Goal: Task Accomplishment & Management: Complete application form

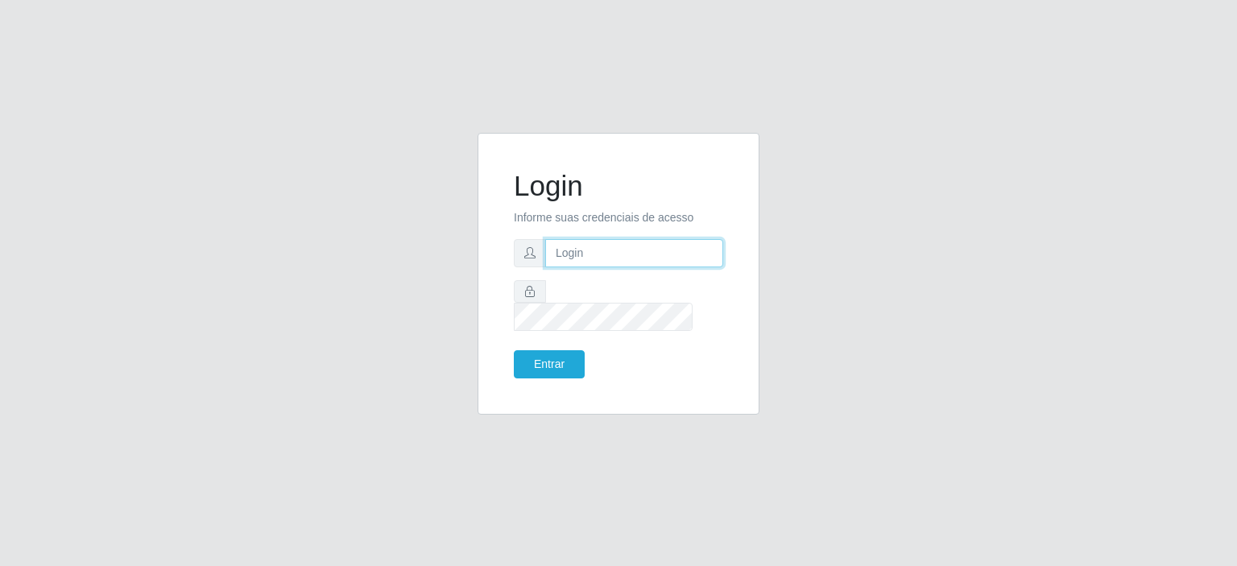
click at [588, 267] on input "text" at bounding box center [634, 253] width 178 height 28
type input "[EMAIL_ADDRESS][DOMAIN_NAME]"
click at [560, 351] on button "Entrar" at bounding box center [549, 364] width 71 height 28
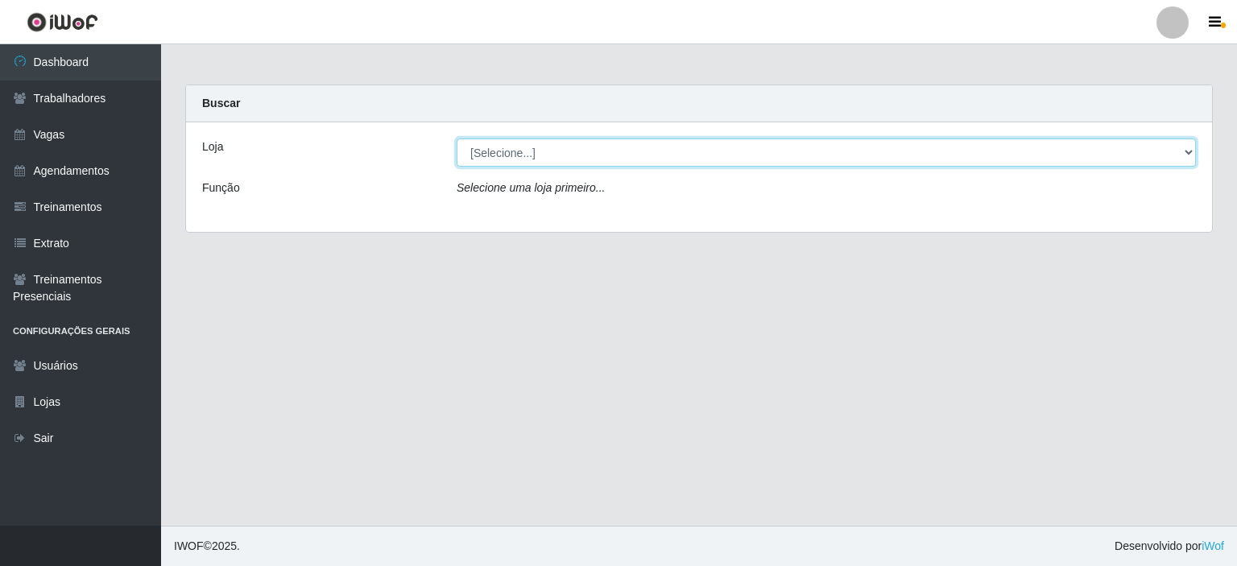
click at [565, 154] on select "[Selecione...] Corte Fácil - Unidade Planalto" at bounding box center [826, 153] width 739 height 28
select select "202"
click at [457, 139] on select "[Selecione...] Corte Fácil - Unidade Planalto" at bounding box center [826, 153] width 739 height 28
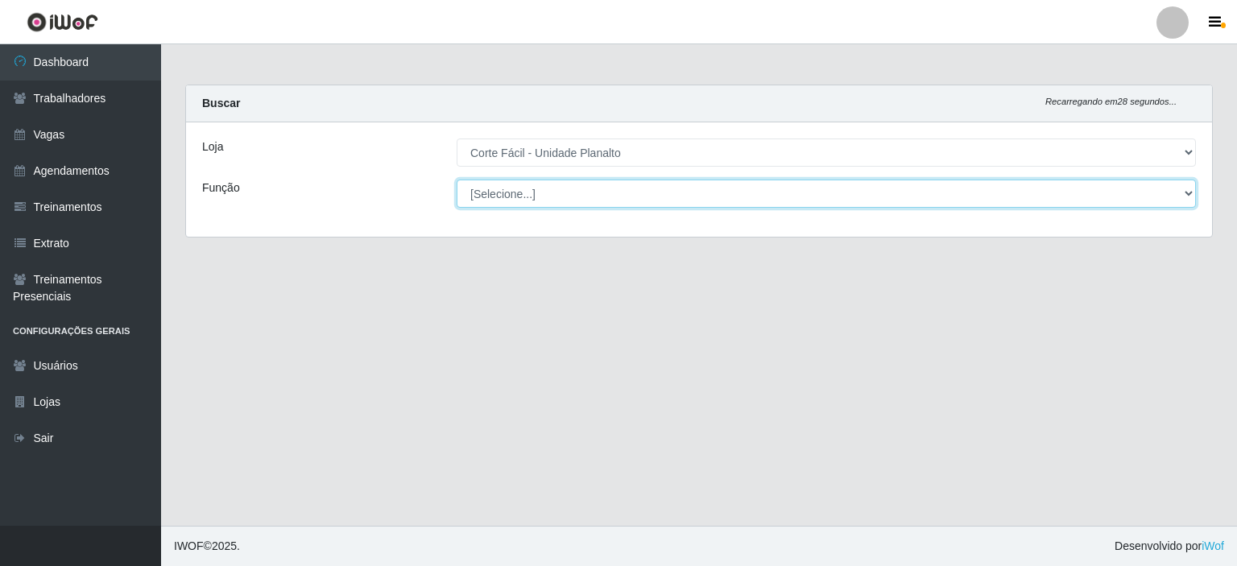
click at [565, 199] on select "[Selecione...] ASG ASG + ASG ++ Auxiliar de Estacionamento Auxiliar de Estacion…" at bounding box center [826, 194] width 739 height 28
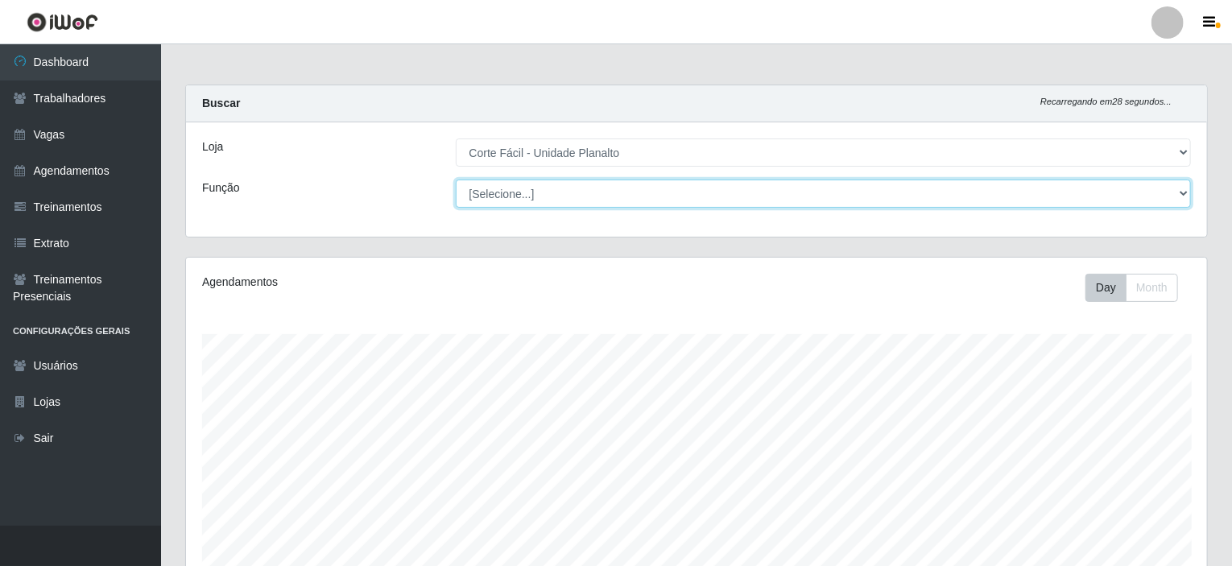
scroll to position [334, 1021]
select select "115"
click at [456, 180] on select "[Selecione...] ASG ASG + ASG ++ Auxiliar de Estacionamento Auxiliar de Estacion…" at bounding box center [824, 194] width 736 height 28
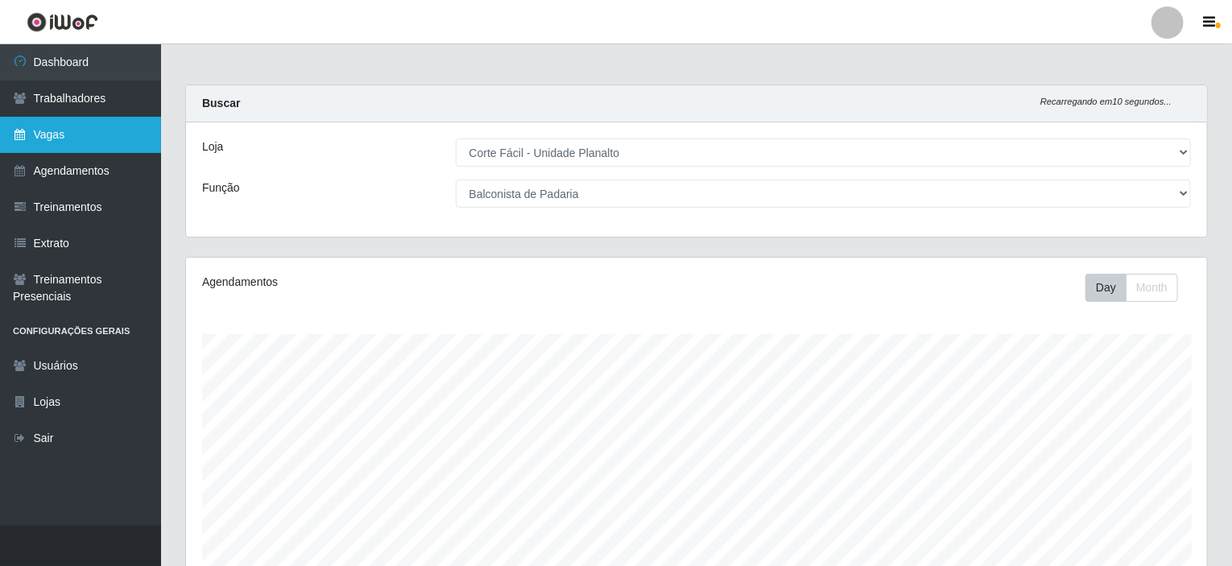
click at [77, 141] on link "Vagas" at bounding box center [80, 135] width 161 height 36
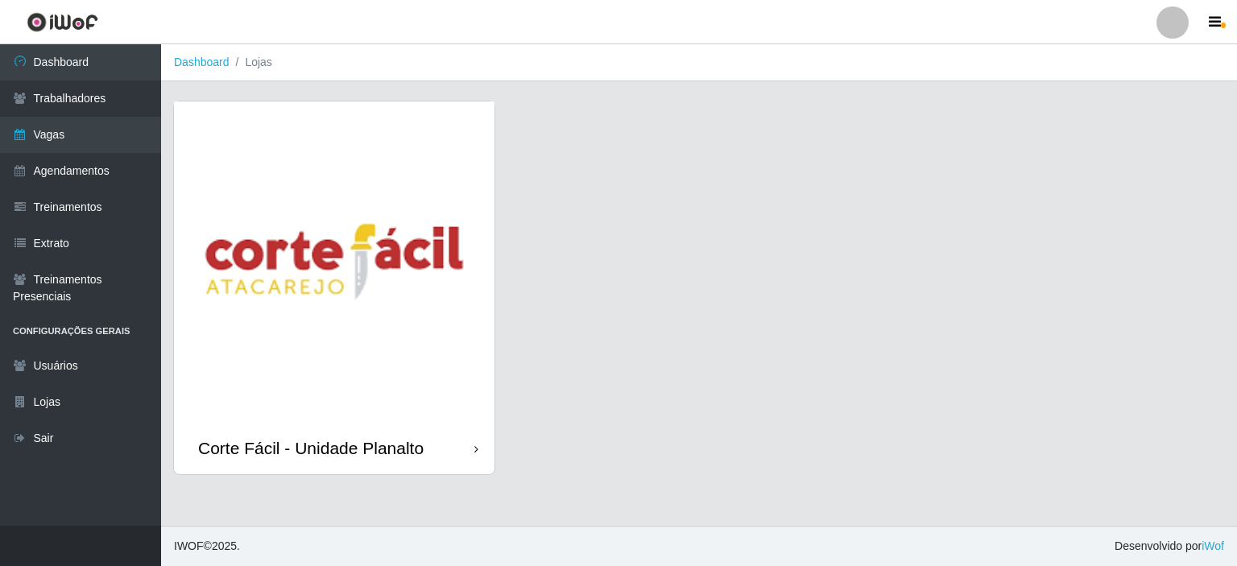
click at [382, 227] on img at bounding box center [334, 261] width 321 height 321
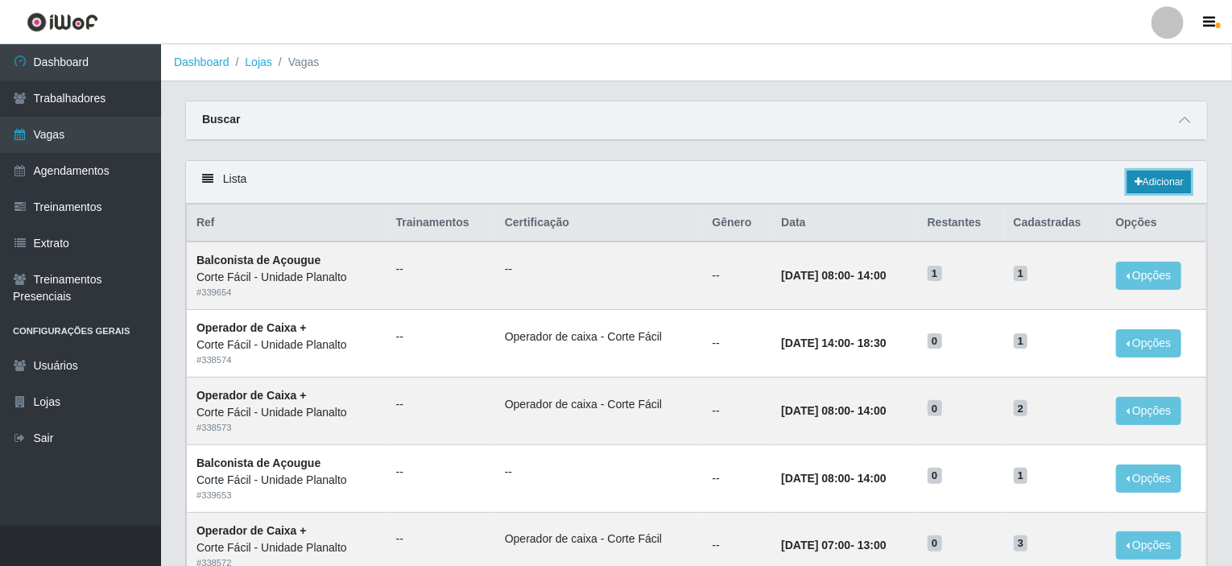
click at [1178, 183] on link "Adicionar" at bounding box center [1159, 182] width 64 height 23
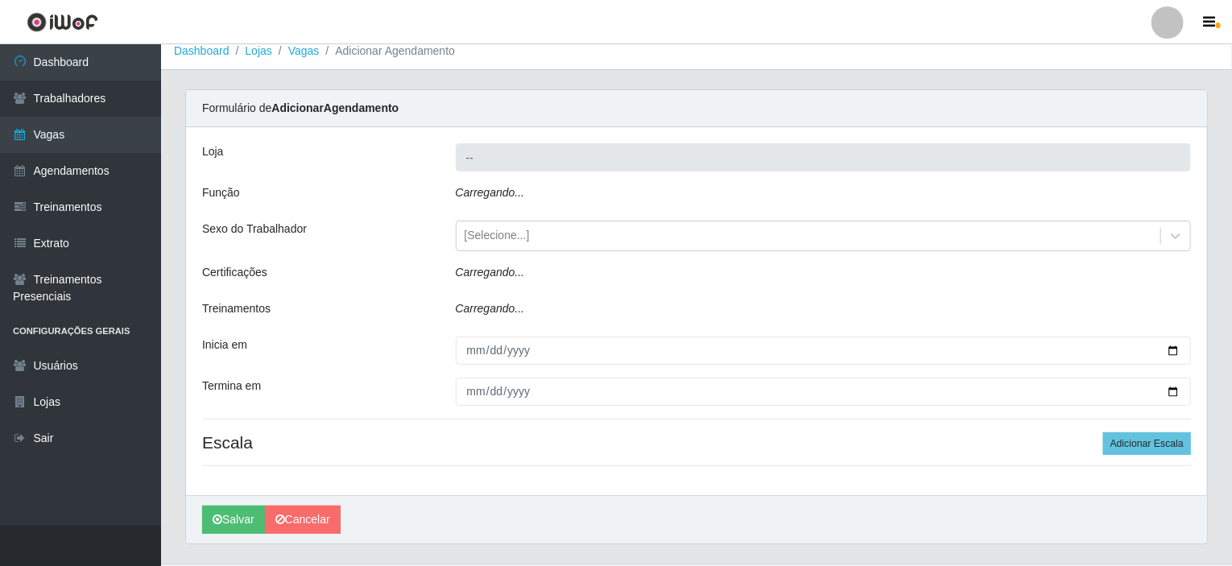
type input "Corte Fácil - Unidade Planalto"
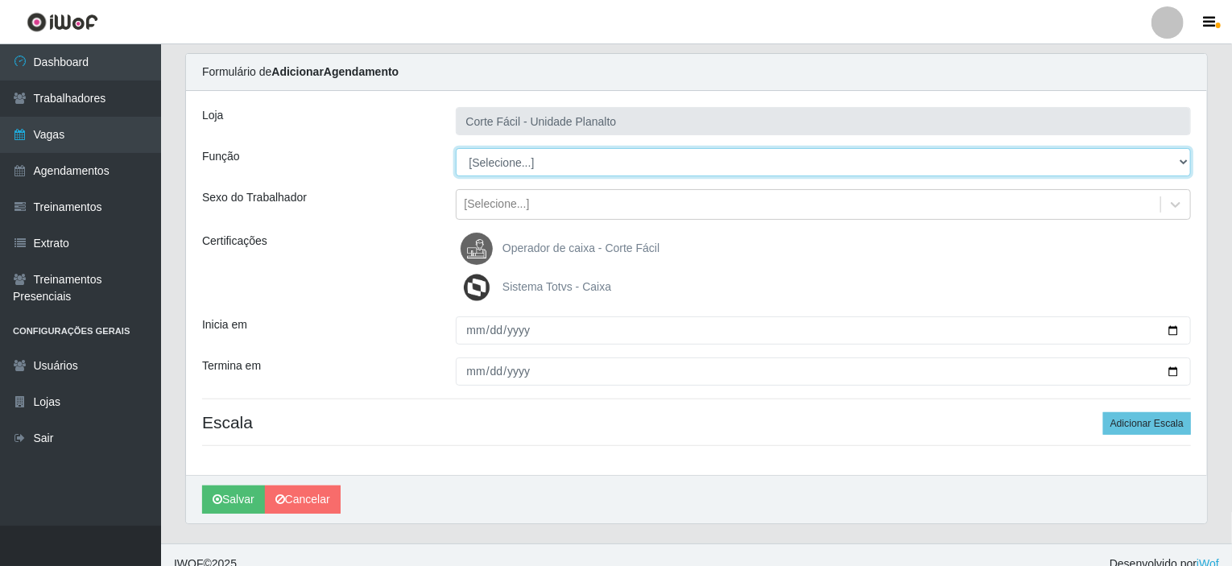
click at [567, 160] on select "[Selecione...] ASG ASG + ASG ++ Auxiliar de Estacionamento Auxiliar de Estacion…" at bounding box center [824, 162] width 736 height 28
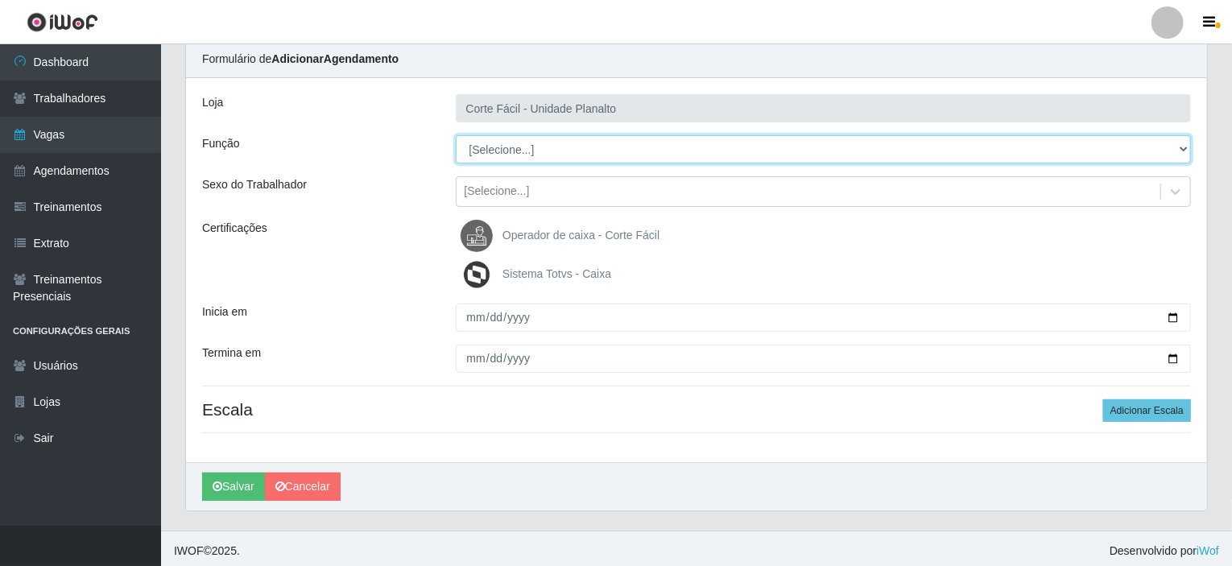
scroll to position [64, 0]
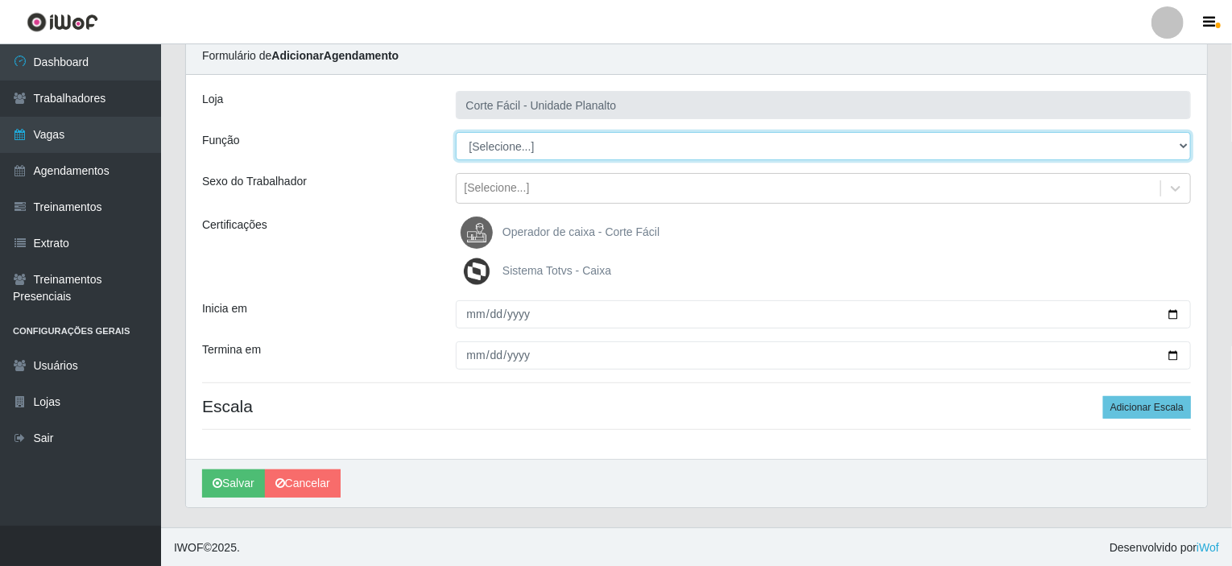
click at [537, 146] on select "[Selecione...] ASG ASG + ASG ++ Auxiliar de Estacionamento Auxiliar de Estacion…" at bounding box center [824, 146] width 736 height 28
select select "115"
click at [456, 132] on select "[Selecione...] ASG ASG + ASG ++ Auxiliar de Estacionamento Auxiliar de Estacion…" at bounding box center [824, 146] width 736 height 28
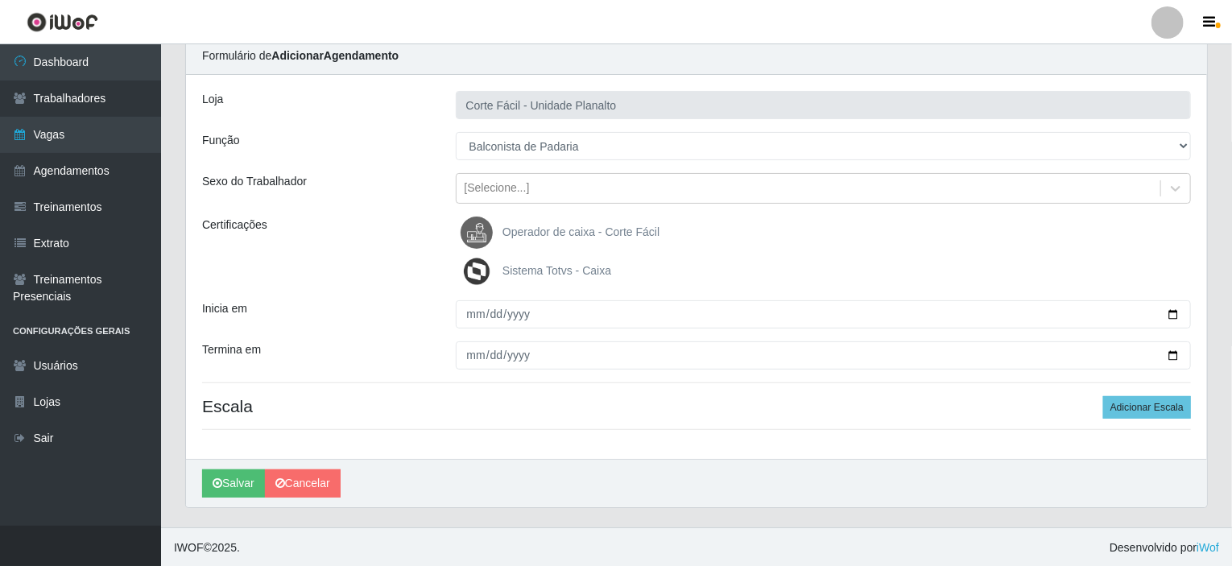
click at [573, 225] on span "Operador de caixa - Corte Fácil" at bounding box center [581, 231] width 157 height 13
click at [0, 0] on input "Operador de caixa - Corte Fácil" at bounding box center [0, 0] width 0 height 0
click at [573, 225] on span "Operador de caixa - Corte Fácil" at bounding box center [581, 231] width 157 height 13
click at [0, 0] on input "Operador de caixa - Corte Fácil" at bounding box center [0, 0] width 0 height 0
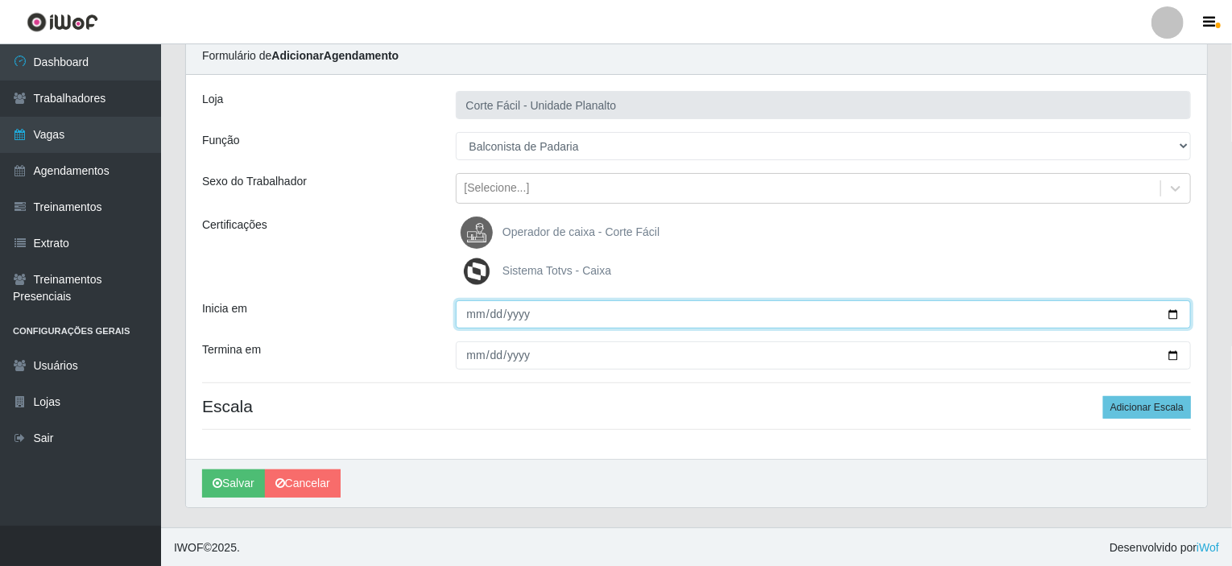
click at [1173, 314] on input "Inicia em" at bounding box center [824, 314] width 736 height 28
type input "[DATE]"
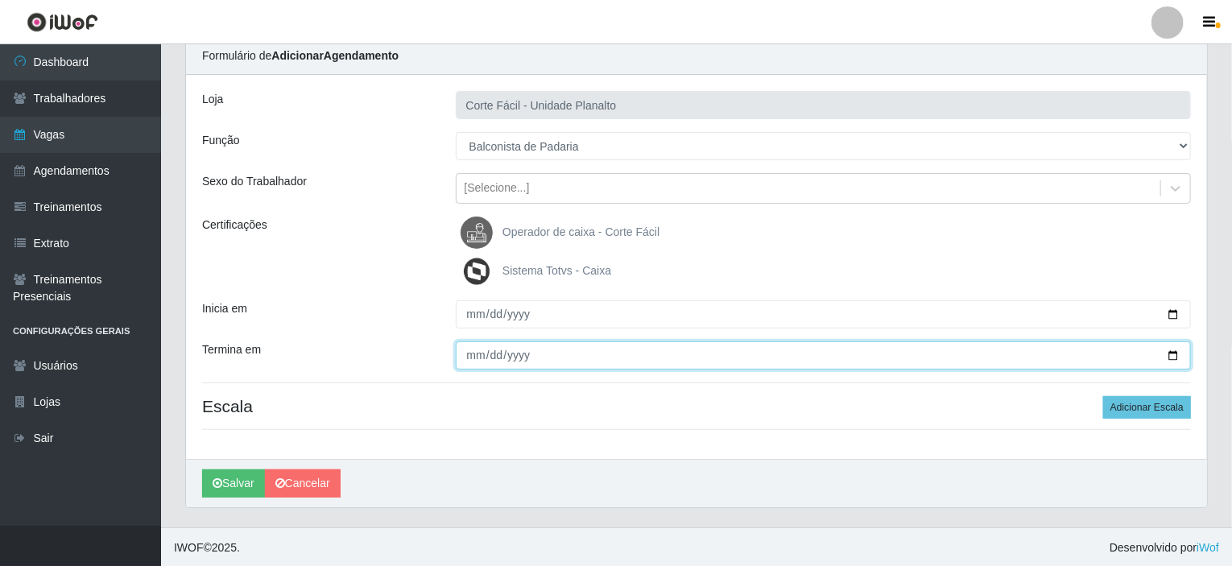
click at [1170, 353] on input "Termina em" at bounding box center [824, 355] width 736 height 28
type input "[DATE]"
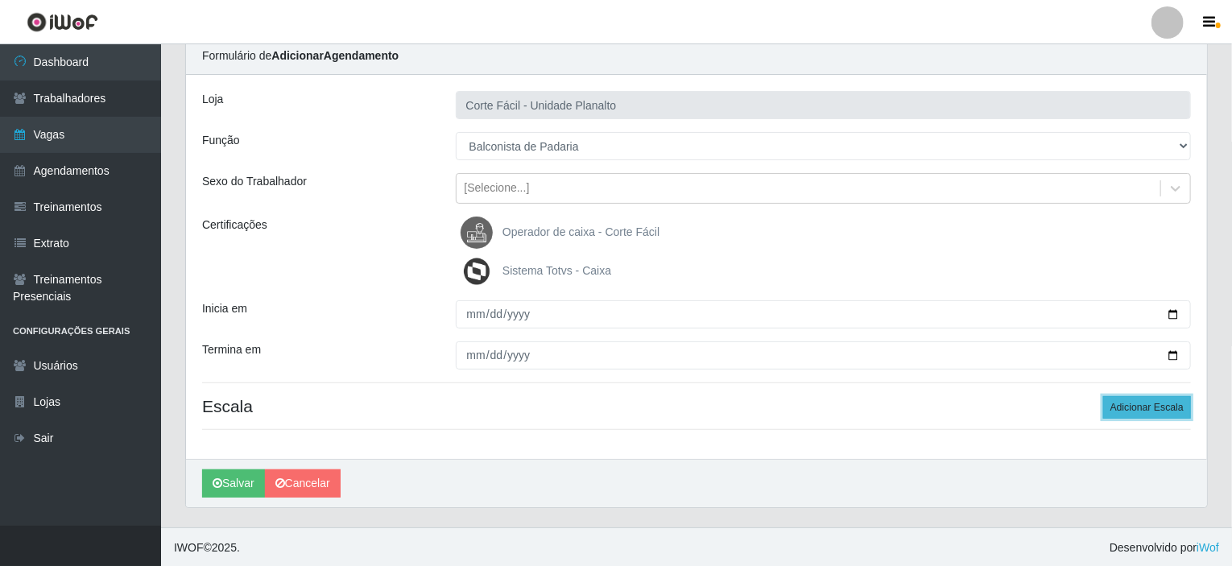
click at [1156, 397] on button "Adicionar Escala" at bounding box center [1147, 407] width 88 height 23
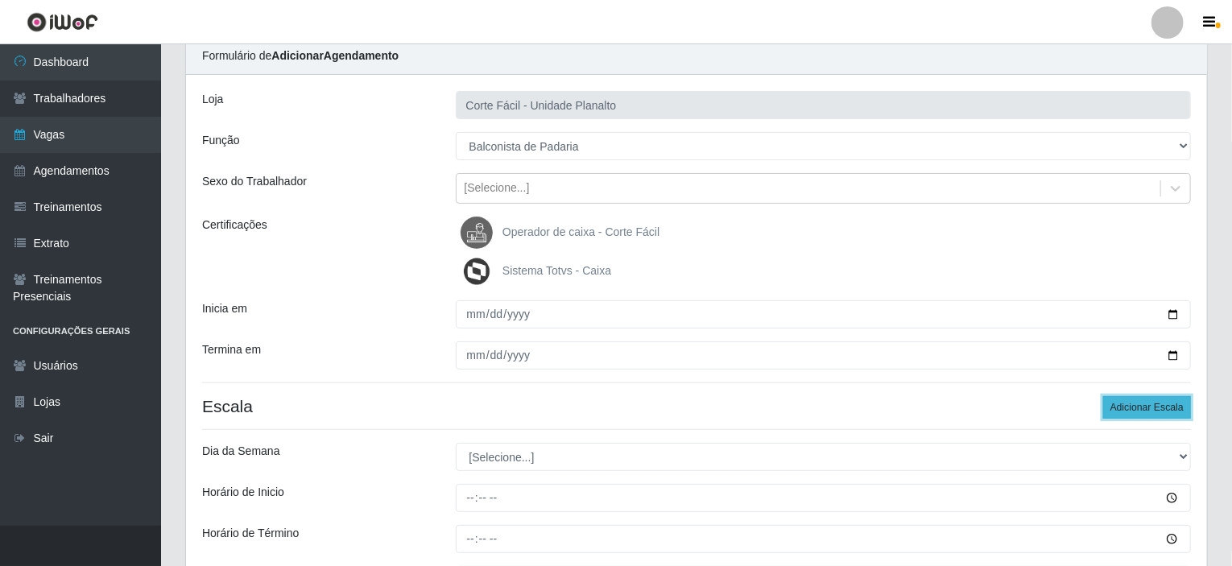
click at [1156, 397] on button "Adicionar Escala" at bounding box center [1147, 407] width 88 height 23
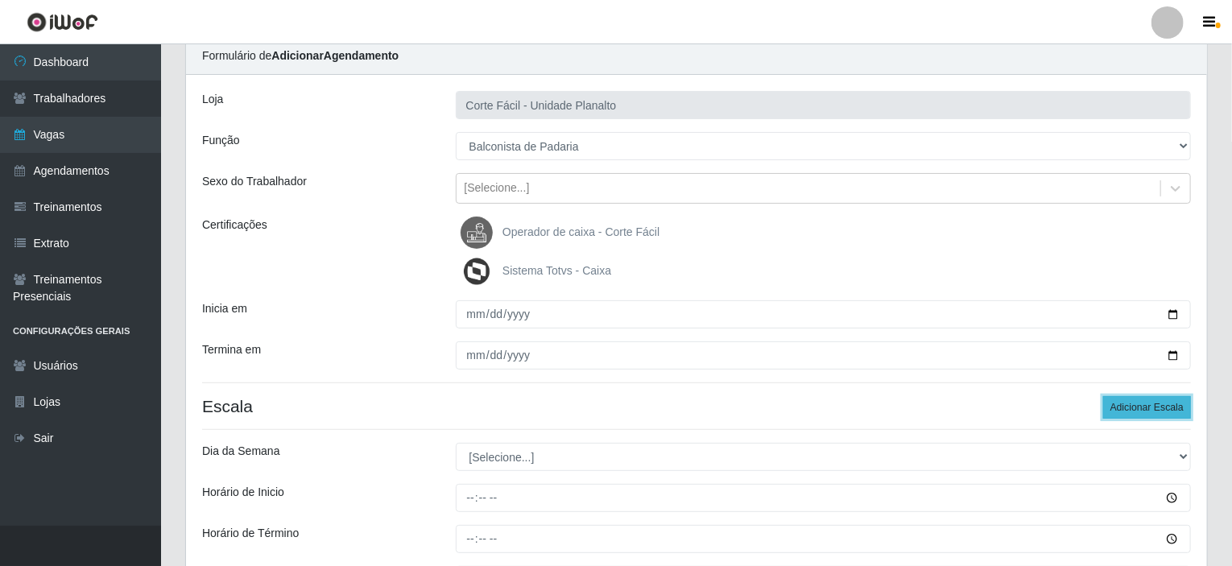
click at [1156, 397] on button "Adicionar Escala" at bounding box center [1147, 407] width 88 height 23
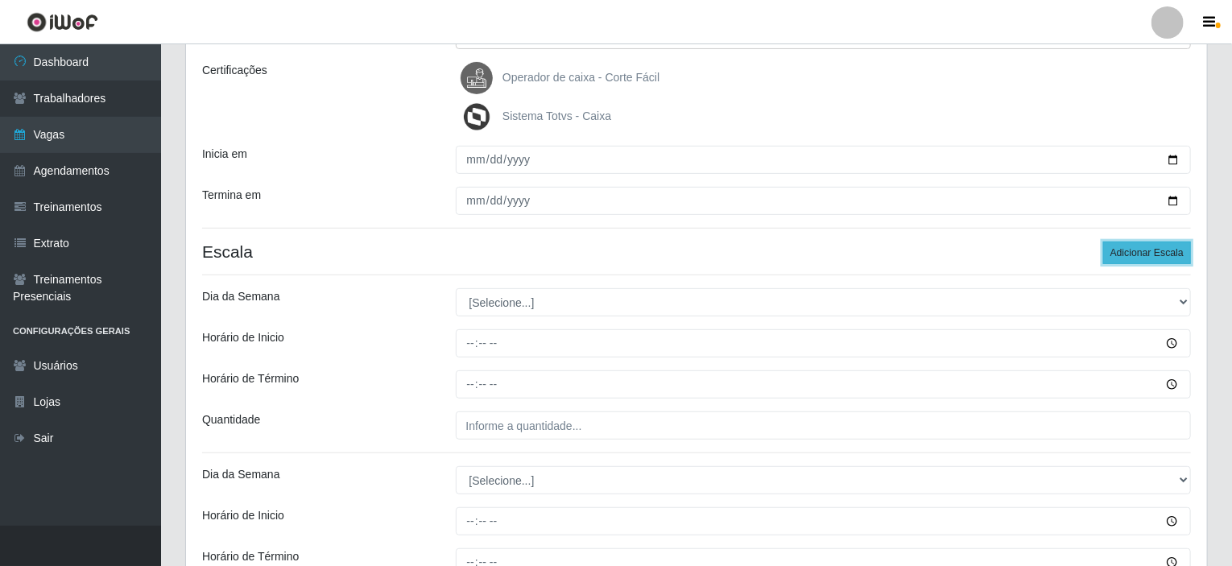
scroll to position [225, 0]
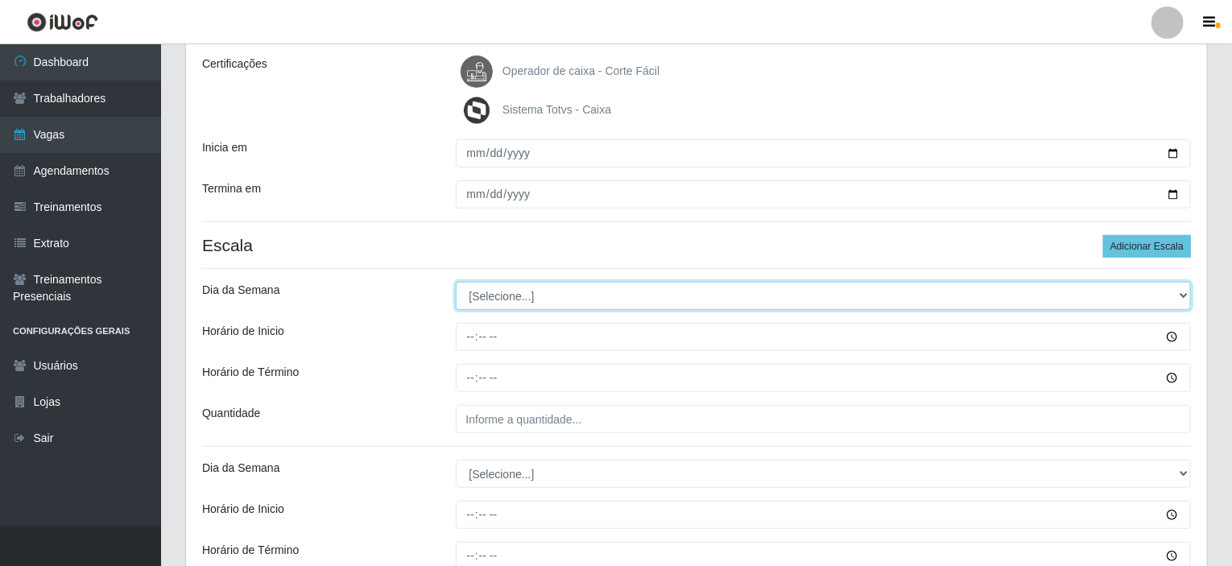
click at [1185, 292] on select "[Selecione...] Segunda Terça Quarta Quinta Sexta Sábado Domingo" at bounding box center [824, 296] width 736 height 28
select select "1"
click at [456, 282] on select "[Selecione...] Segunda Terça Quarta Quinta Sexta Sábado Domingo" at bounding box center [824, 296] width 736 height 28
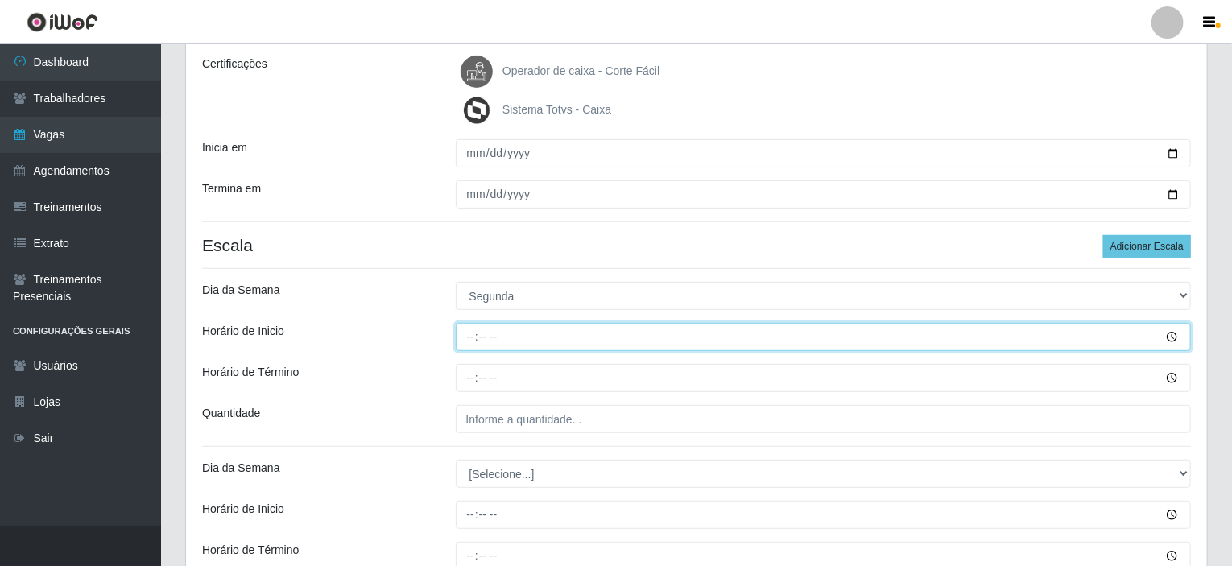
click at [477, 336] on input "Horário de Inicio" at bounding box center [824, 337] width 736 height 28
type input "15:00"
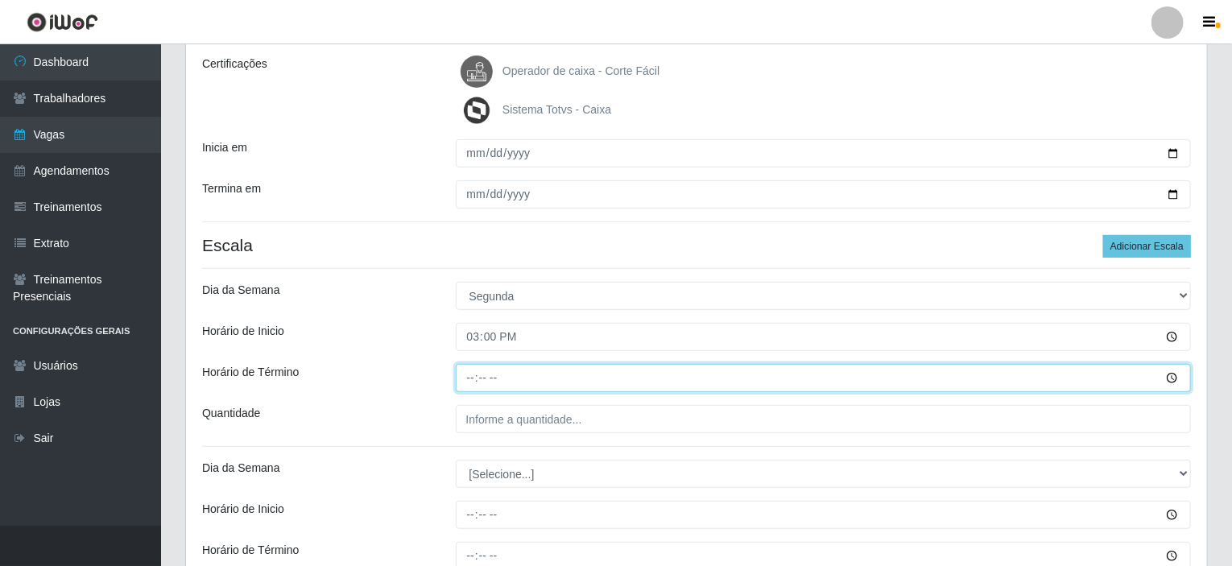
click at [477, 370] on input "Horário de Término" at bounding box center [824, 378] width 736 height 28
type input "21:00"
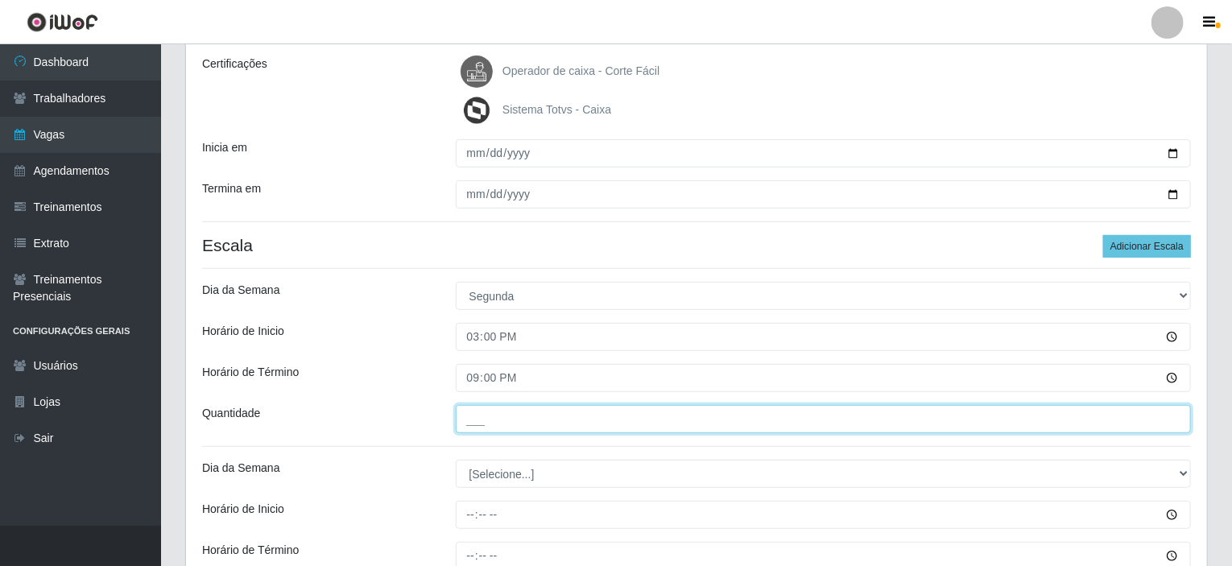
click at [490, 413] on input "___" at bounding box center [824, 419] width 736 height 28
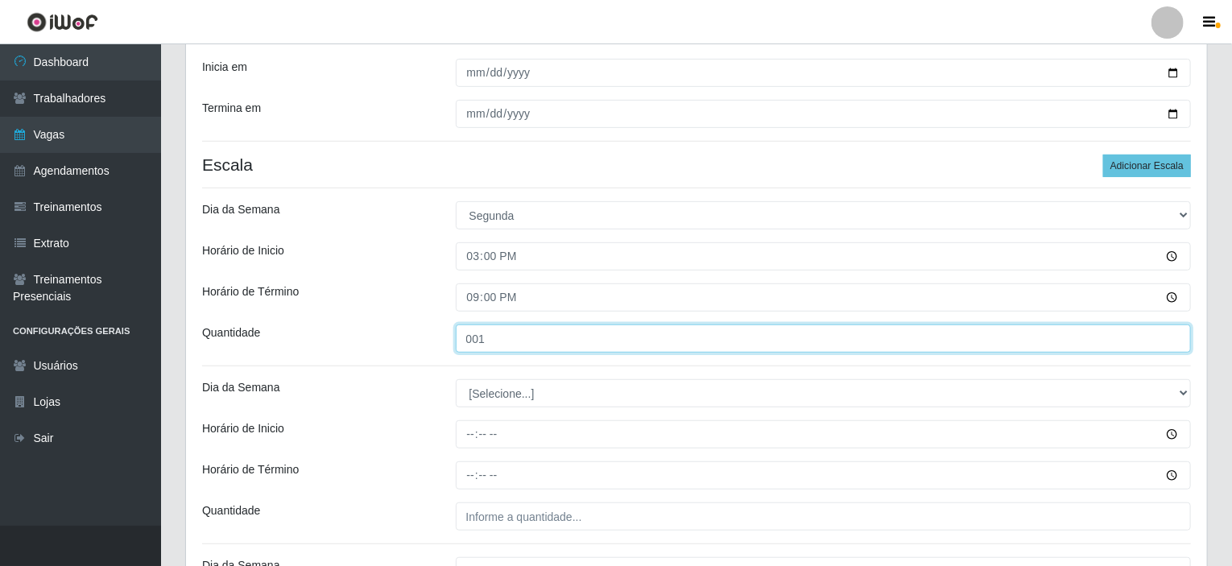
type input "001"
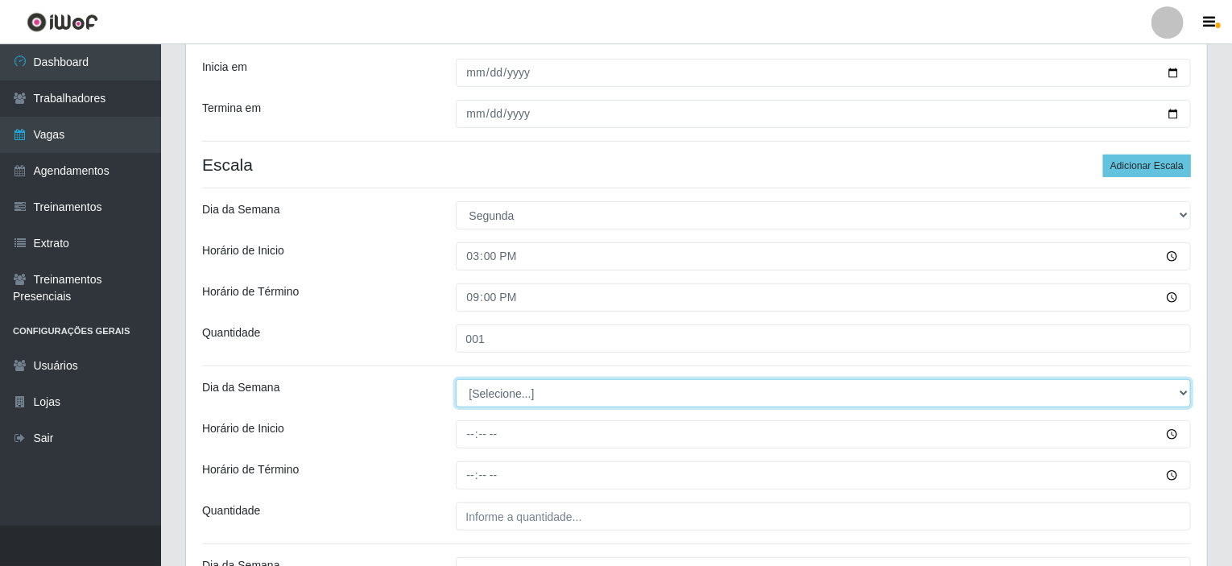
click at [494, 401] on select "[Selecione...] Segunda Terça Quarta Quinta Sexta Sábado Domingo" at bounding box center [824, 393] width 736 height 28
select select "2"
click at [456, 379] on select "[Selecione...] Segunda Terça Quarta Quinta Sexta Sábado Domingo" at bounding box center [824, 393] width 736 height 28
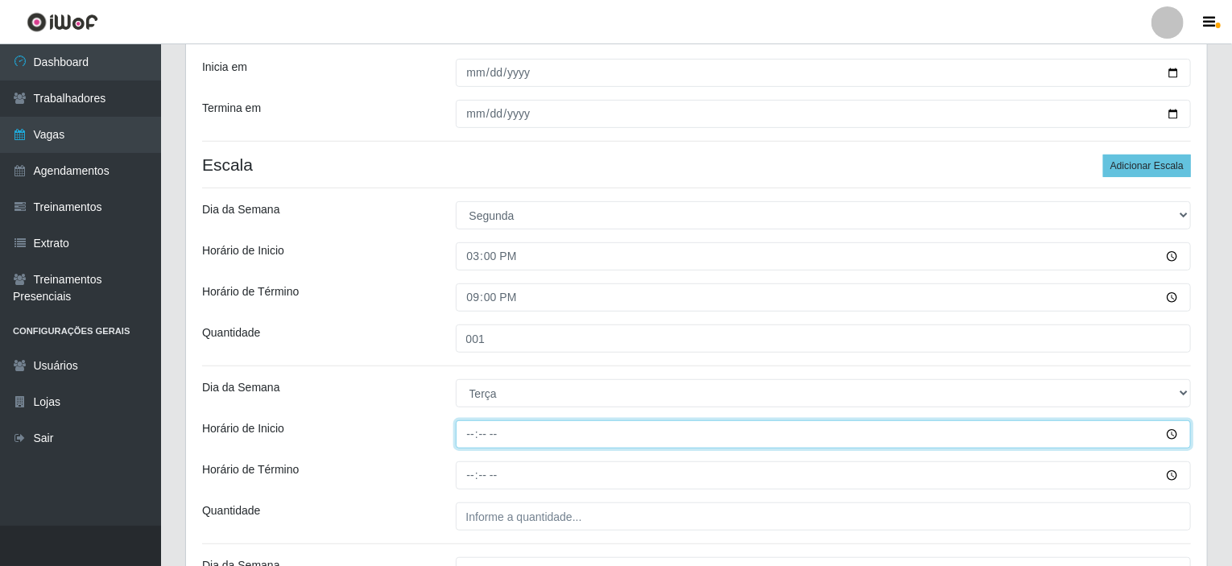
click at [470, 434] on input "Horário de Inicio" at bounding box center [824, 434] width 736 height 28
type input "15:00"
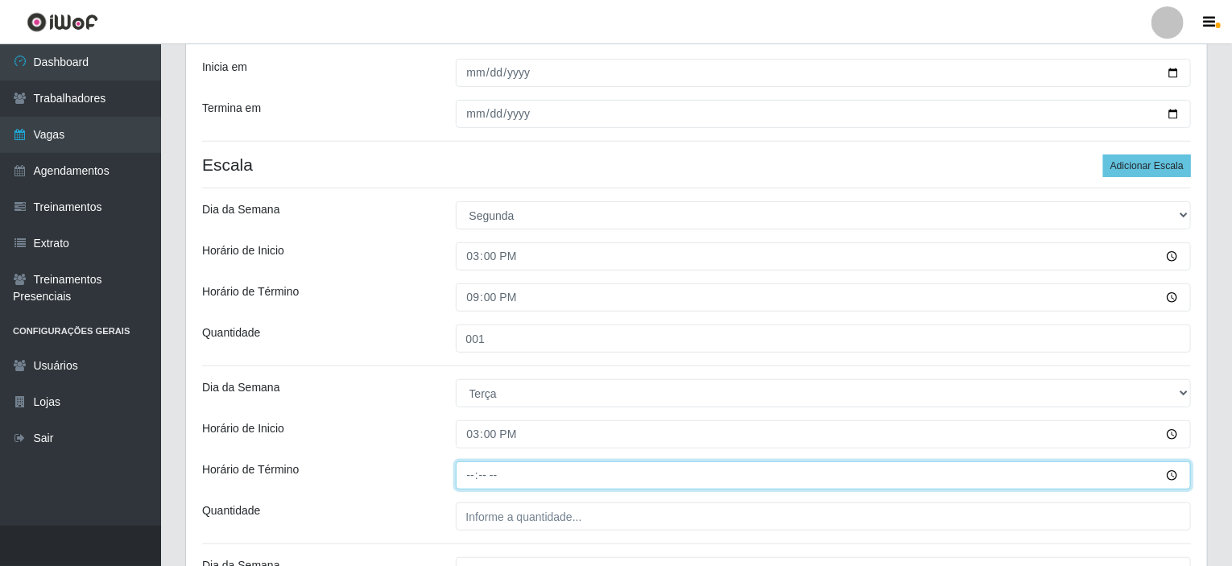
click at [470, 470] on input "Horário de Término" at bounding box center [824, 475] width 736 height 28
type input "21:00"
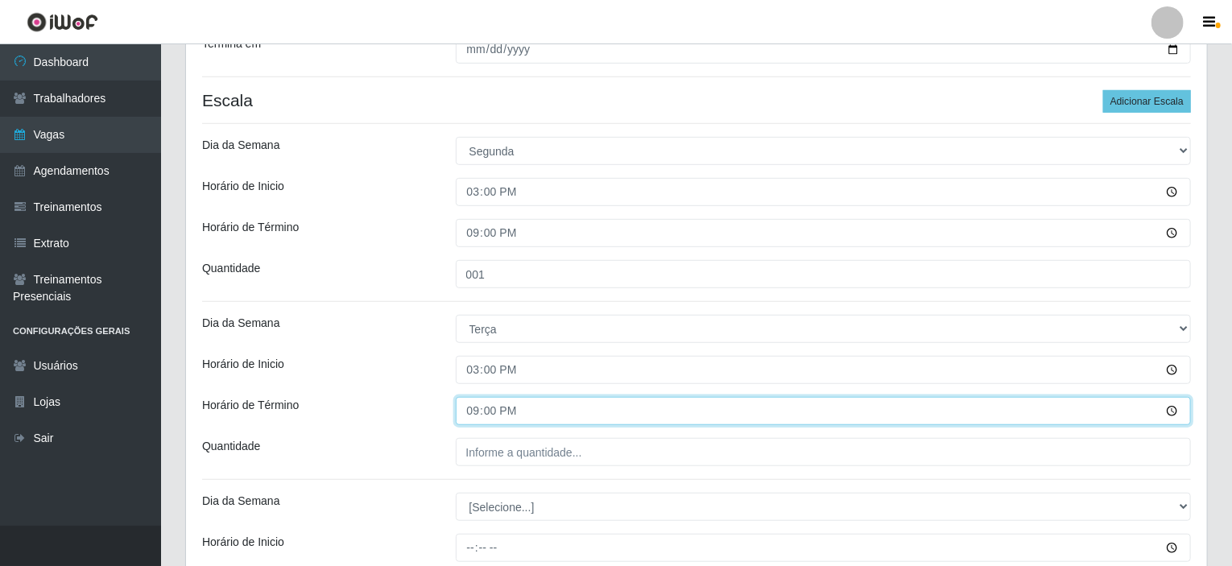
scroll to position [466, 0]
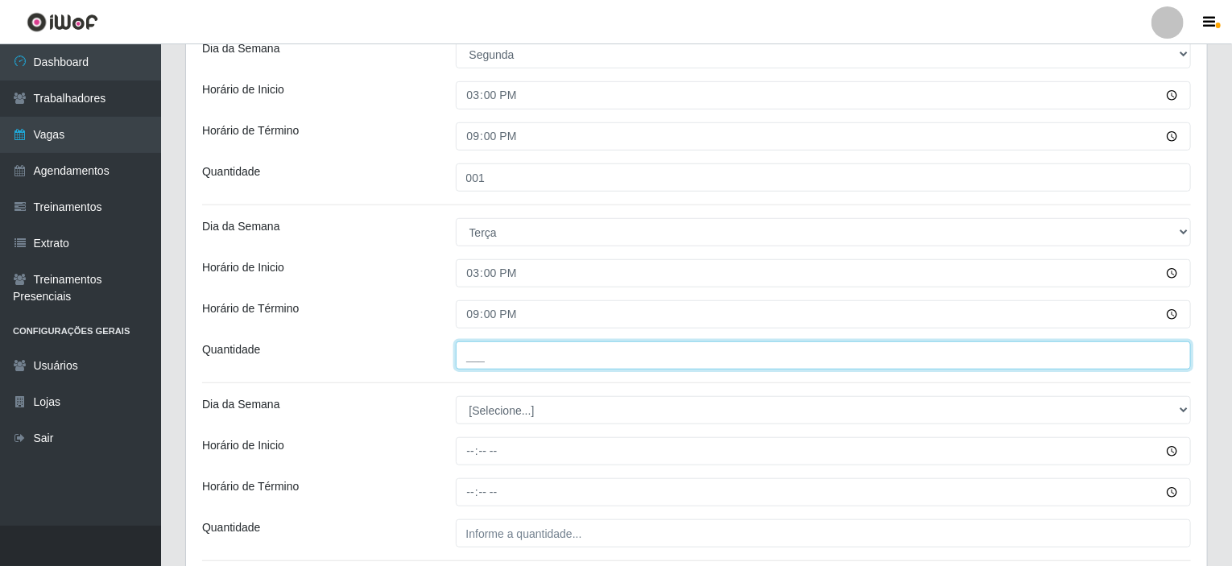
click at [499, 356] on input "___" at bounding box center [824, 355] width 736 height 28
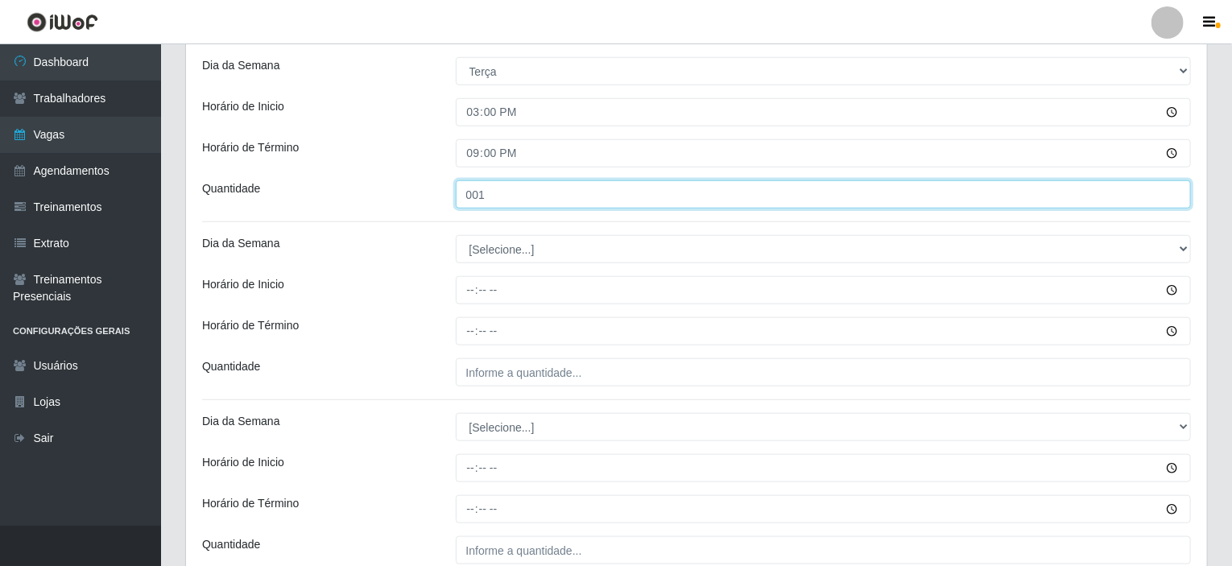
type input "001"
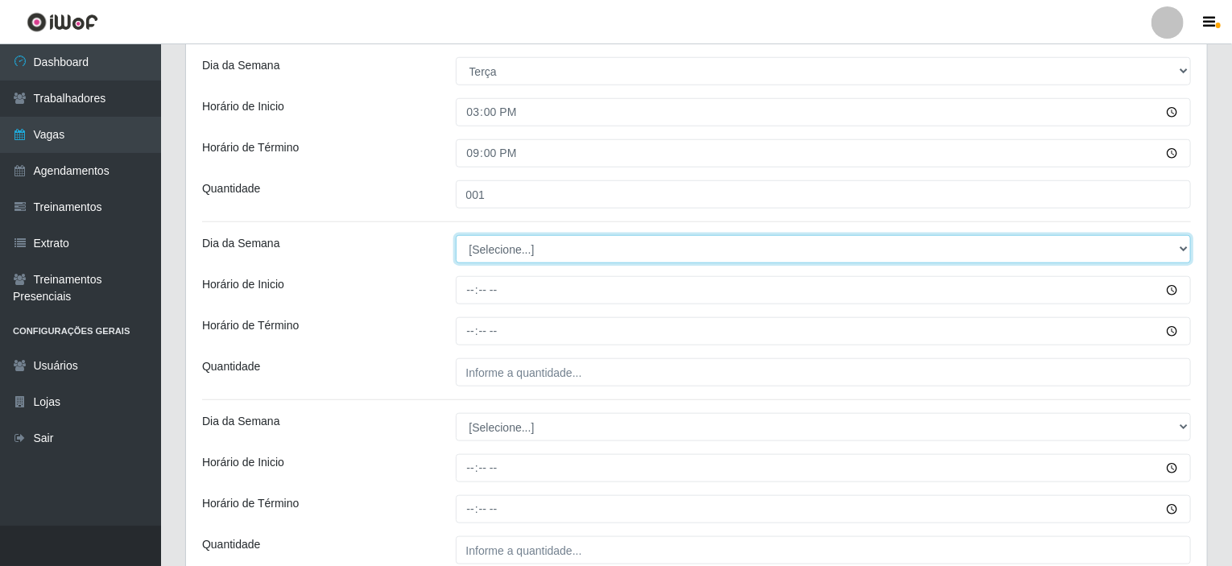
click at [512, 244] on select "[Selecione...] Segunda Terça Quarta Quinta Sexta Sábado Domingo" at bounding box center [824, 249] width 736 height 28
click at [456, 235] on select "[Selecione...] Segunda Terça Quarta Quinta Sexta Sábado Domingo" at bounding box center [824, 249] width 736 height 28
click at [501, 245] on select "[Selecione...] Segunda Terça Quarta Quinta Sexta Sábado Domingo" at bounding box center [824, 249] width 736 height 28
select select "3"
click at [456, 235] on select "[Selecione...] Segunda Terça Quarta Quinta Sexta Sábado Domingo" at bounding box center [824, 249] width 736 height 28
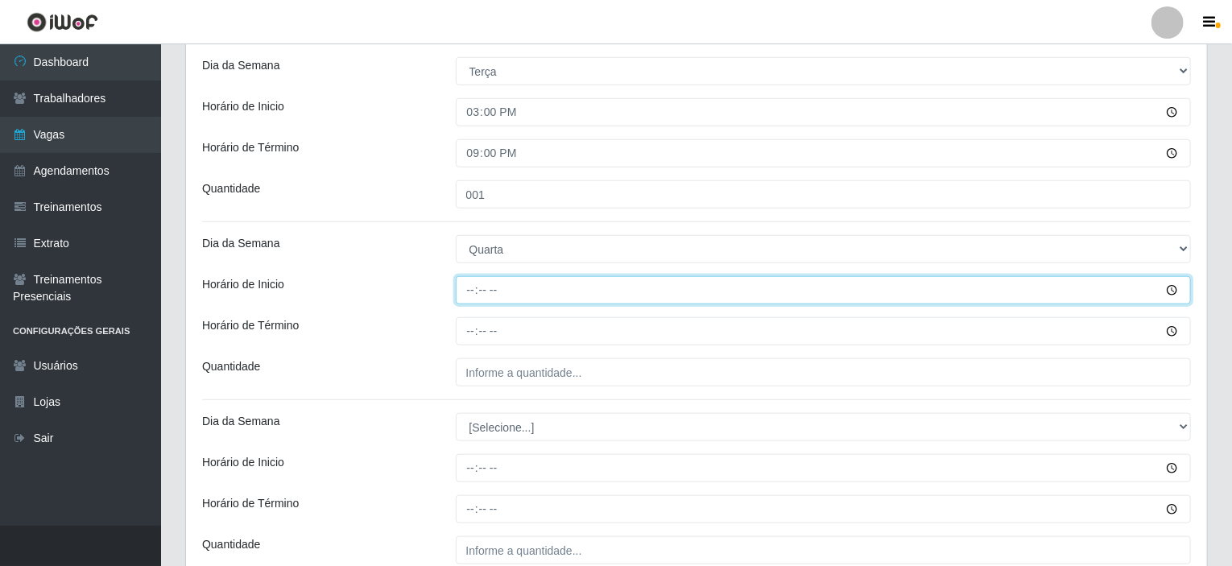
click at [470, 291] on input "Horário de Inicio" at bounding box center [824, 290] width 736 height 28
type input "15:00"
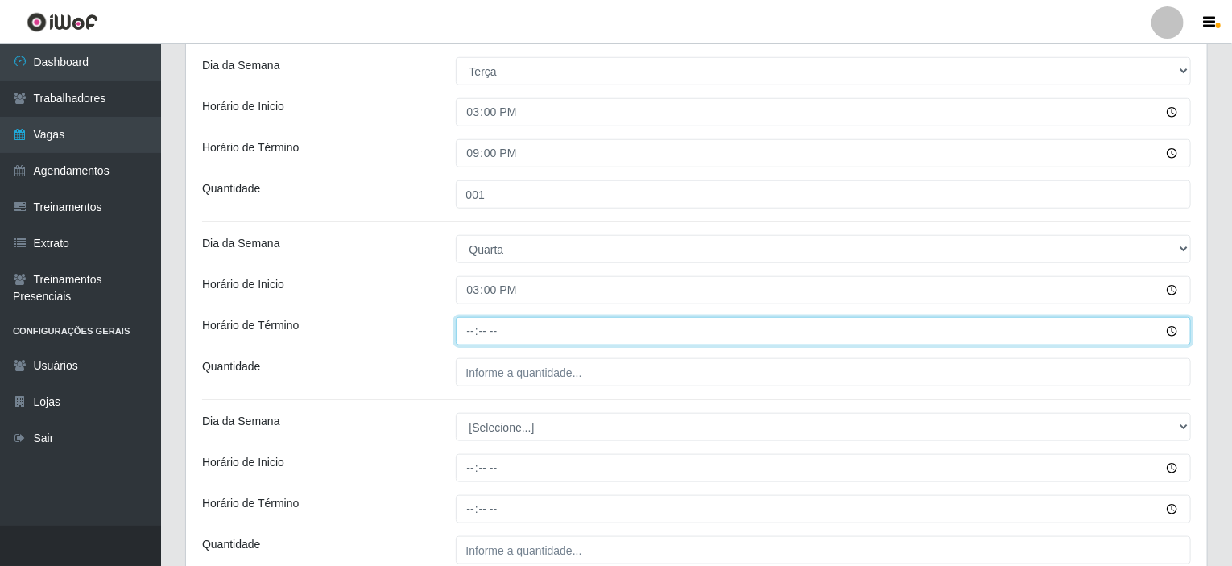
click at [470, 323] on input "Horário de Término" at bounding box center [824, 331] width 736 height 28
type input "21:00"
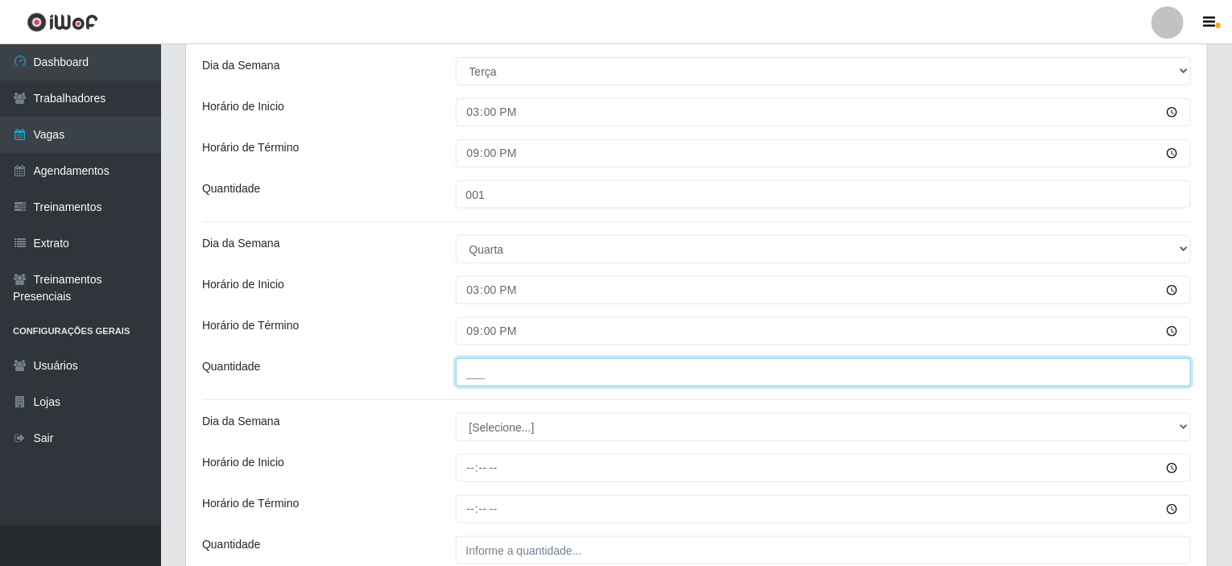
click at [499, 360] on input "___" at bounding box center [824, 372] width 736 height 28
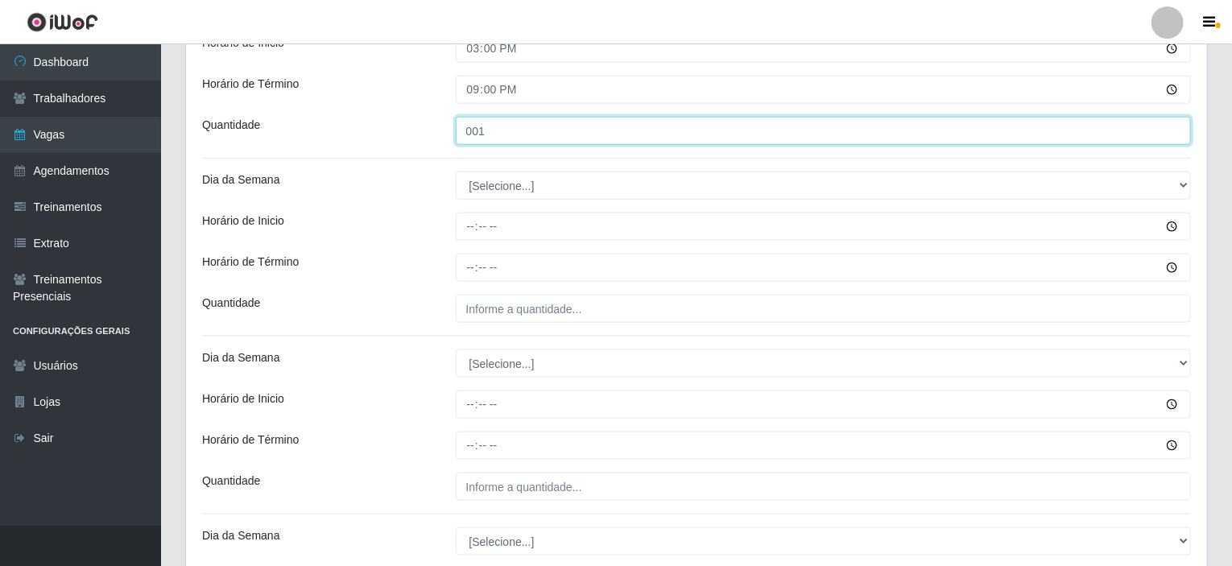
type input "001"
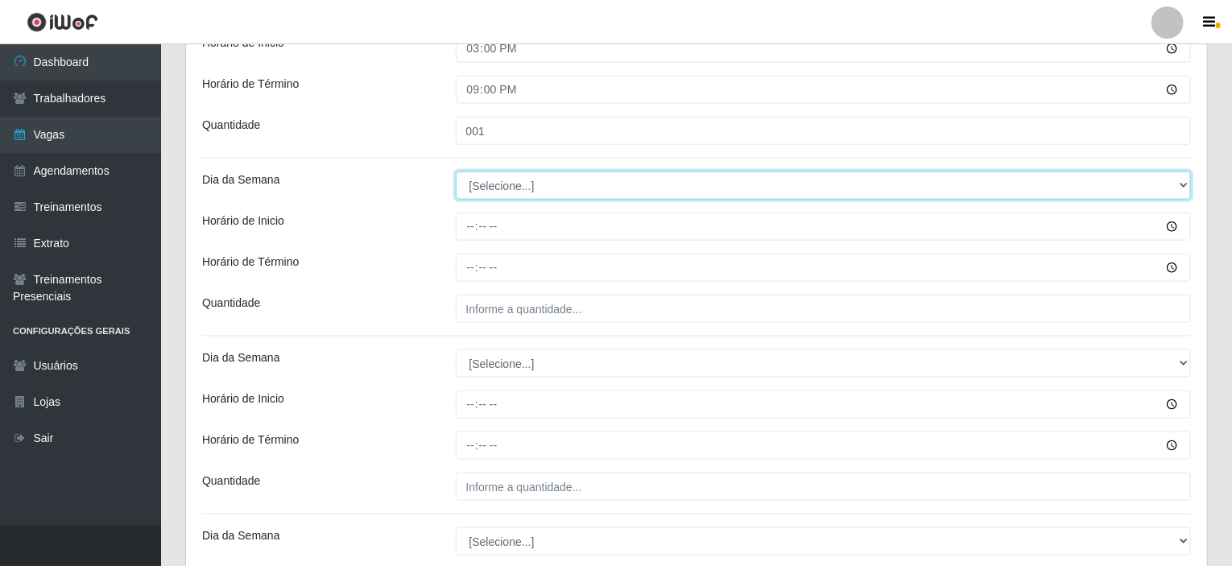
click at [510, 189] on select "[Selecione...] Segunda Terça Quarta Quinta Sexta Sábado Domingo" at bounding box center [824, 186] width 736 height 28
select select "4"
click at [456, 172] on select "[Selecione...] Segunda Terça Quarta Quinta Sexta Sábado Domingo" at bounding box center [824, 186] width 736 height 28
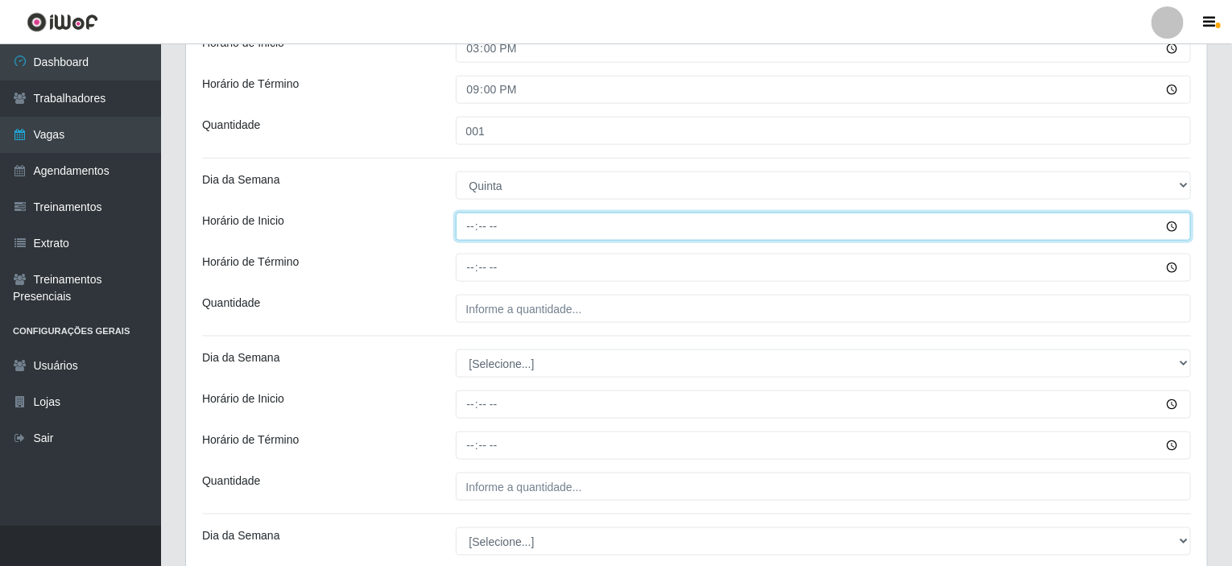
click at [466, 228] on input "Horário de Inicio" at bounding box center [824, 227] width 736 height 28
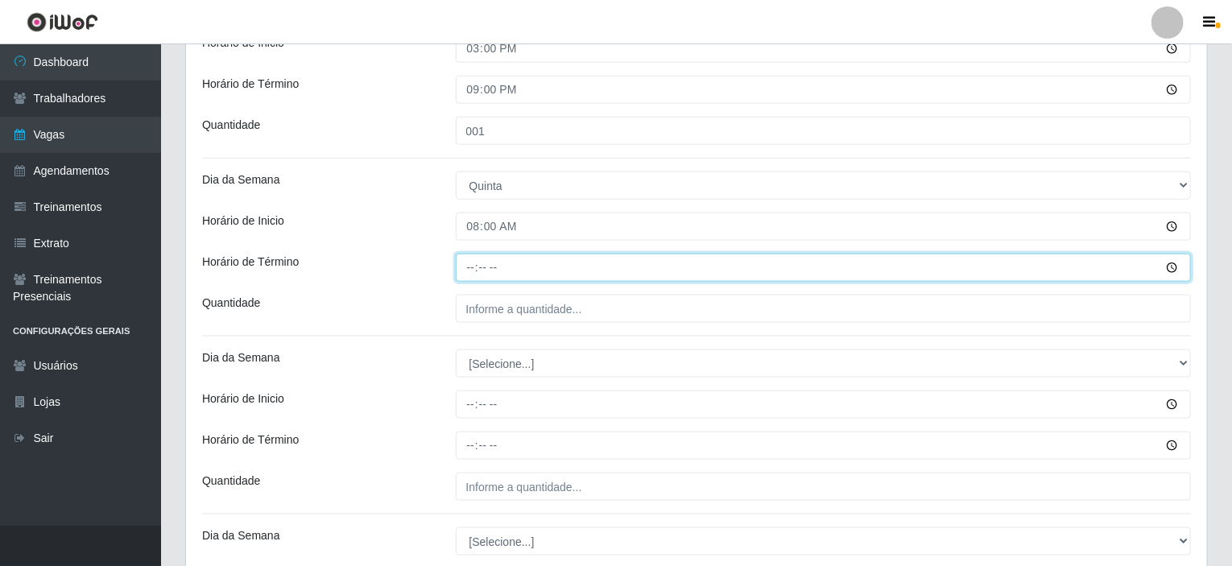
click at [470, 263] on input "Horário de Término" at bounding box center [824, 268] width 736 height 28
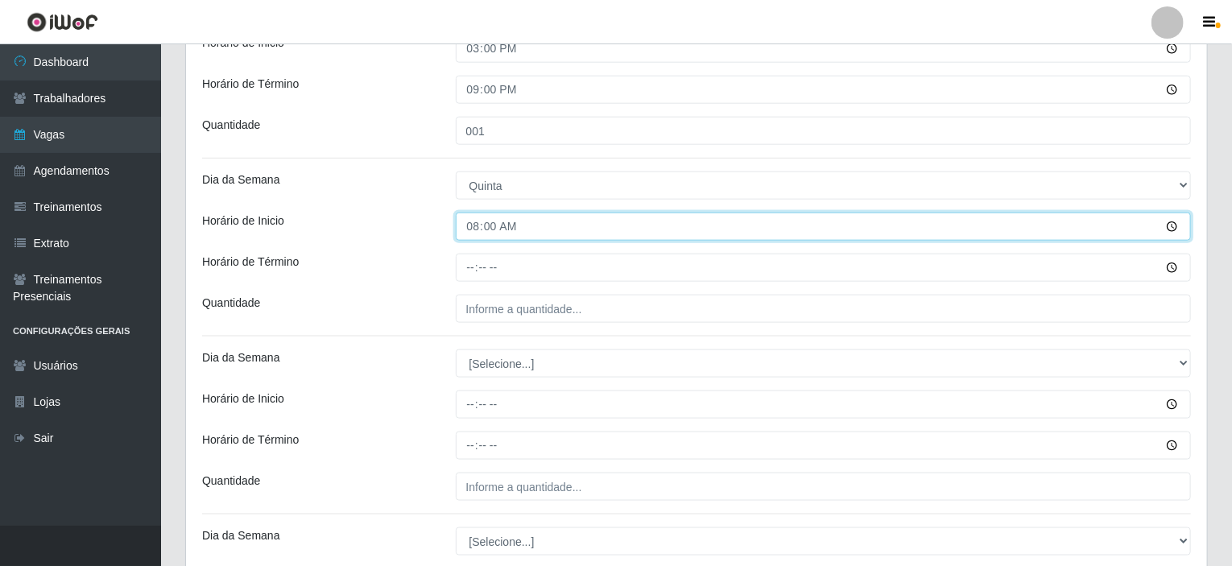
click at [477, 226] on input "08:00" at bounding box center [824, 227] width 736 height 28
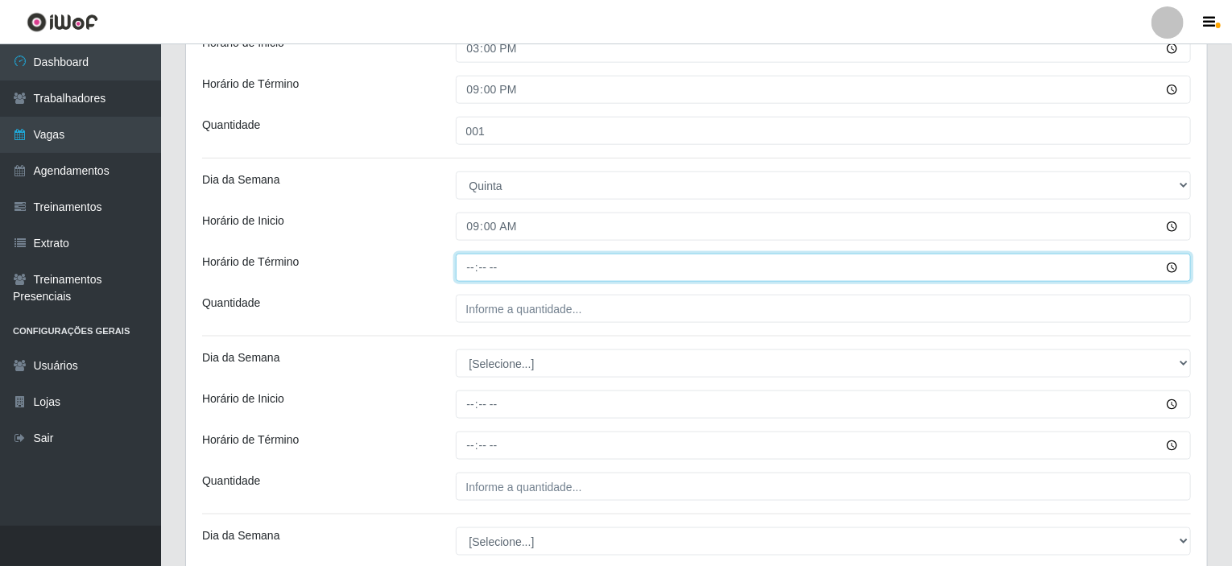
click at [471, 267] on input "Horário de Término" at bounding box center [824, 268] width 736 height 28
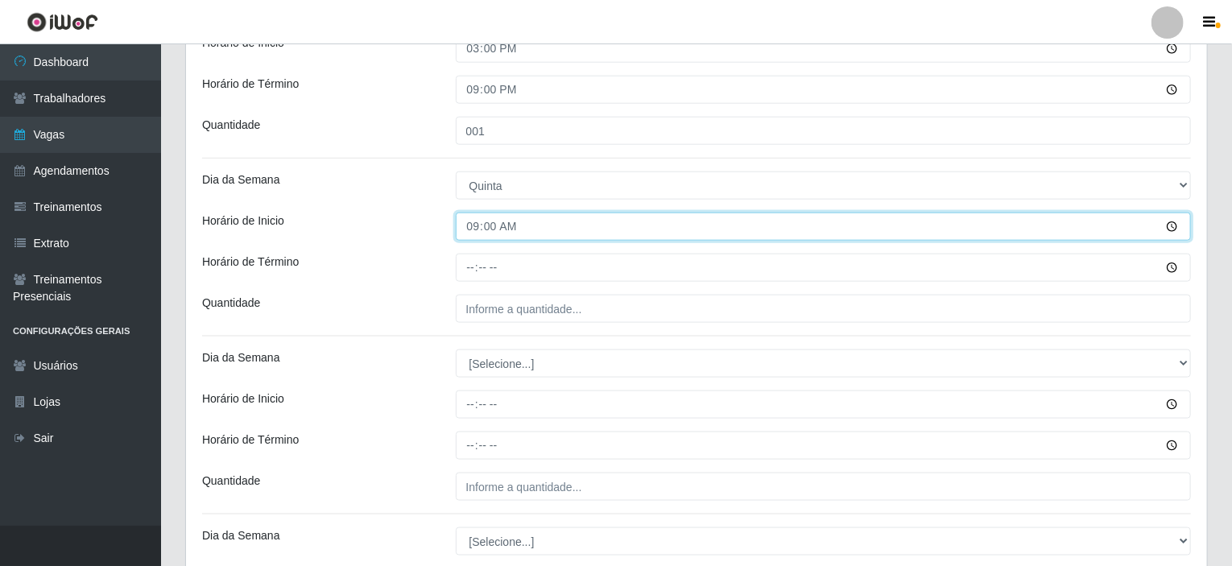
click at [478, 222] on input "09:00" at bounding box center [824, 227] width 736 height 28
type input "08:00"
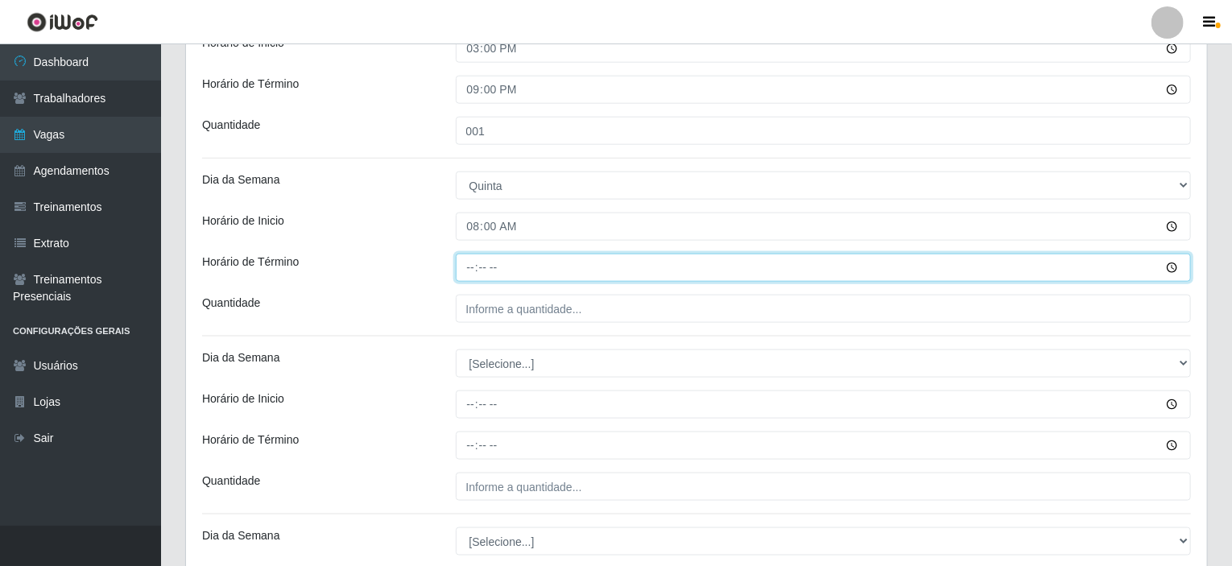
click at [470, 267] on input "Horário de Término" at bounding box center [824, 268] width 736 height 28
type input "14:00"
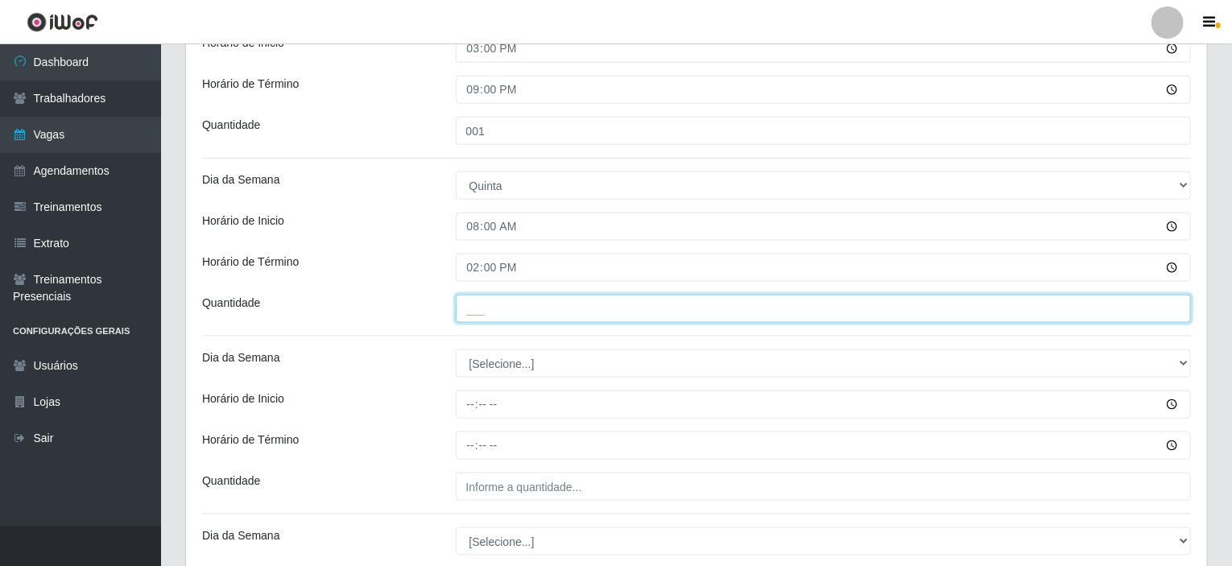
click at [480, 312] on input "___" at bounding box center [824, 309] width 736 height 28
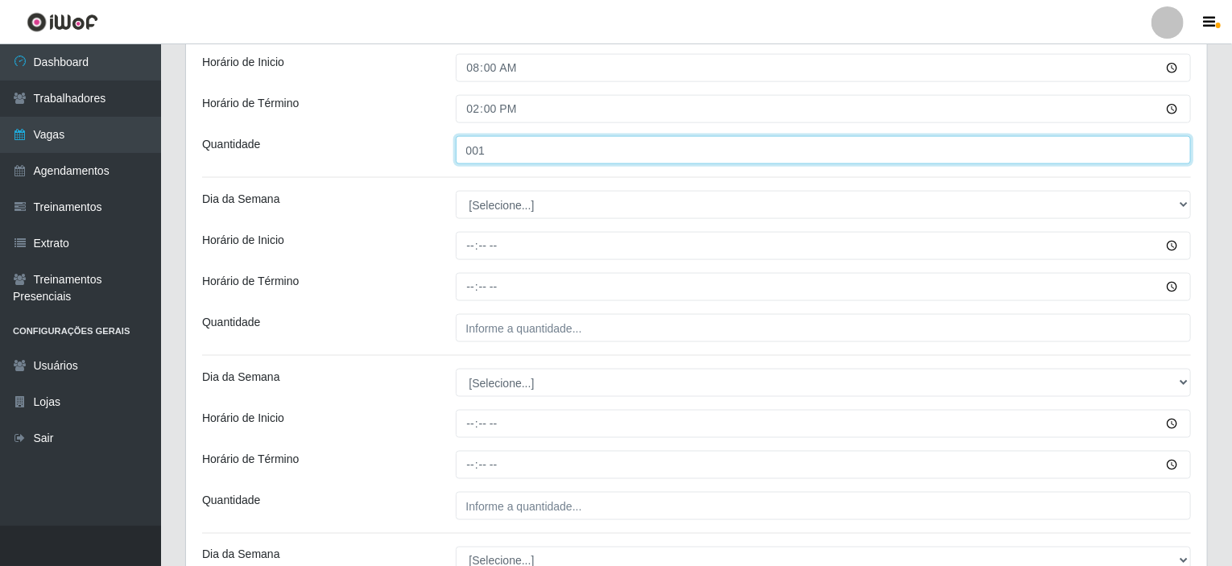
scroll to position [1030, 0]
type input "001"
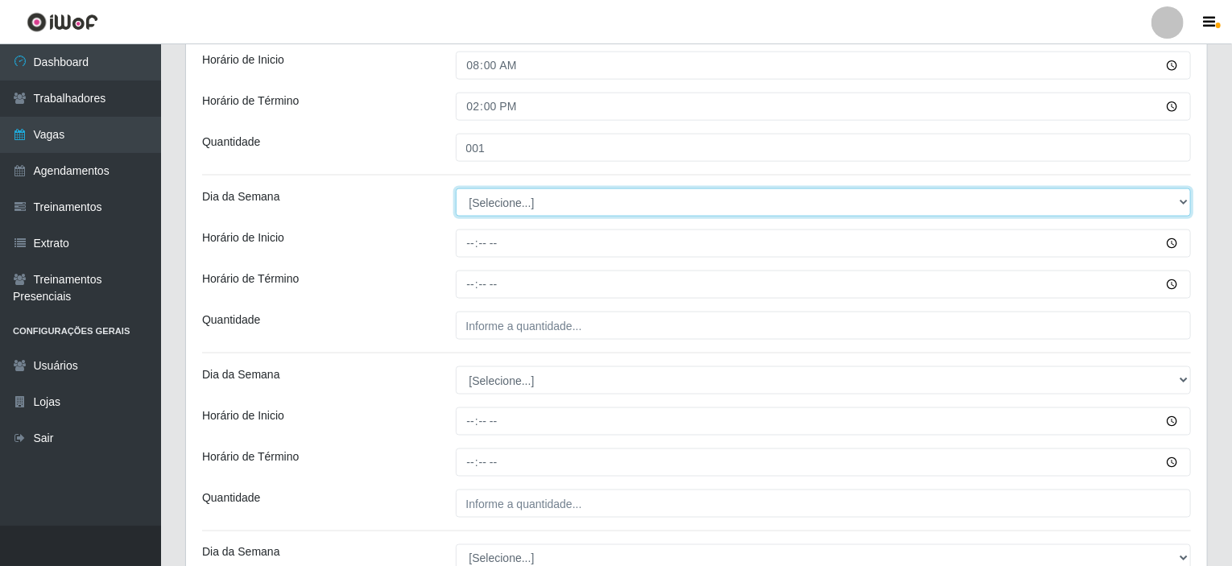
click at [491, 205] on select "[Selecione...] Segunda Terça Quarta Quinta Sexta Sábado Domingo" at bounding box center [824, 202] width 736 height 28
select select "5"
click at [456, 188] on select "[Selecione...] Segunda Terça Quarta Quinta Sexta Sábado Domingo" at bounding box center [824, 202] width 736 height 28
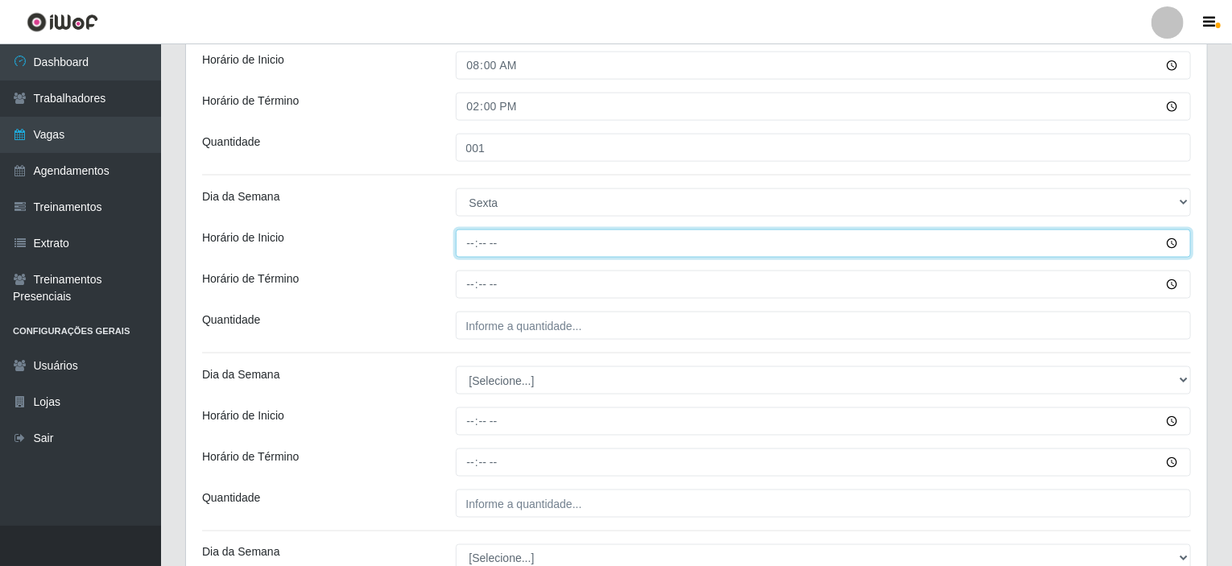
click at [472, 234] on input "Horário de Inicio" at bounding box center [824, 244] width 736 height 28
type input "15:00"
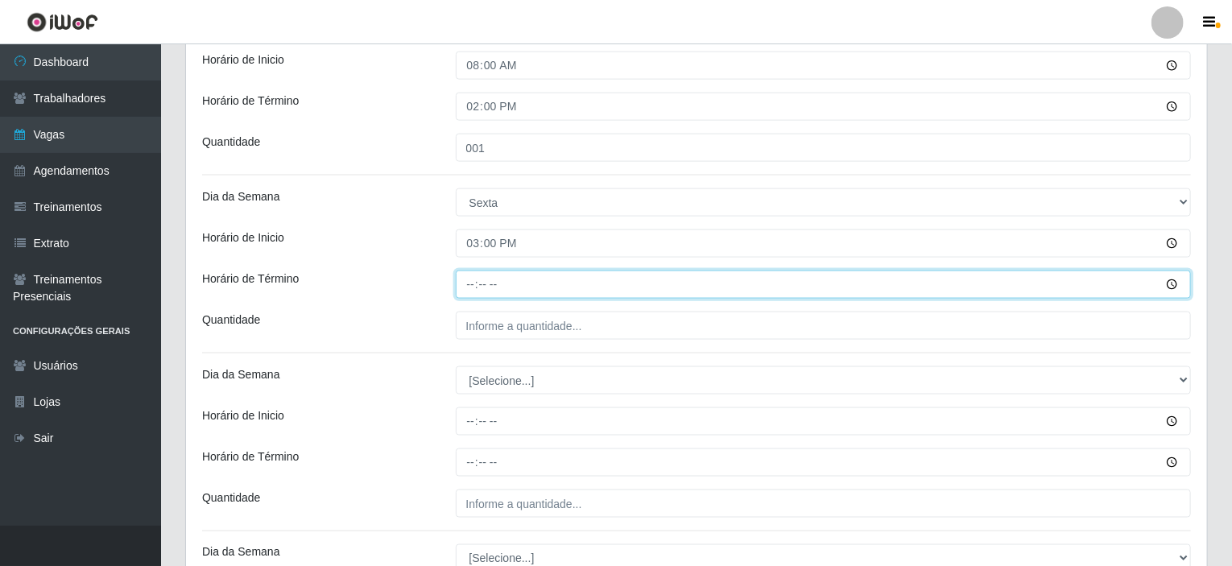
click at [470, 276] on input "Horário de Término" at bounding box center [824, 285] width 736 height 28
type input "21:00"
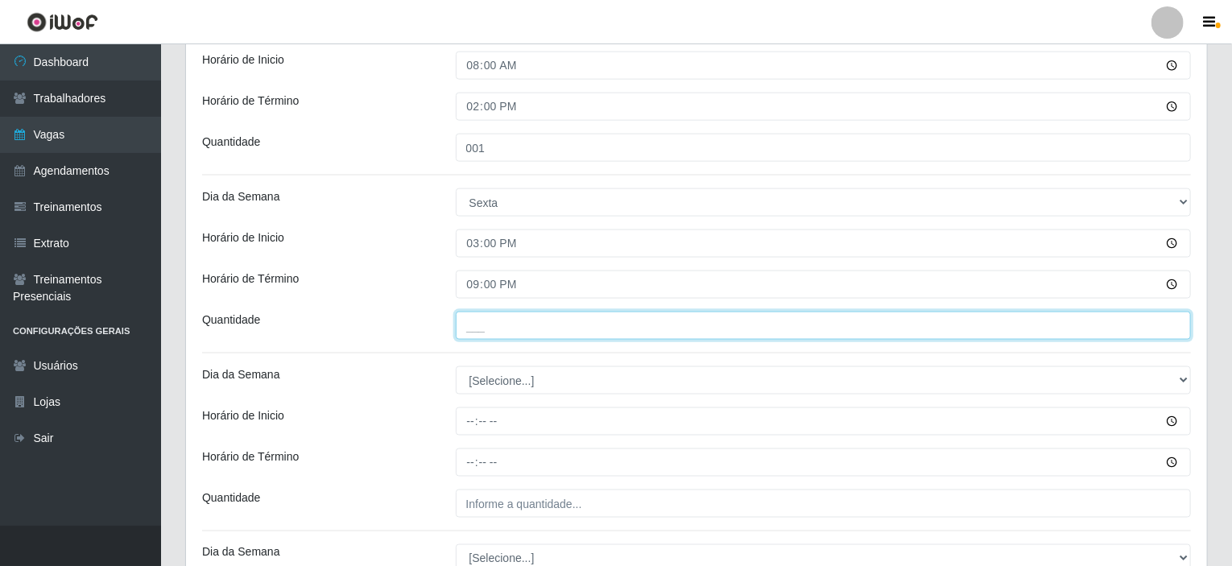
click at [471, 319] on input "___" at bounding box center [824, 326] width 736 height 28
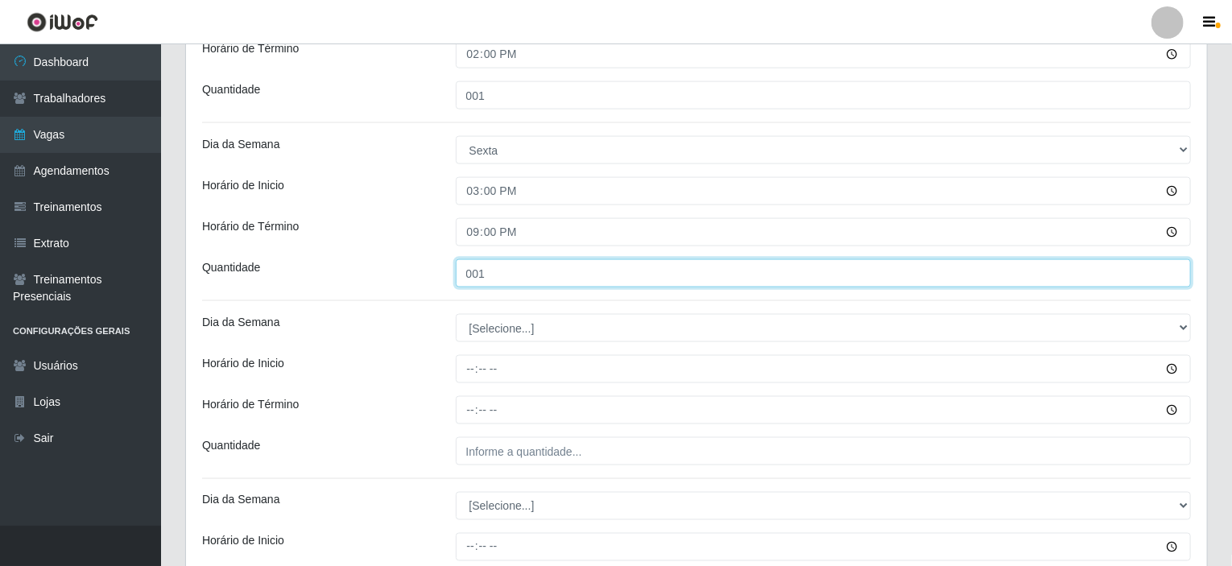
scroll to position [1191, 0]
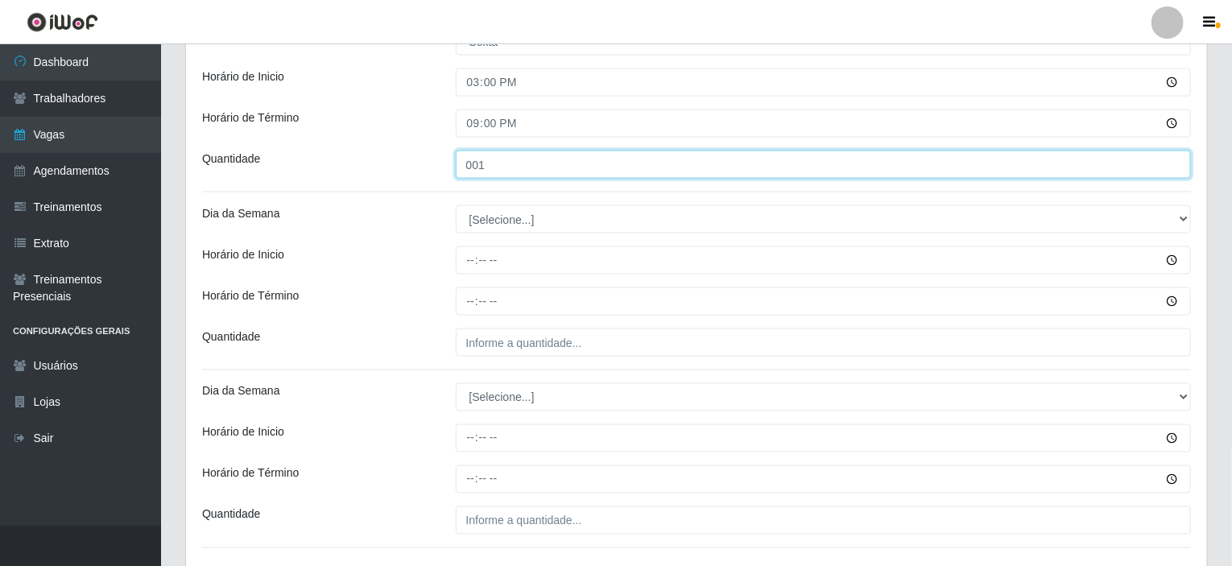
type input "001"
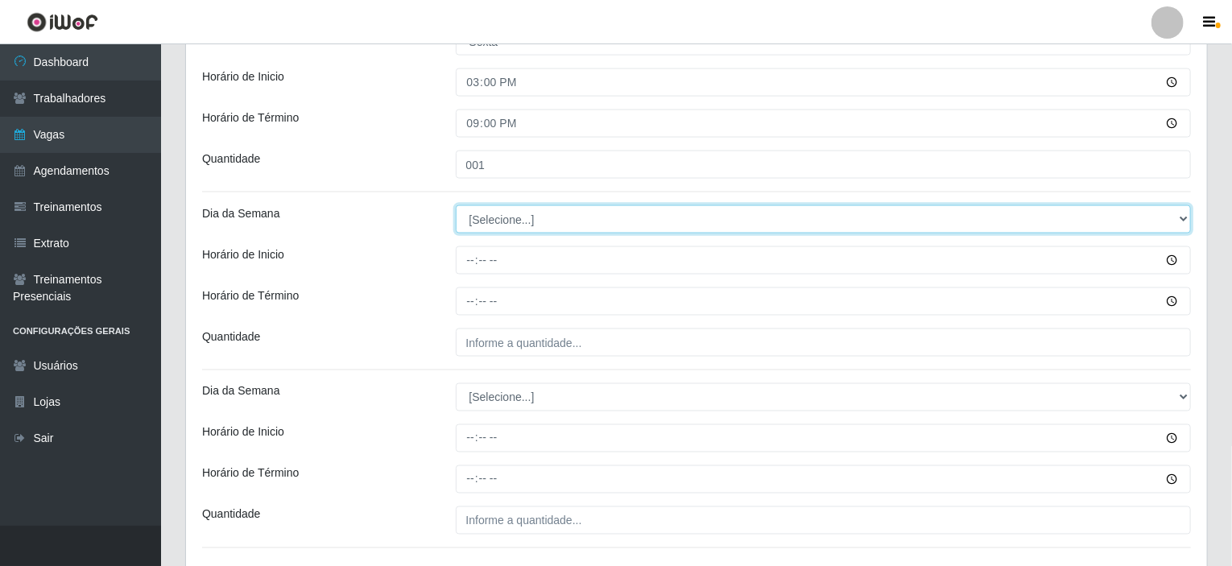
click at [494, 215] on select "[Selecione...] Segunda Terça Quarta Quinta Sexta Sábado Domingo" at bounding box center [824, 219] width 736 height 28
select select "6"
click at [456, 205] on select "[Selecione...] Segunda Terça Quarta Quinta Sexta Sábado Domingo" at bounding box center [824, 219] width 736 height 28
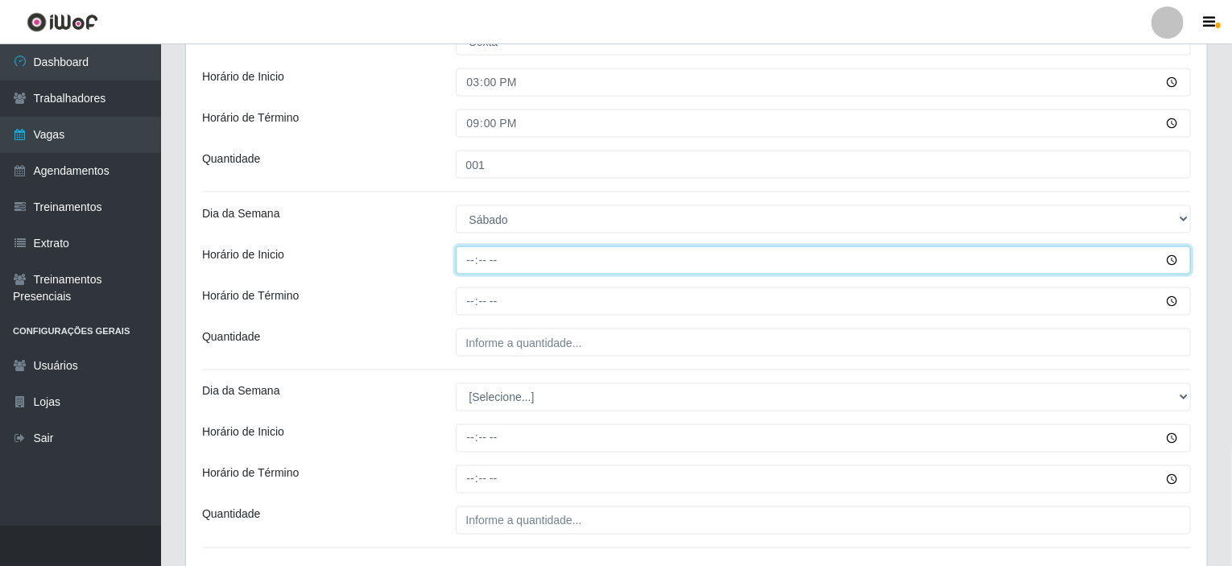
click at [464, 258] on input "Horário de Inicio" at bounding box center [824, 260] width 736 height 28
type input "08:00"
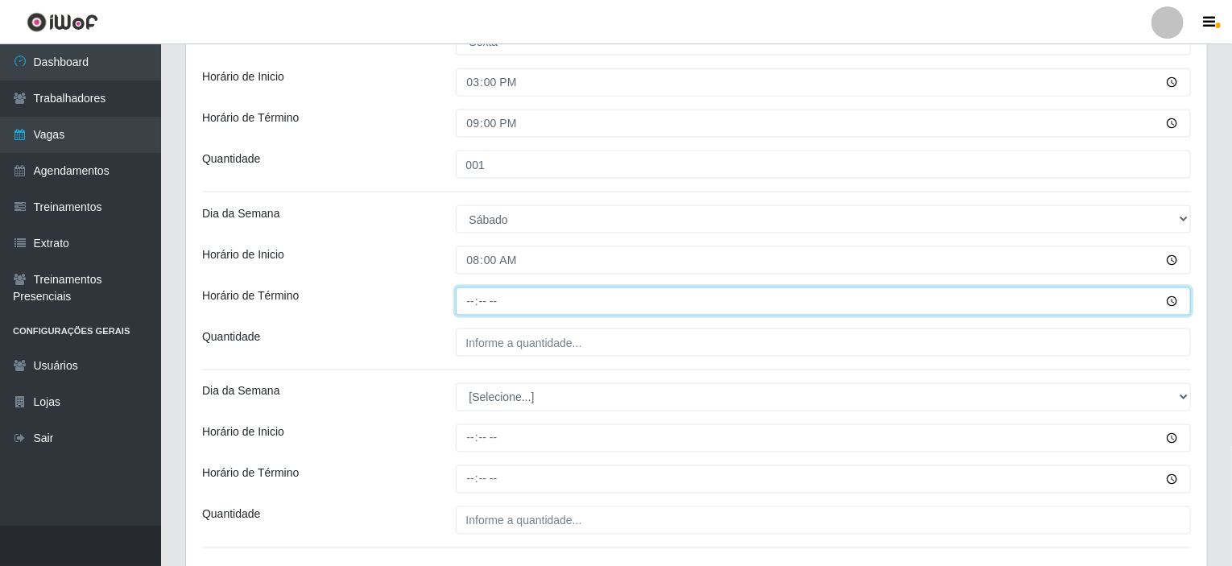
click at [470, 293] on input "Horário de Término" at bounding box center [824, 302] width 736 height 28
type input "14:00"
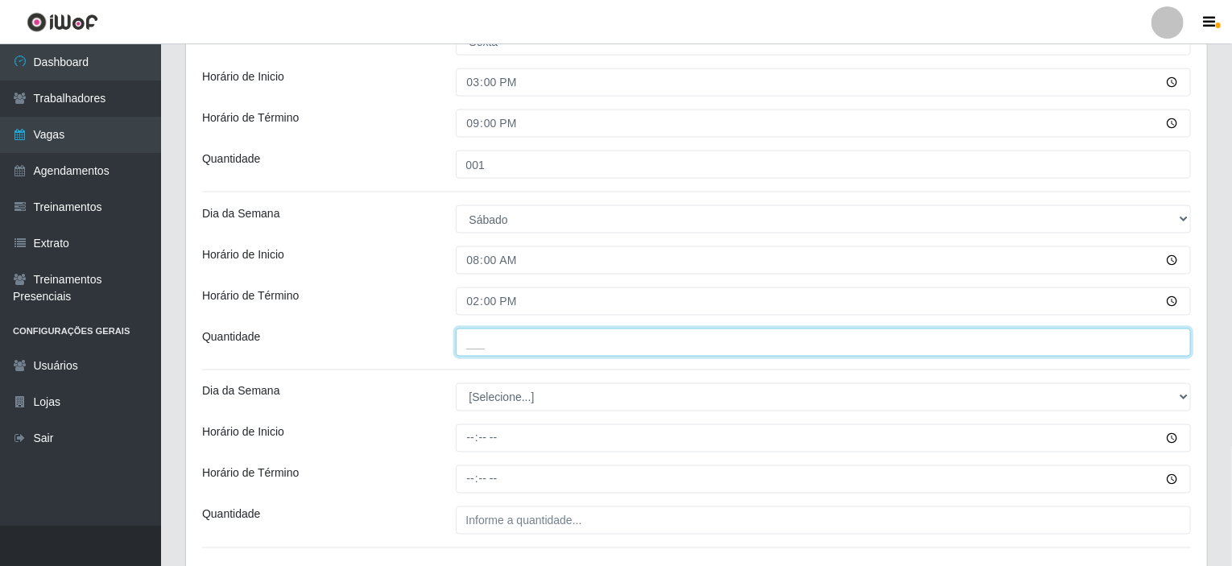
click at [486, 341] on input "___" at bounding box center [824, 343] width 736 height 28
click at [486, 341] on input "01_" at bounding box center [824, 343] width 736 height 28
type input "001"
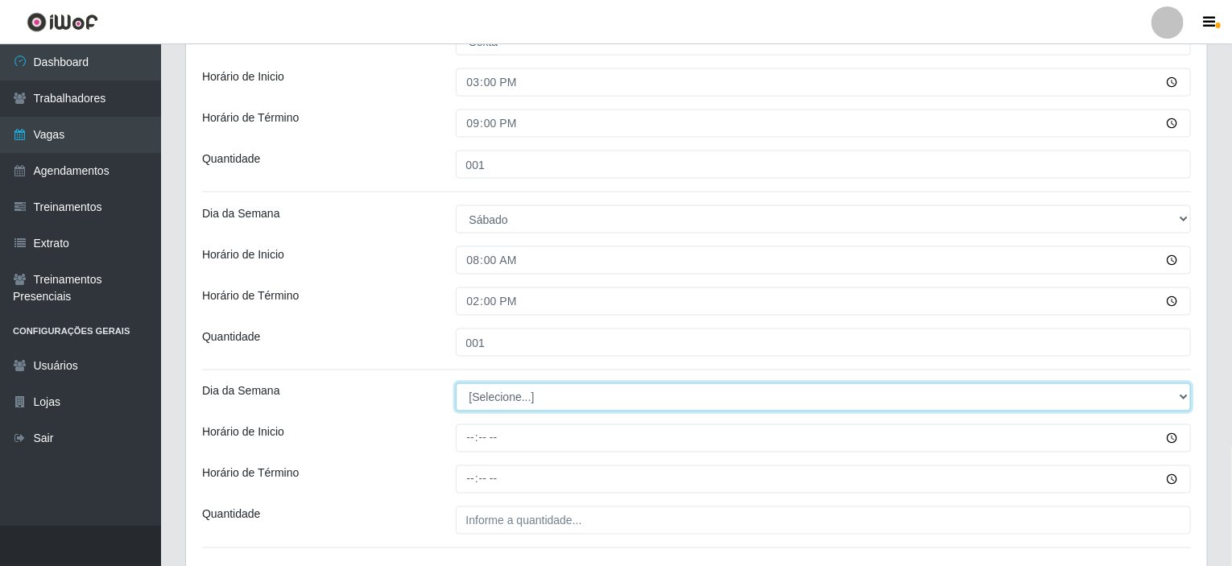
click at [488, 395] on select "[Selecione...] Segunda Terça Quarta Quinta Sexta Sábado Domingo" at bounding box center [824, 397] width 736 height 28
select select "6"
click at [456, 383] on select "[Selecione...] Segunda Terça Quarta Quinta Sexta Sábado Domingo" at bounding box center [824, 397] width 736 height 28
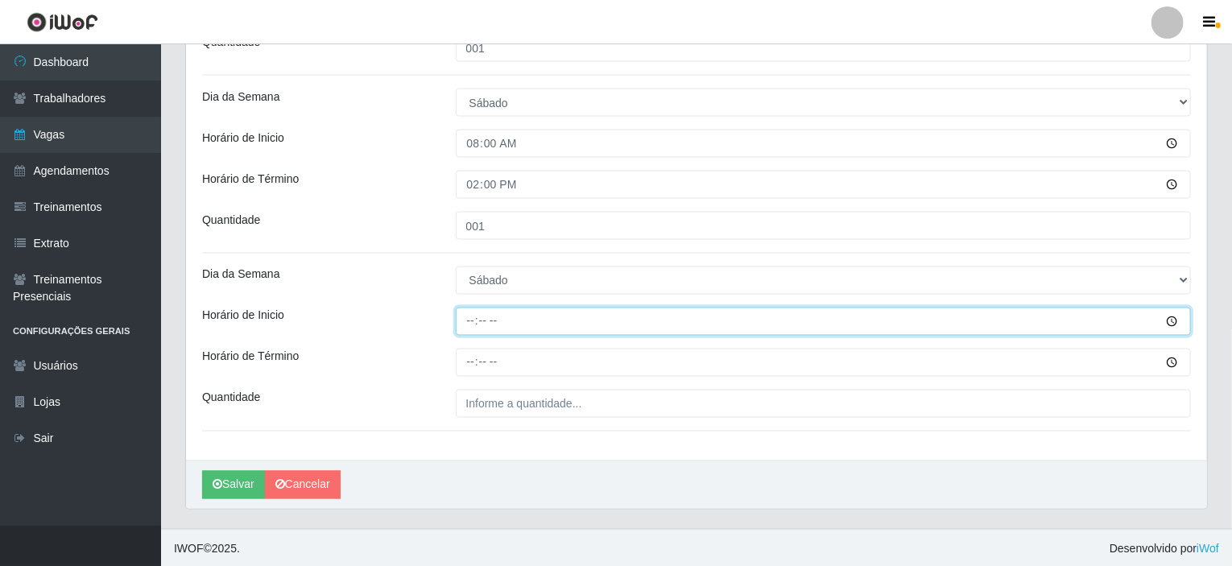
click at [471, 317] on input "Horário de Inicio" at bounding box center [824, 322] width 736 height 28
type input "15:00"
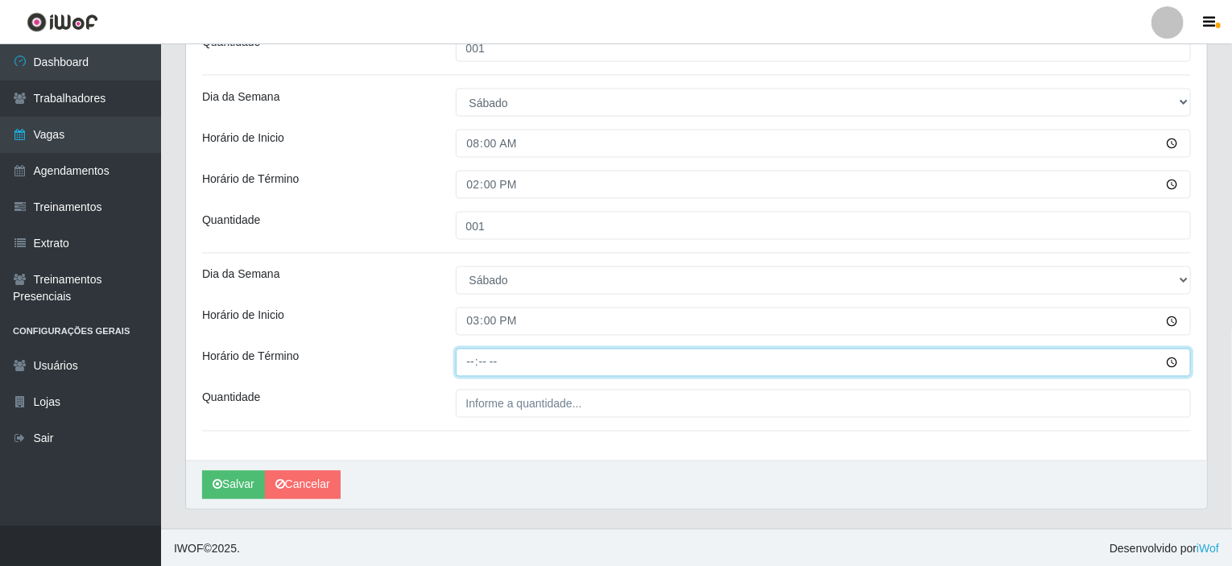
click at [477, 358] on input "Horário de Término" at bounding box center [824, 363] width 736 height 28
type input "21:00"
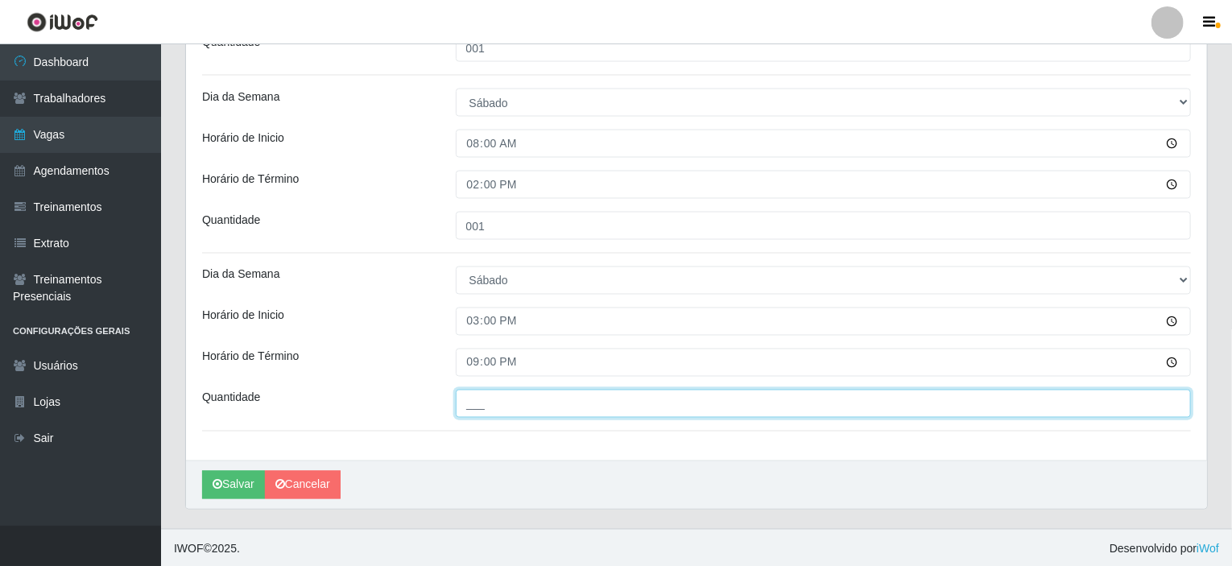
click at [490, 403] on input "___" at bounding box center [824, 404] width 736 height 28
type input "001"
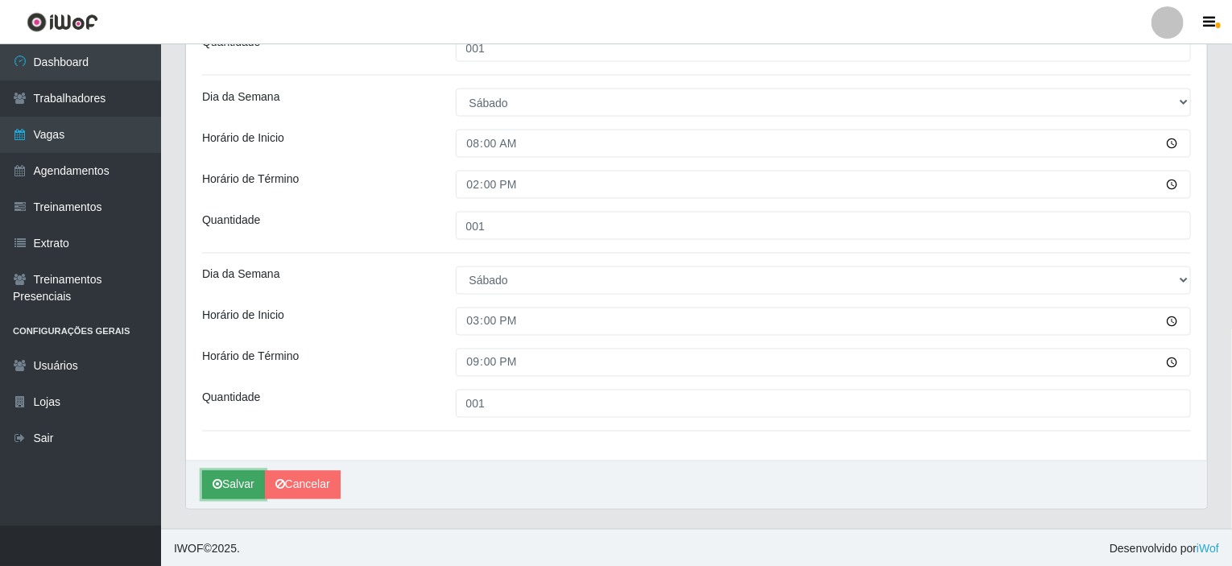
click at [235, 477] on button "Salvar" at bounding box center [233, 485] width 63 height 28
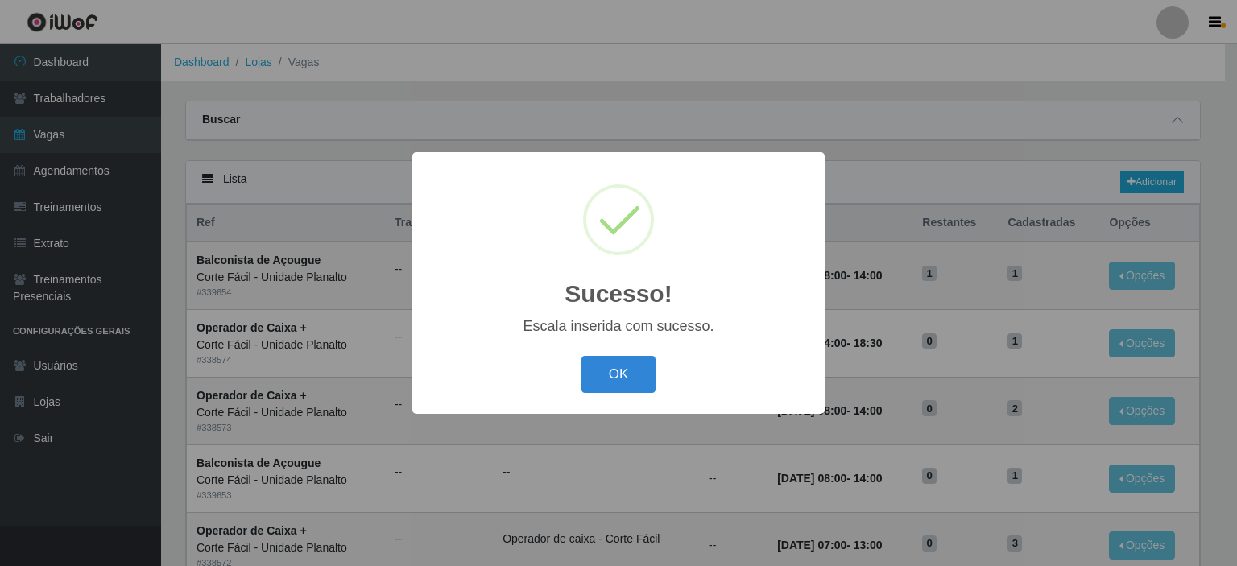
click at [633, 389] on button "OK" at bounding box center [618, 375] width 75 height 38
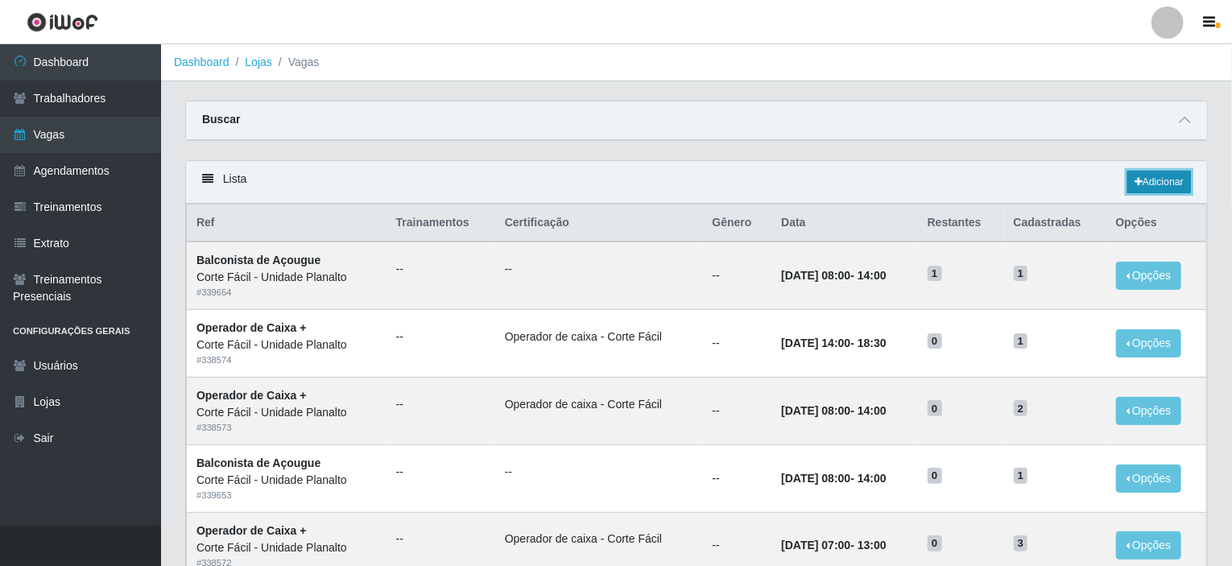
click at [1174, 173] on link "Adicionar" at bounding box center [1159, 182] width 64 height 23
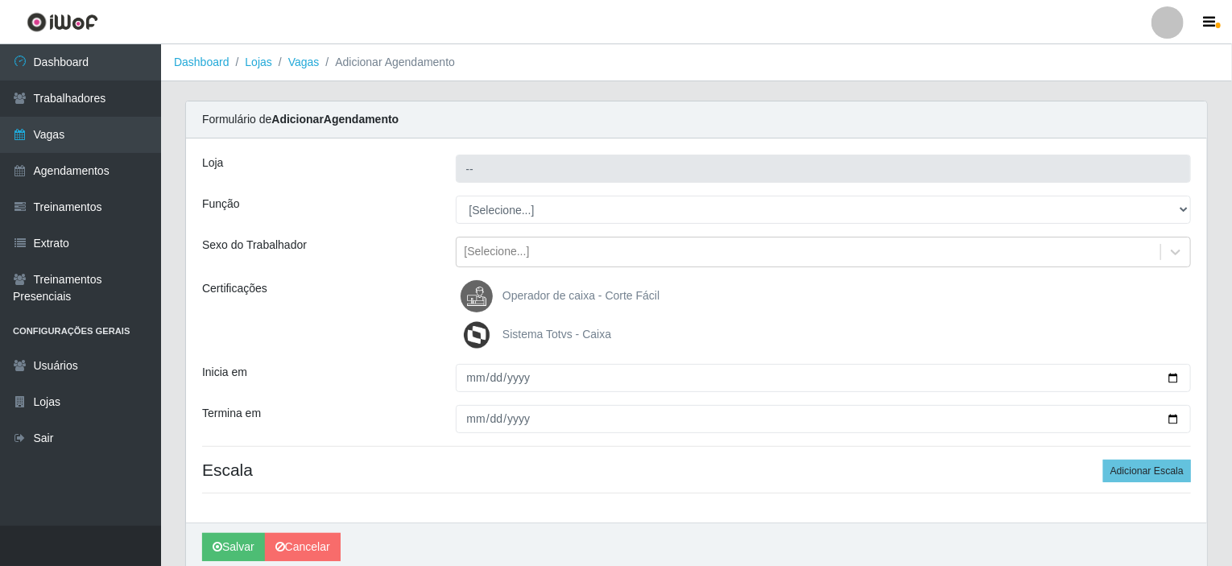
type input "Corte Fácil - Unidade Planalto"
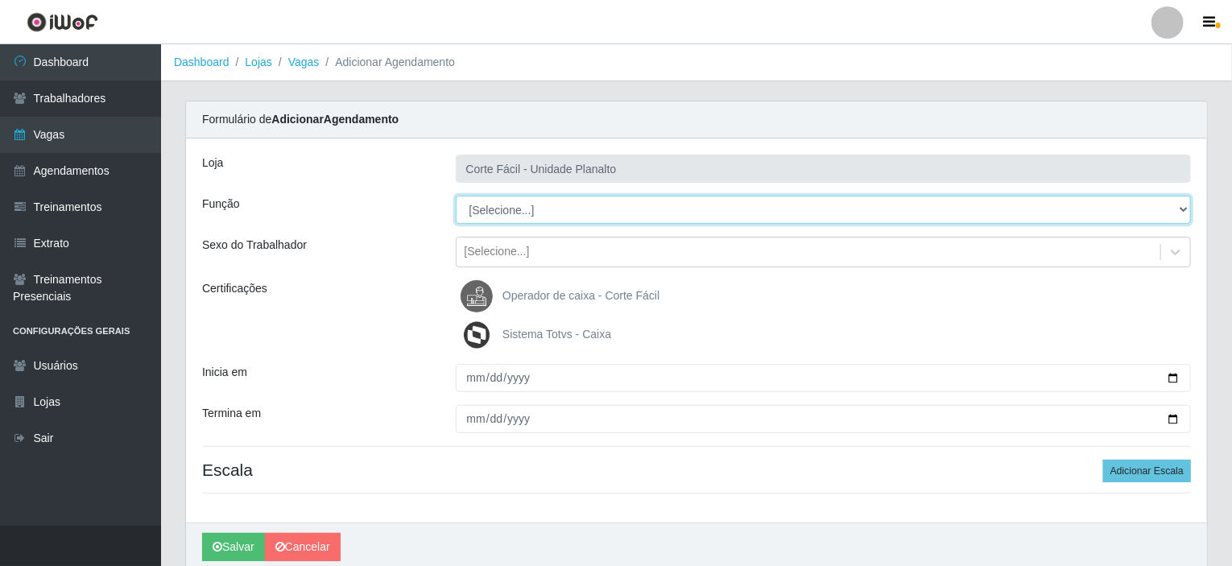
click at [518, 211] on select "[Selecione...] ASG ASG + ASG ++ Auxiliar de Estacionamento Auxiliar de Estacion…" at bounding box center [824, 210] width 736 height 28
click at [516, 212] on select "[Selecione...] ASG ASG + ASG ++ Auxiliar de Estacionamento Auxiliar de Estacion…" at bounding box center [824, 210] width 736 height 28
select select "115"
click at [456, 196] on select "[Selecione...] ASG ASG + ASG ++ Auxiliar de Estacionamento Auxiliar de Estacion…" at bounding box center [824, 210] width 736 height 28
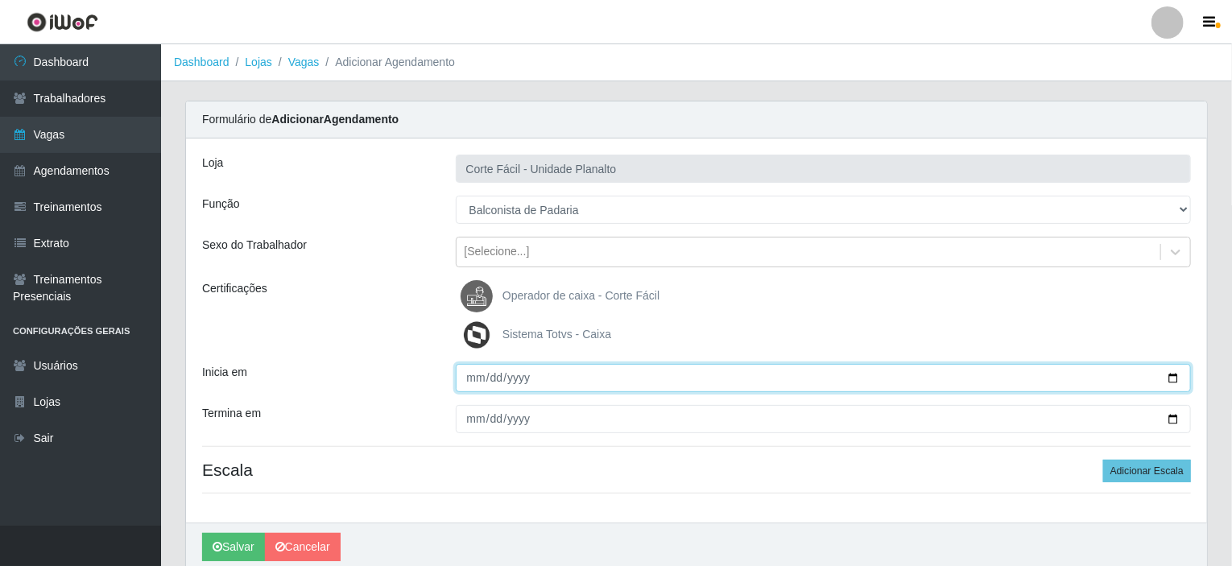
click at [660, 367] on input "Inicia em" at bounding box center [824, 378] width 736 height 28
click at [1179, 373] on input "Inicia em" at bounding box center [824, 378] width 736 height 28
type input "[DATE]"
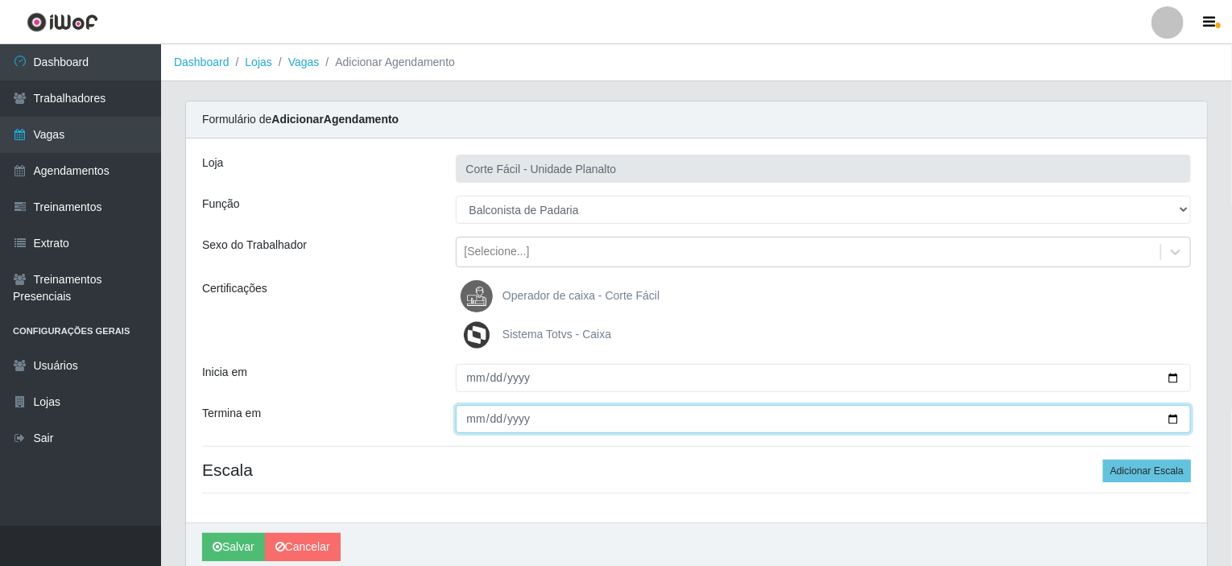
click at [1175, 419] on input "Termina em" at bounding box center [824, 419] width 736 height 28
type input "[DATE]"
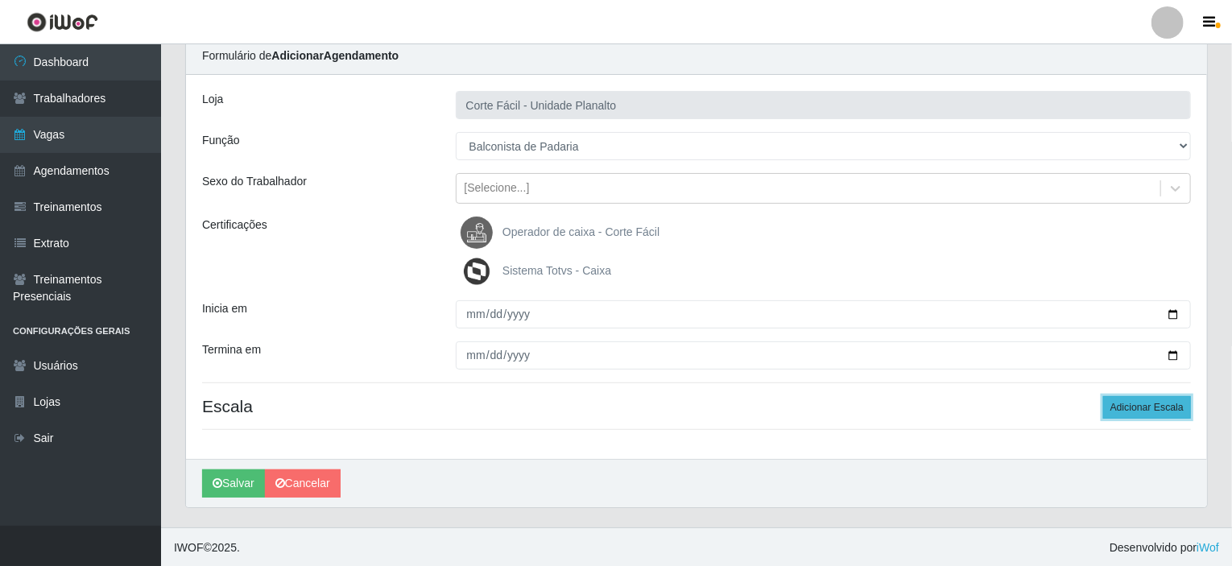
click at [1130, 409] on button "Adicionar Escala" at bounding box center [1147, 407] width 88 height 23
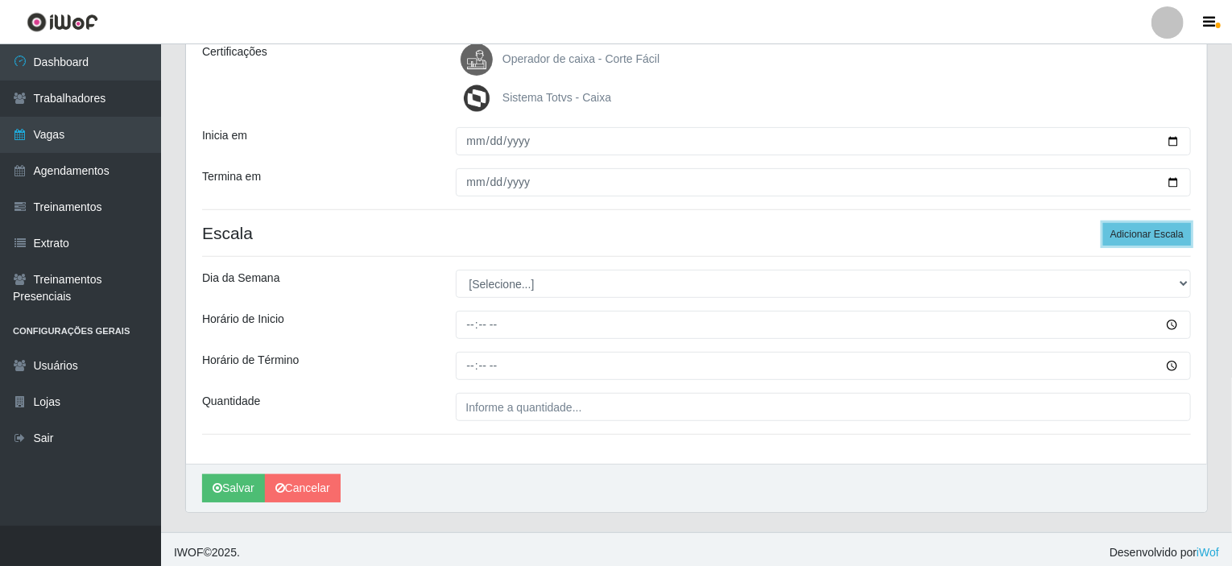
scroll to position [242, 0]
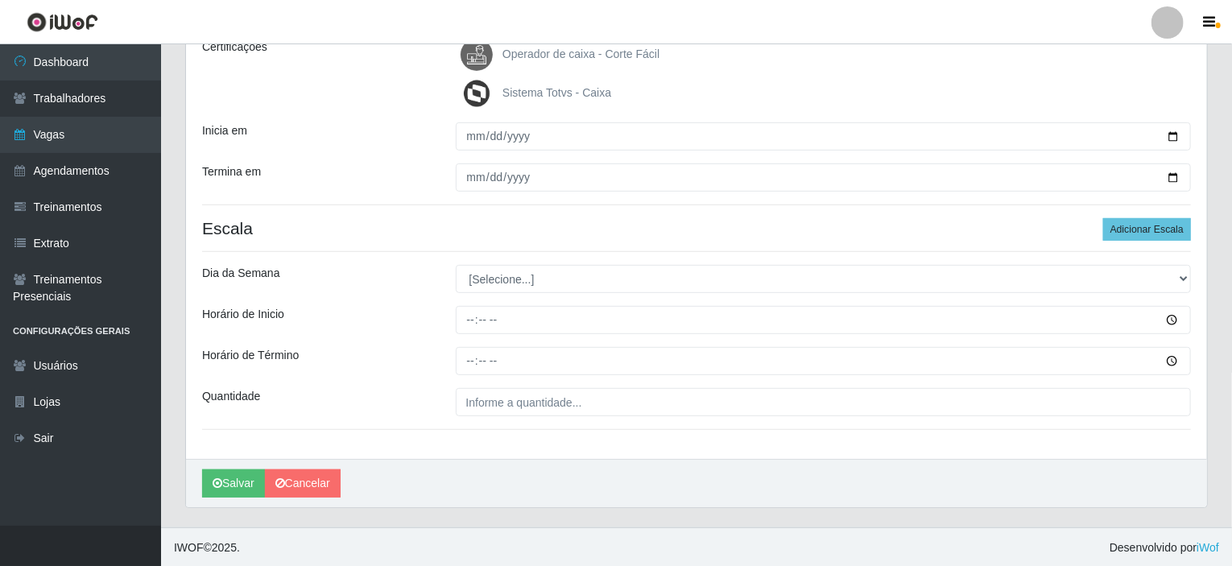
click at [1192, 278] on div "[Selecione...] Segunda Terça Quarta Quinta Sexta Sábado Domingo" at bounding box center [824, 279] width 760 height 28
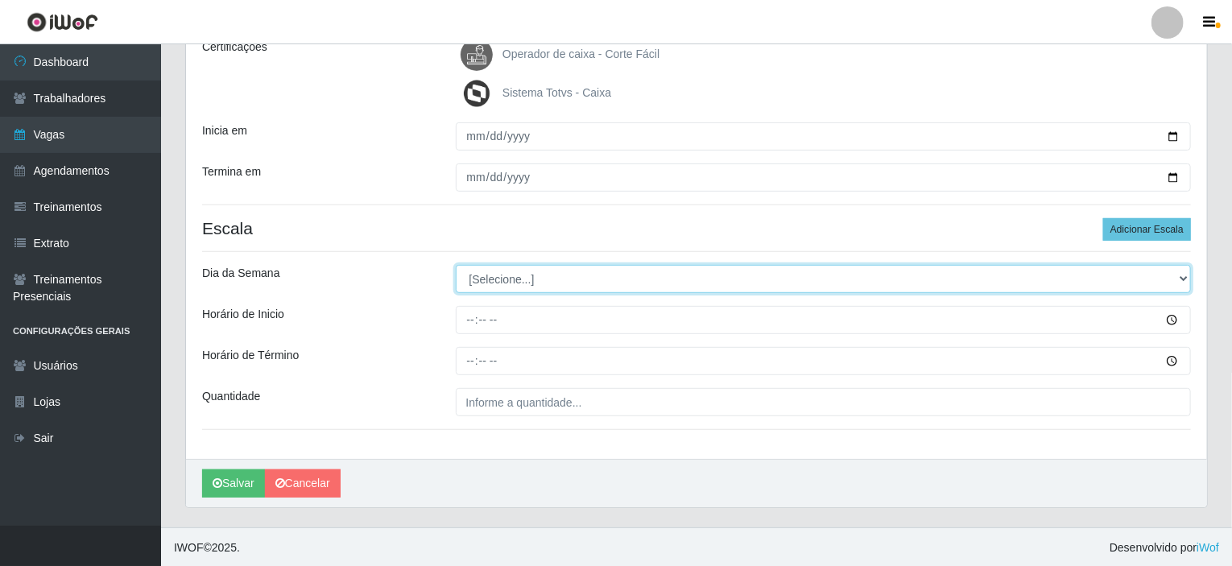
click at [1180, 278] on select "[Selecione...] Segunda Terça Quarta Quinta Sexta Sábado Domingo" at bounding box center [824, 279] width 736 height 28
select select "0"
click at [456, 265] on select "[Selecione...] Segunda Terça Quarta Quinta Sexta Sábado Domingo" at bounding box center [824, 279] width 736 height 28
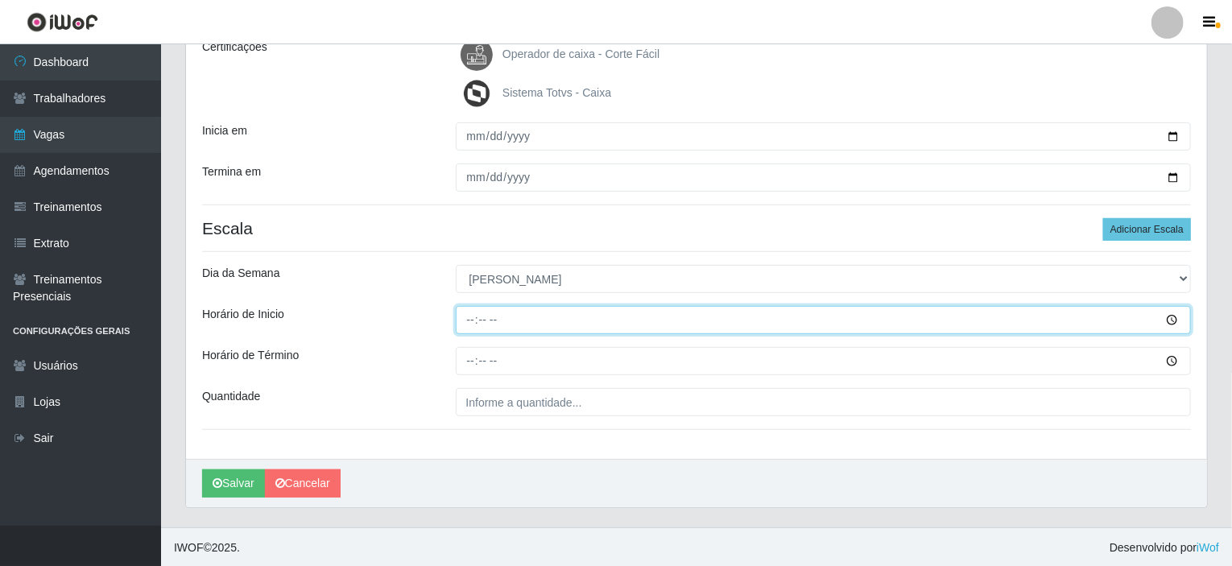
click at [470, 317] on input "Horário de Inicio" at bounding box center [824, 320] width 736 height 28
type input "08:00"
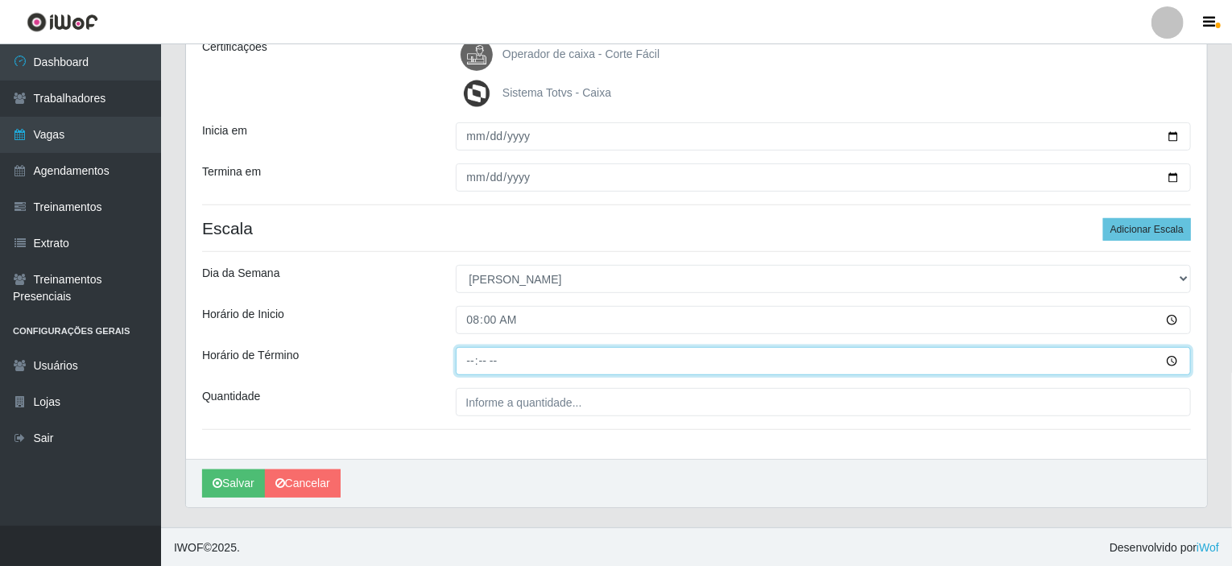
click at [474, 353] on input "Horário de Término" at bounding box center [824, 361] width 736 height 28
type input "14:00"
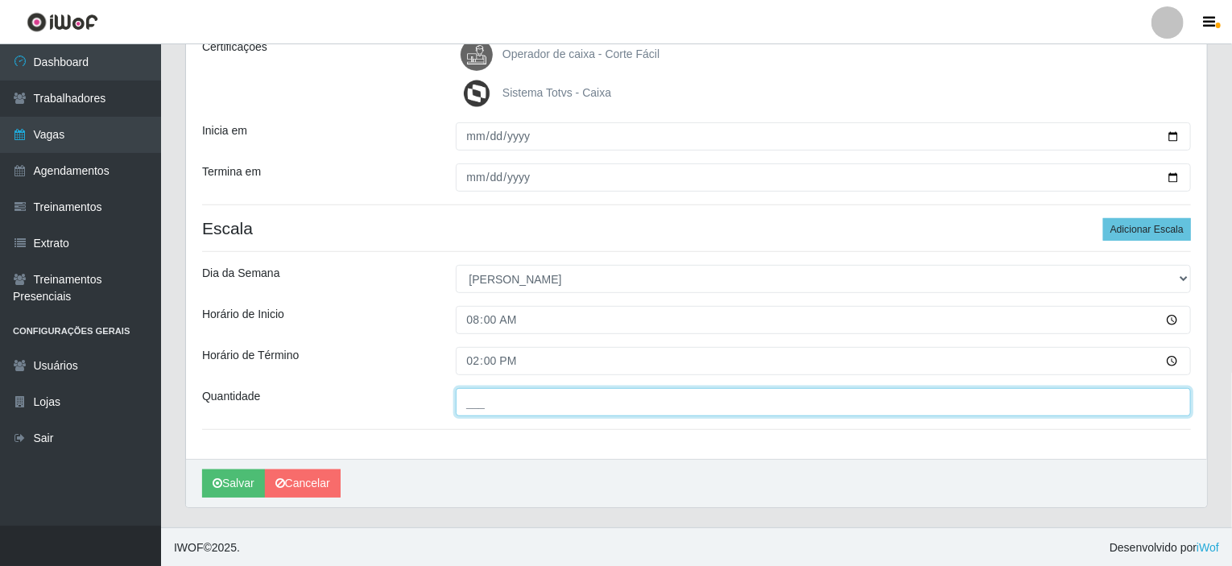
click at [501, 402] on input "___" at bounding box center [824, 402] width 736 height 28
type input "001"
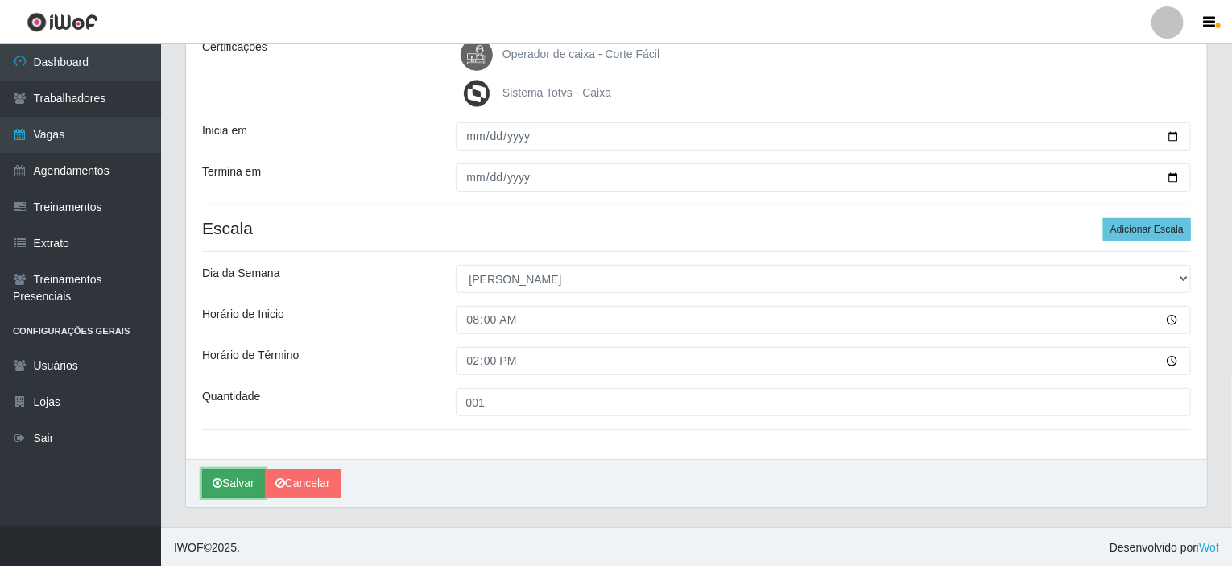
click at [213, 473] on button "Salvar" at bounding box center [233, 484] width 63 height 28
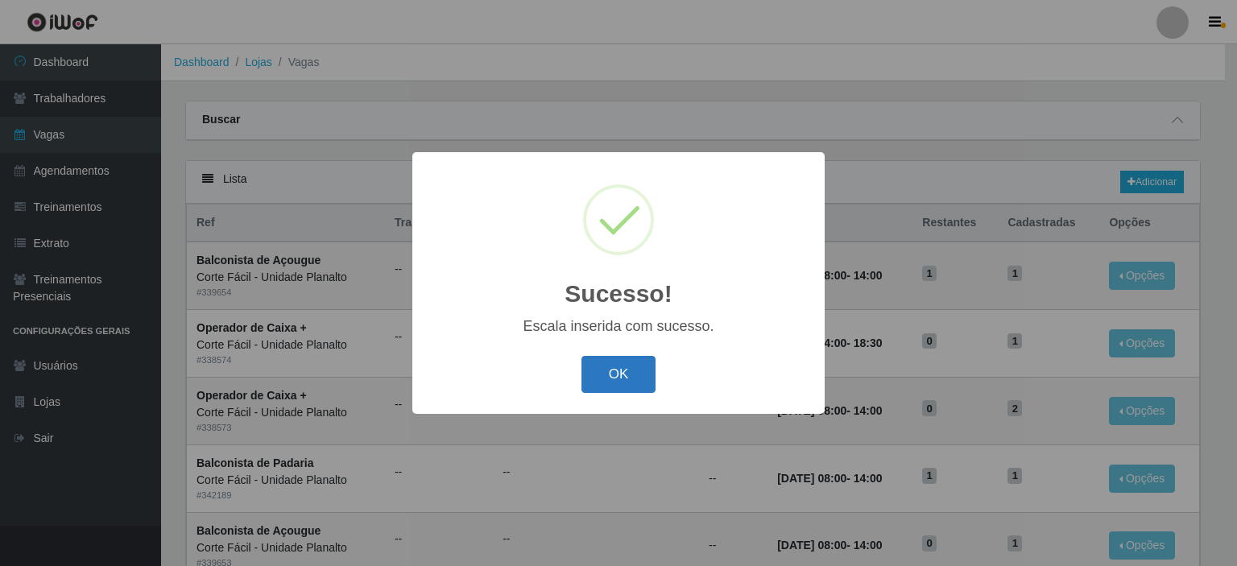
click at [643, 376] on button "OK" at bounding box center [618, 375] width 75 height 38
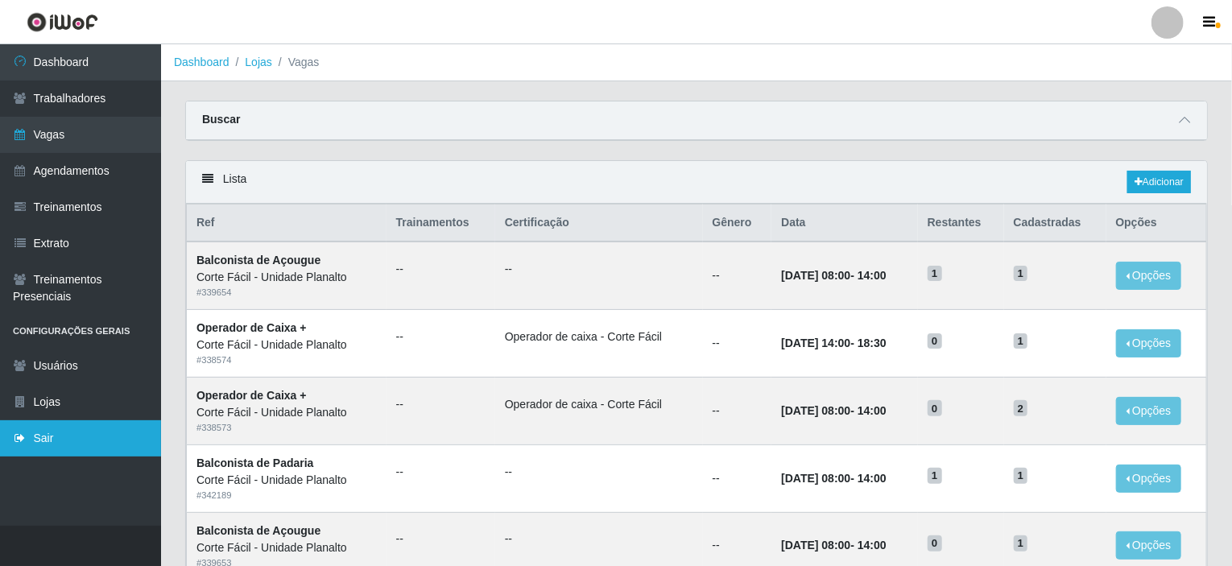
click at [46, 434] on link "Sair" at bounding box center [80, 438] width 161 height 36
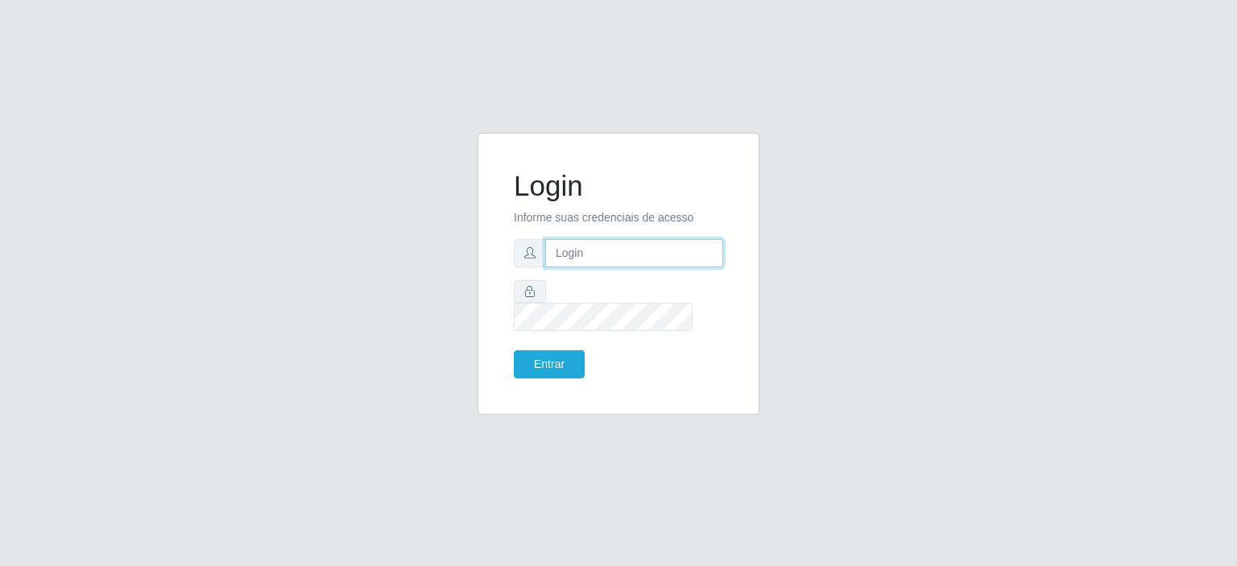
click at [641, 267] on input "text" at bounding box center [634, 253] width 178 height 28
type input "[EMAIL_ADDRESS][DOMAIN_NAME]"
click at [542, 367] on div "Login Informe suas credenciais de acesso annapaulacst0723@gmail.com Entrar" at bounding box center [619, 274] width 242 height 242
click at [552, 350] on button "Entrar" at bounding box center [549, 364] width 71 height 28
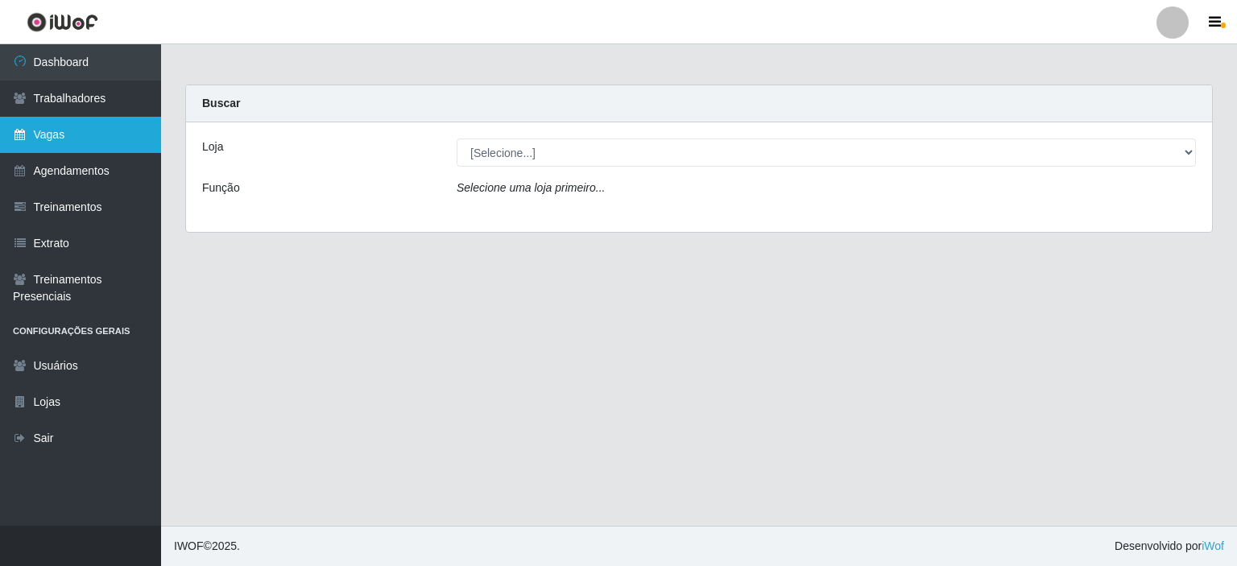
click at [61, 141] on link "Vagas" at bounding box center [80, 135] width 161 height 36
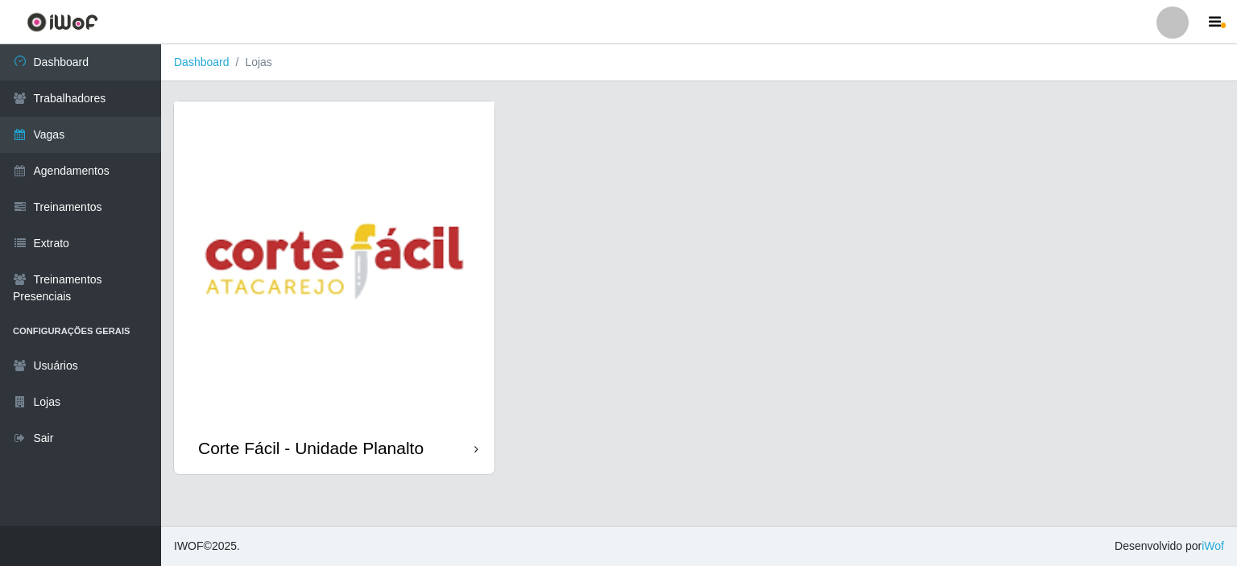
click at [312, 187] on img at bounding box center [334, 261] width 321 height 321
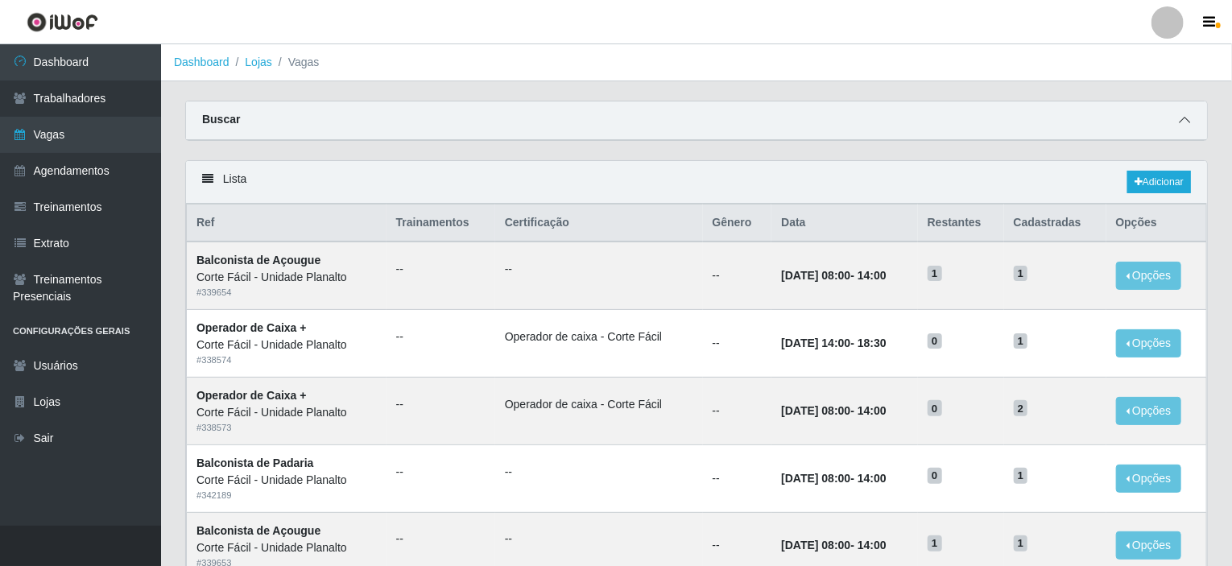
click at [1189, 117] on icon at bounding box center [1184, 119] width 11 height 11
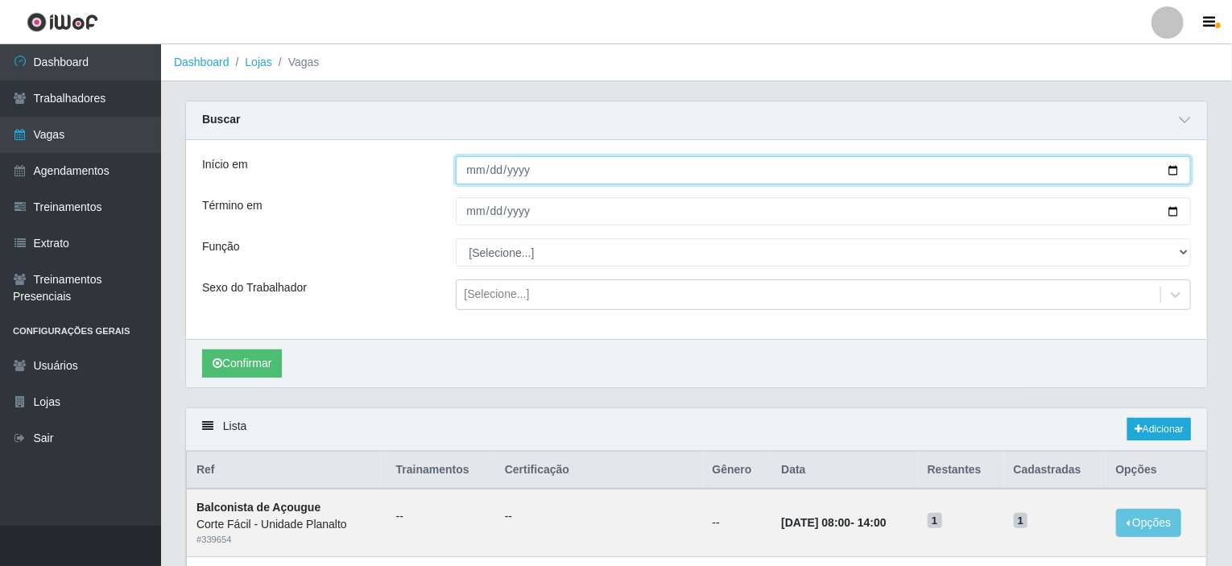
click at [492, 179] on input "Início em" at bounding box center [824, 170] width 736 height 28
click at [1177, 169] on input "Início em" at bounding box center [824, 170] width 736 height 28
type input "2025-09-01"
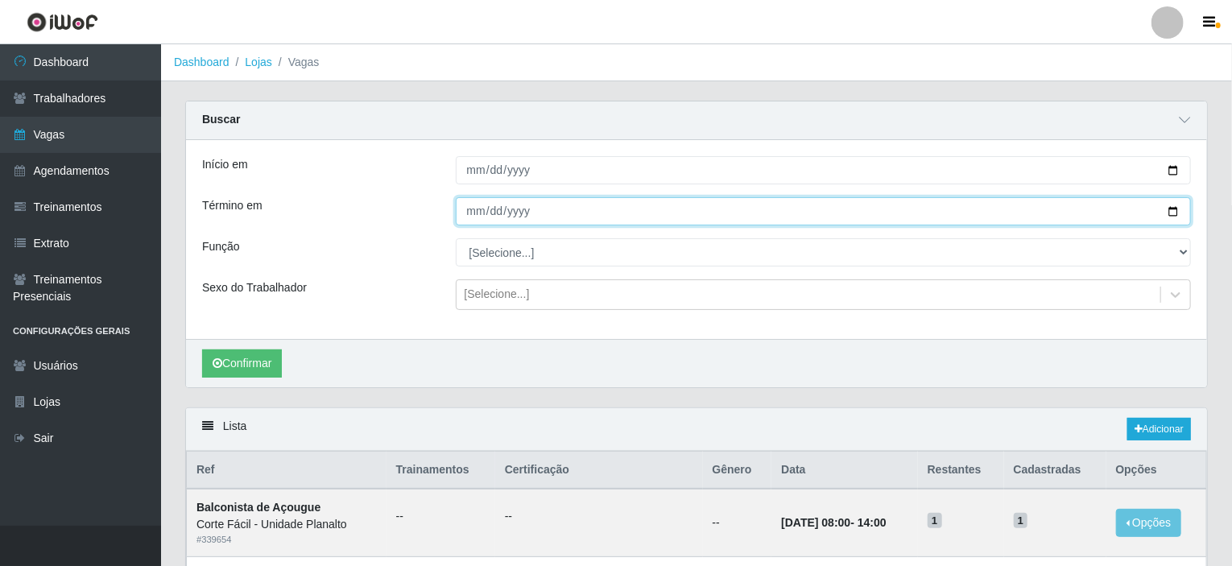
click at [1179, 212] on input "Término em" at bounding box center [824, 211] width 736 height 28
type input "2025-09-30"
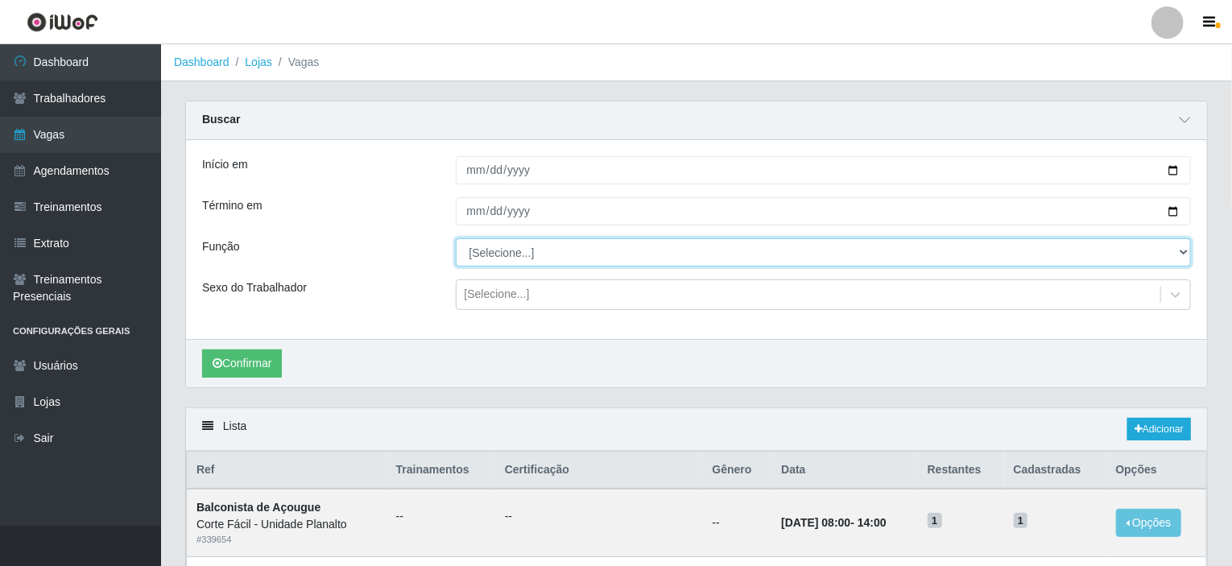
click at [726, 263] on select "[Selecione...] ASG ASG + ASG ++ Auxiliar de Estacionamento Auxiliar de Estacion…" at bounding box center [824, 252] width 736 height 28
select select "118"
click at [456, 238] on select "[Selecione...] ASG ASG + ASG ++ Auxiliar de Estacionamento Auxiliar de Estacion…" at bounding box center [824, 252] width 736 height 28
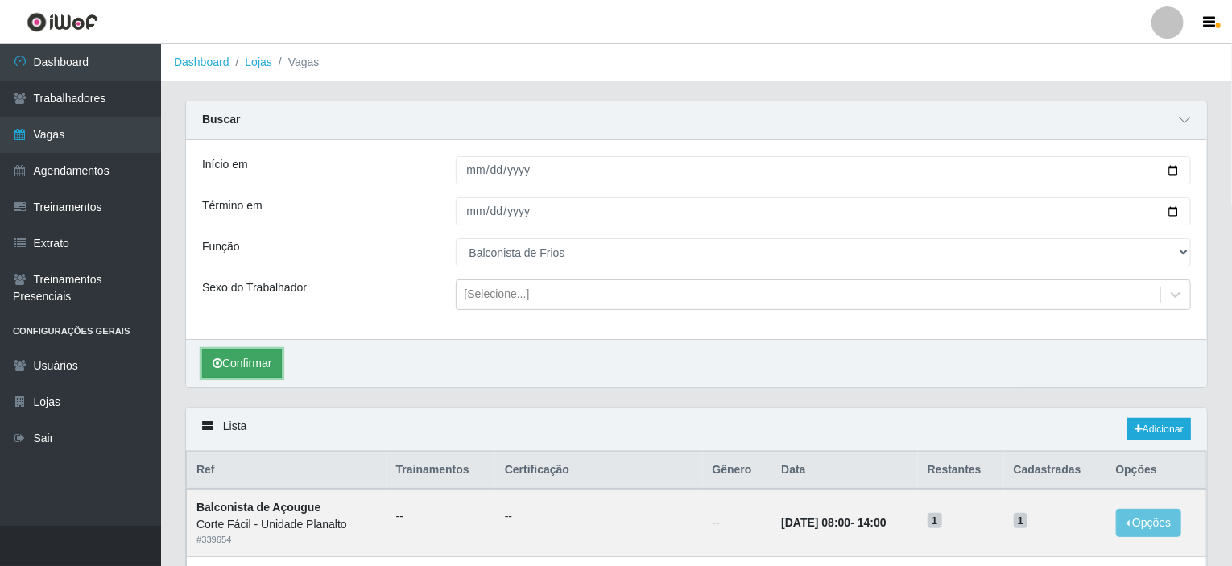
click at [254, 364] on button "Confirmar" at bounding box center [242, 364] width 80 height 28
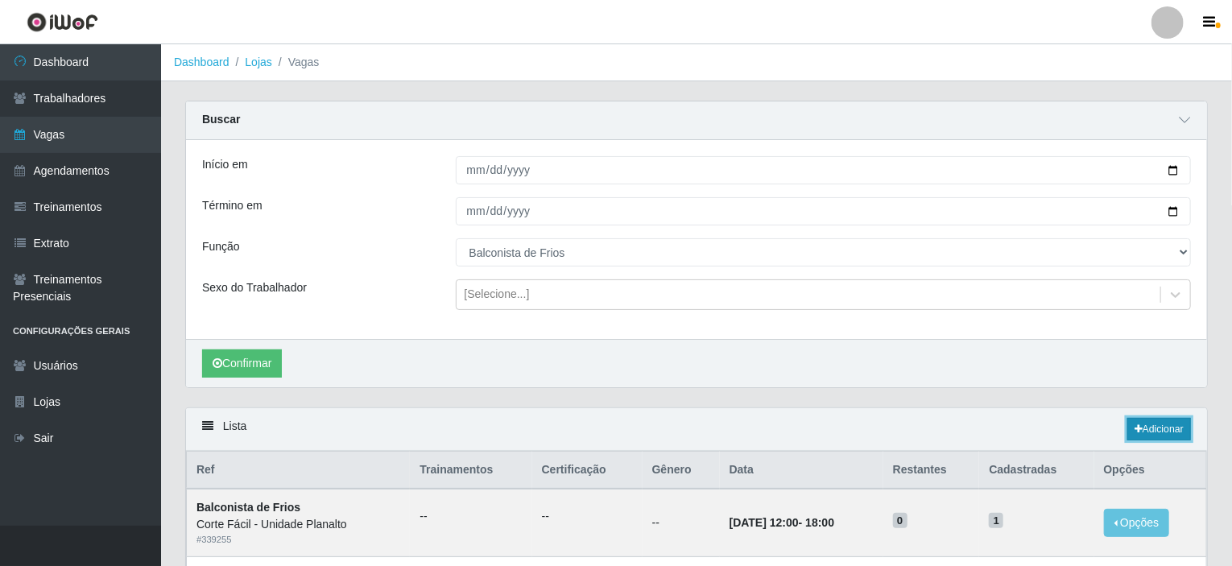
click at [1154, 428] on link "Adicionar" at bounding box center [1159, 429] width 64 height 23
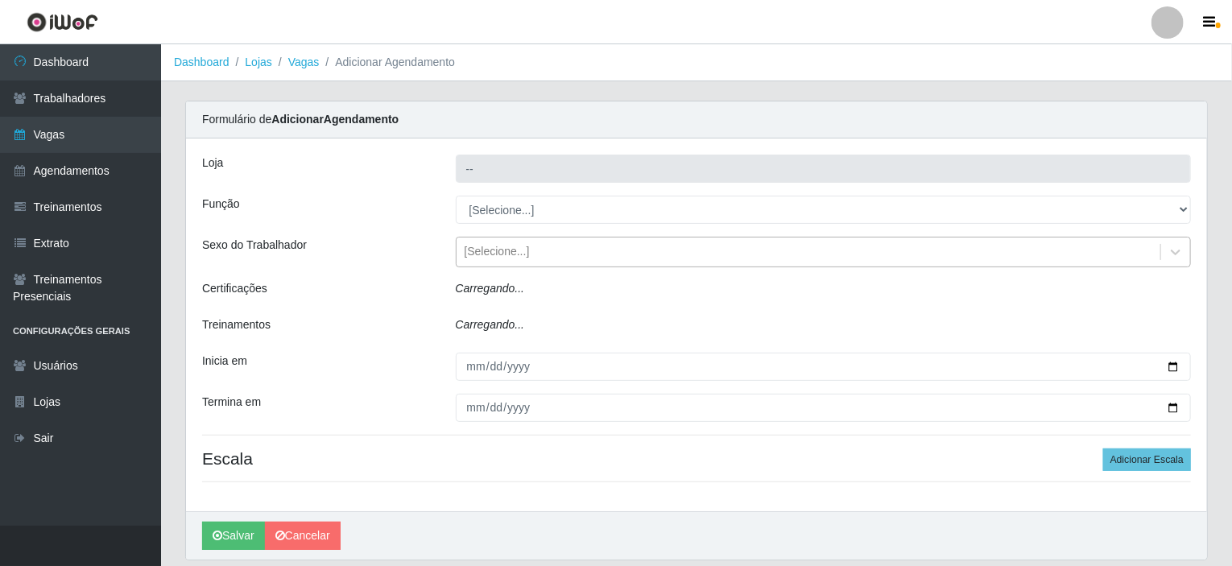
type input "Corte Fácil - Unidade Planalto"
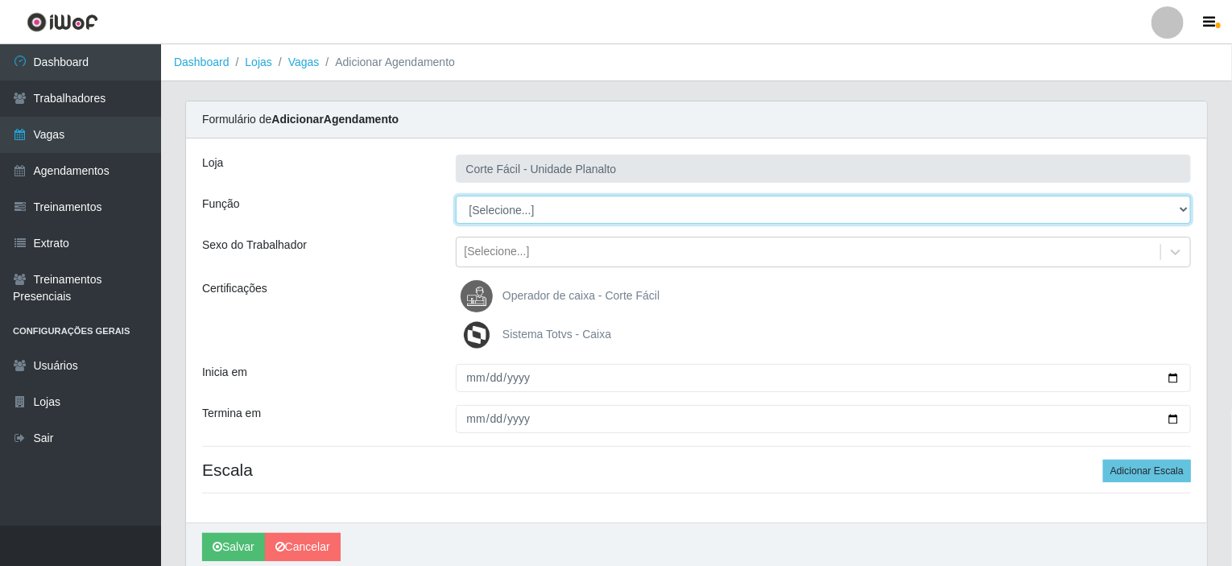
click at [491, 210] on select "[Selecione...] ASG ASG + ASG ++ Auxiliar de Estacionamento Auxiliar de Estacion…" at bounding box center [824, 210] width 736 height 28
click at [532, 208] on select "[Selecione...] ASG ASG + ASG ++ Auxiliar de Estacionamento Auxiliar de Estacion…" at bounding box center [824, 210] width 736 height 28
select select "118"
click at [456, 196] on select "[Selecione...] ASG ASG + ASG ++ Auxiliar de Estacionamento Auxiliar de Estacion…" at bounding box center [824, 210] width 736 height 28
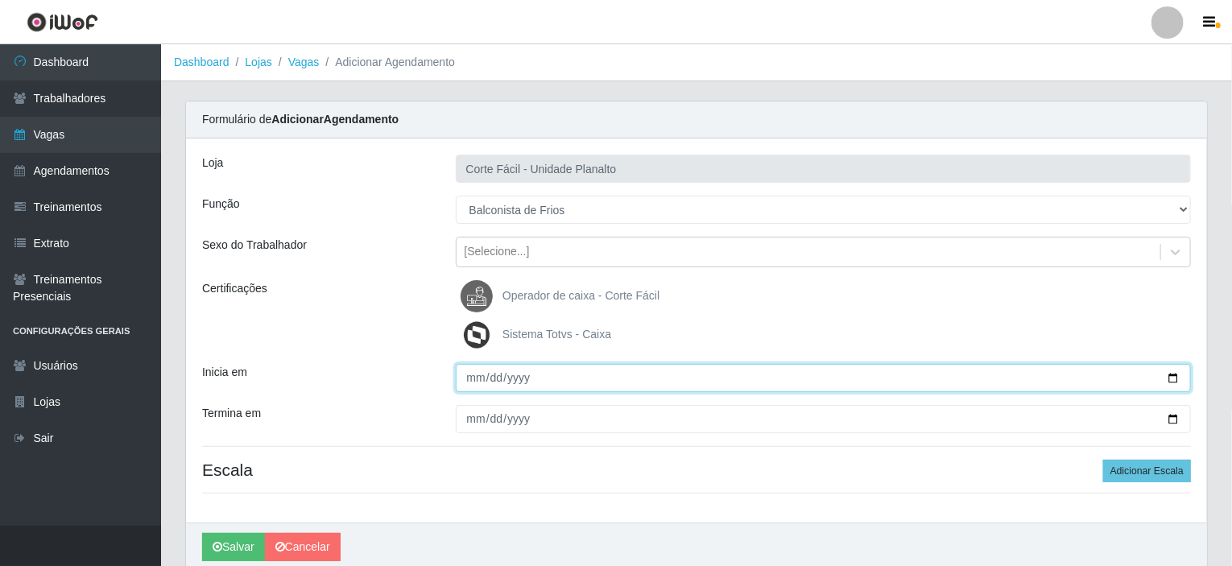
click at [1169, 376] on input "Inicia em" at bounding box center [824, 378] width 736 height 28
type input "[DATE]"
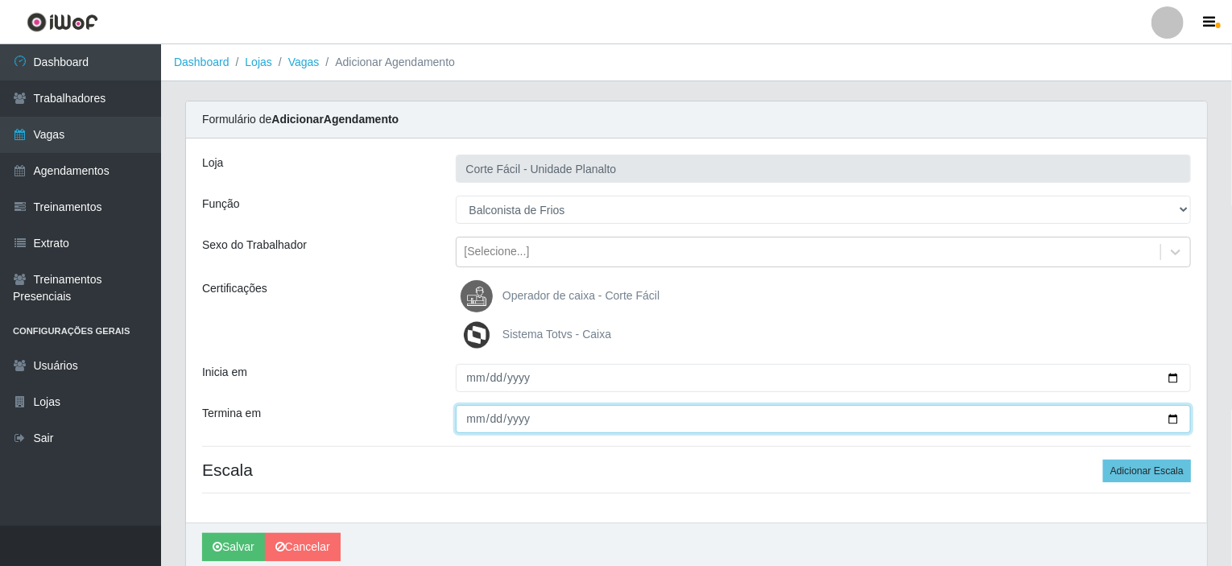
click at [1175, 423] on input "Termina em" at bounding box center [824, 419] width 736 height 28
type input "[DATE]"
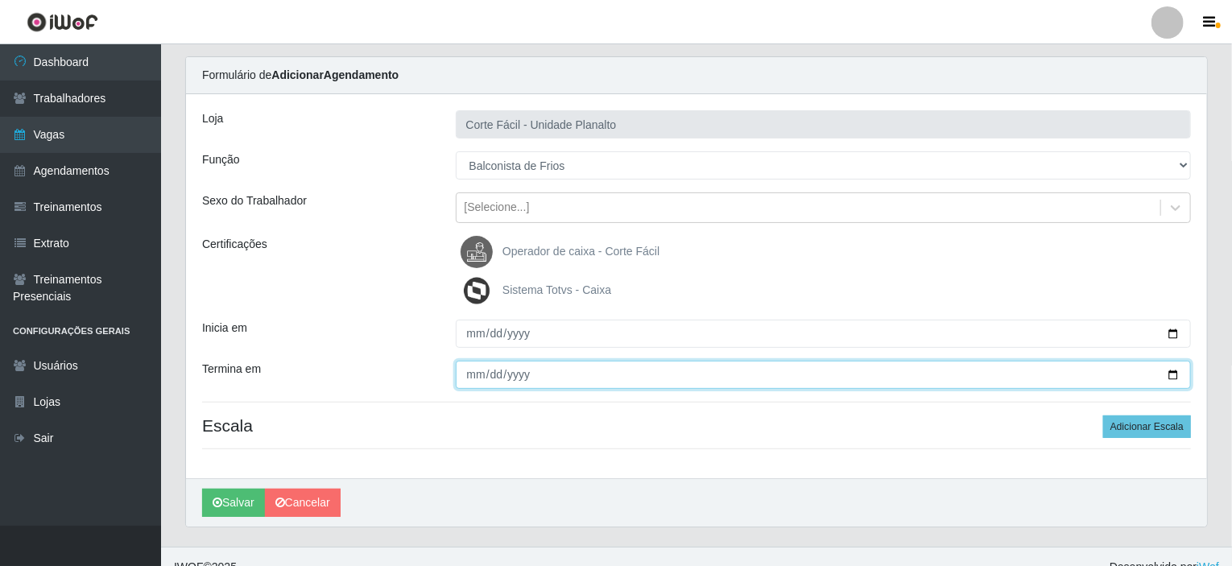
scroll to position [64, 0]
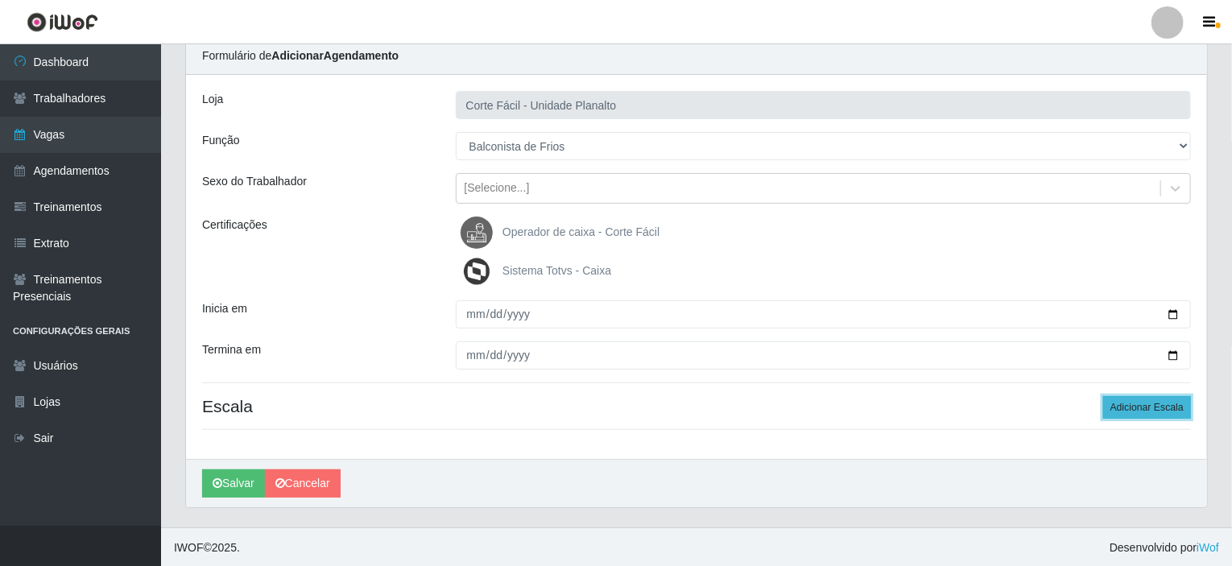
click at [1173, 404] on button "Adicionar Escala" at bounding box center [1147, 407] width 88 height 23
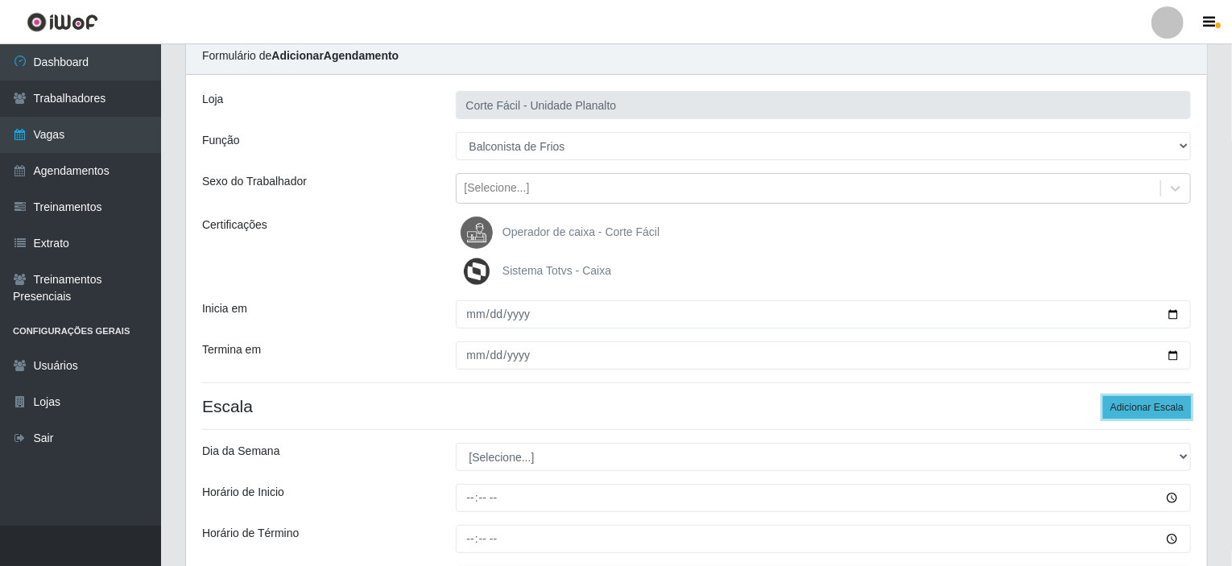
scroll to position [144, 0]
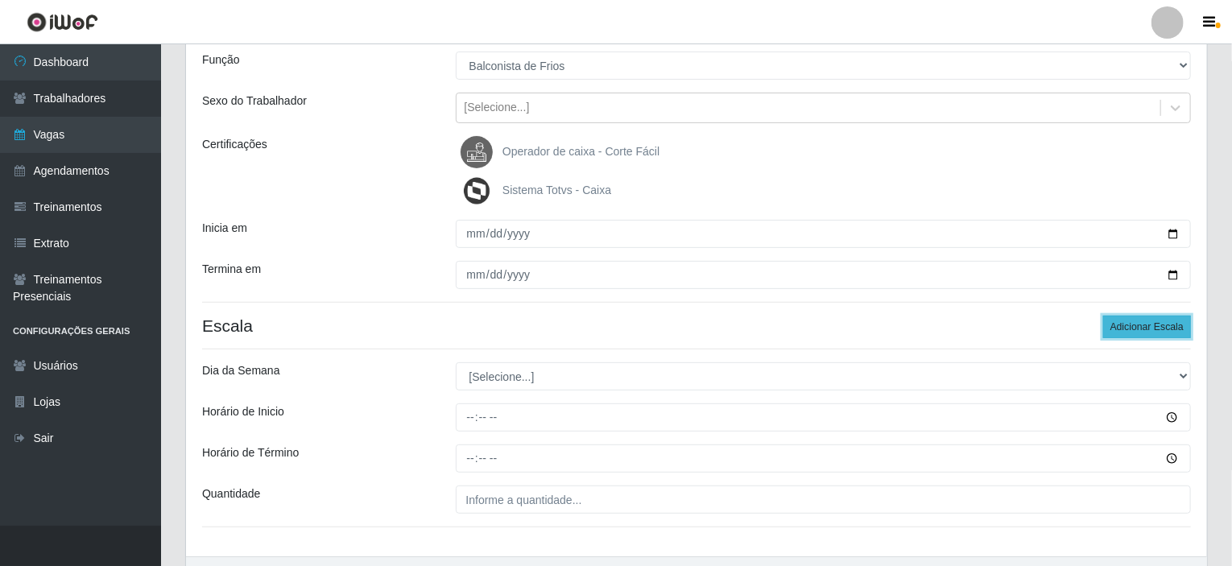
click at [1147, 317] on button "Adicionar Escala" at bounding box center [1147, 327] width 88 height 23
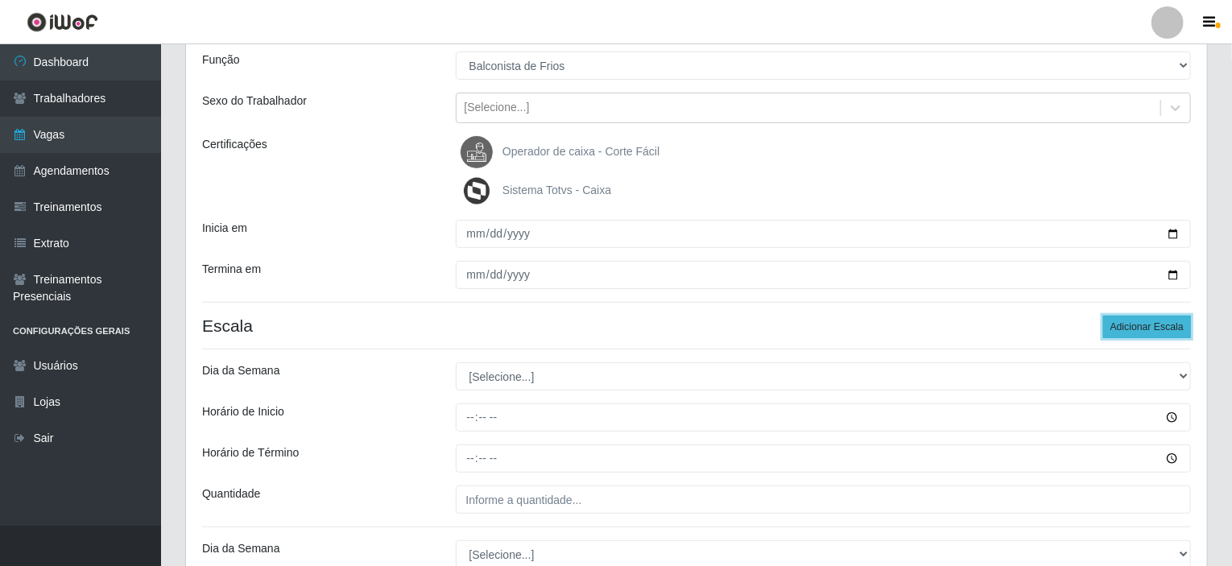
click at [1147, 317] on button "Adicionar Escala" at bounding box center [1147, 327] width 88 height 23
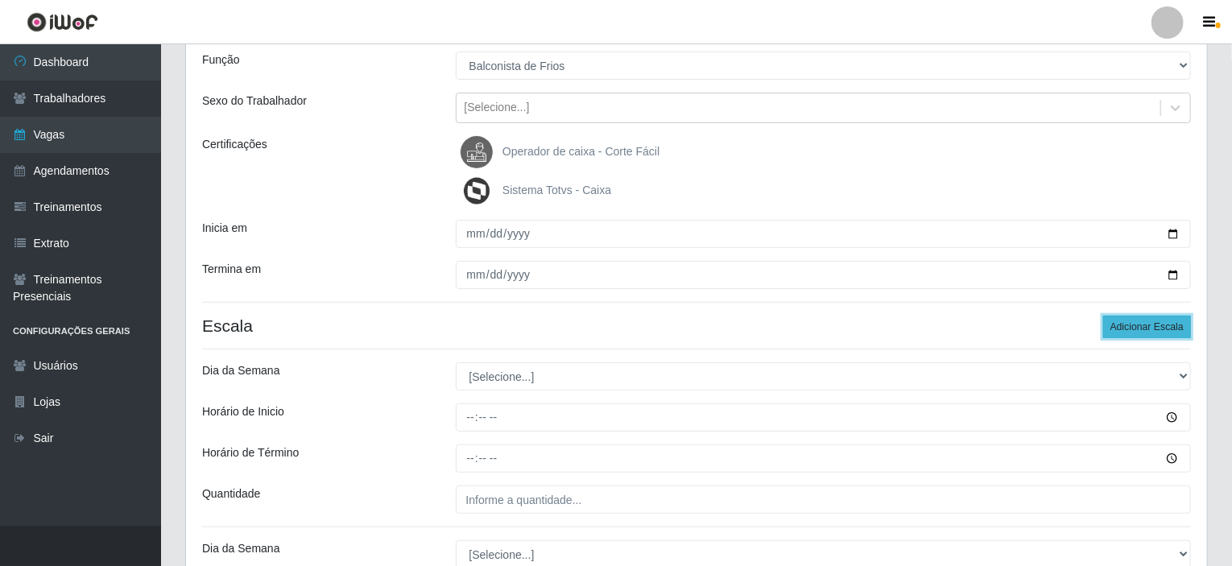
click at [1147, 317] on button "Adicionar Escala" at bounding box center [1147, 327] width 88 height 23
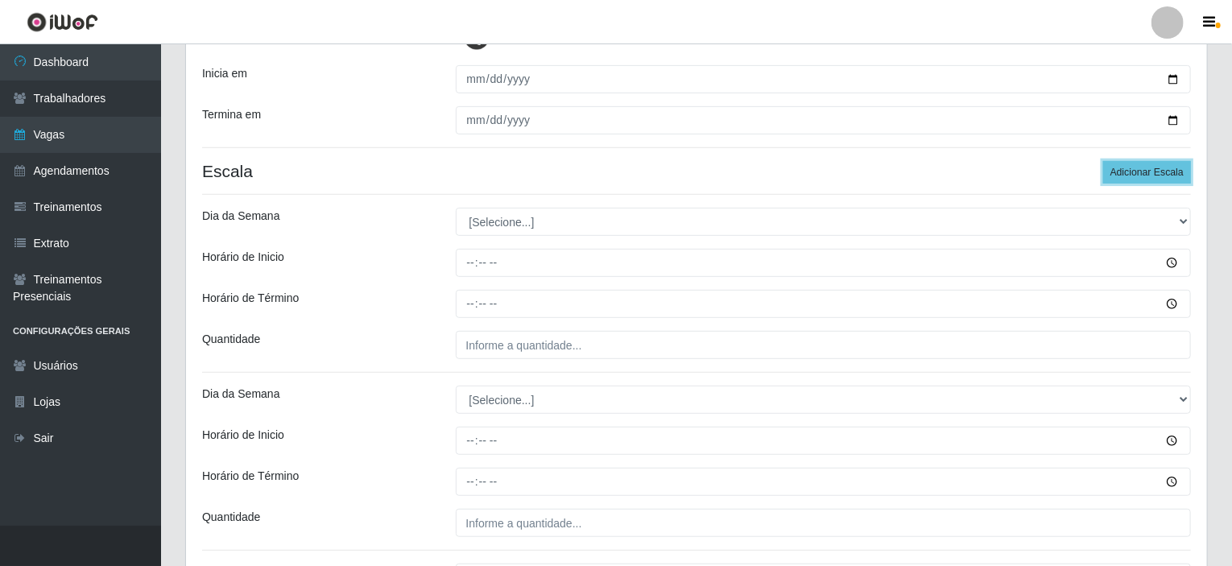
scroll to position [305, 0]
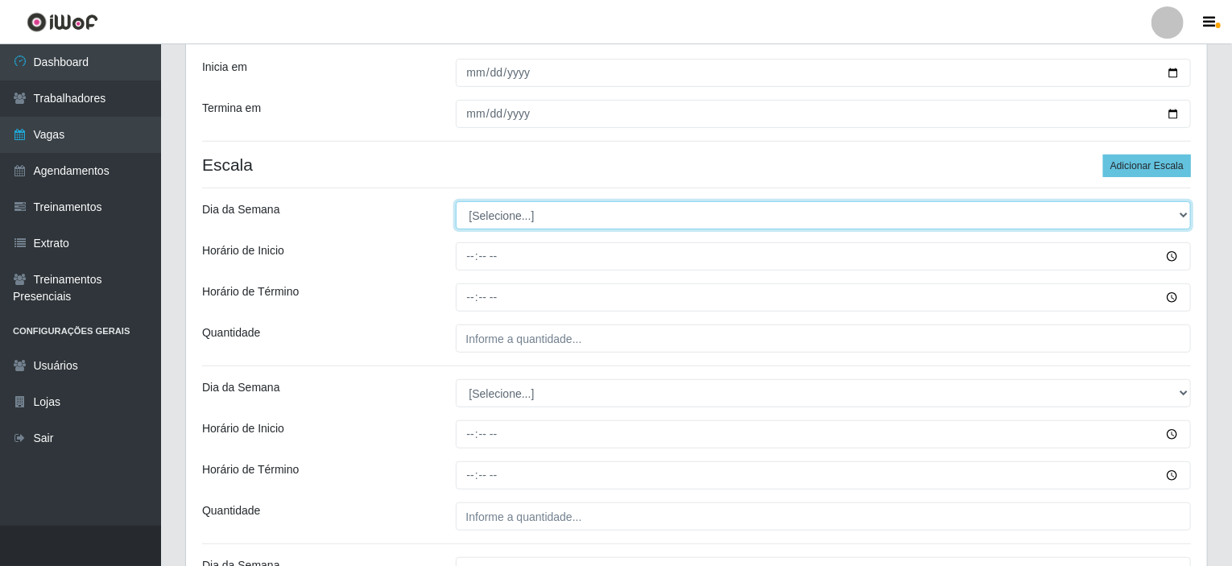
click at [535, 205] on select "[Selecione...] Segunda Terça Quarta Quinta Sexta Sábado Domingo" at bounding box center [824, 215] width 736 height 28
select select "1"
click at [456, 201] on select "[Selecione...] Segunda Terça Quarta Quinta Sexta Sábado Domingo" at bounding box center [824, 215] width 736 height 28
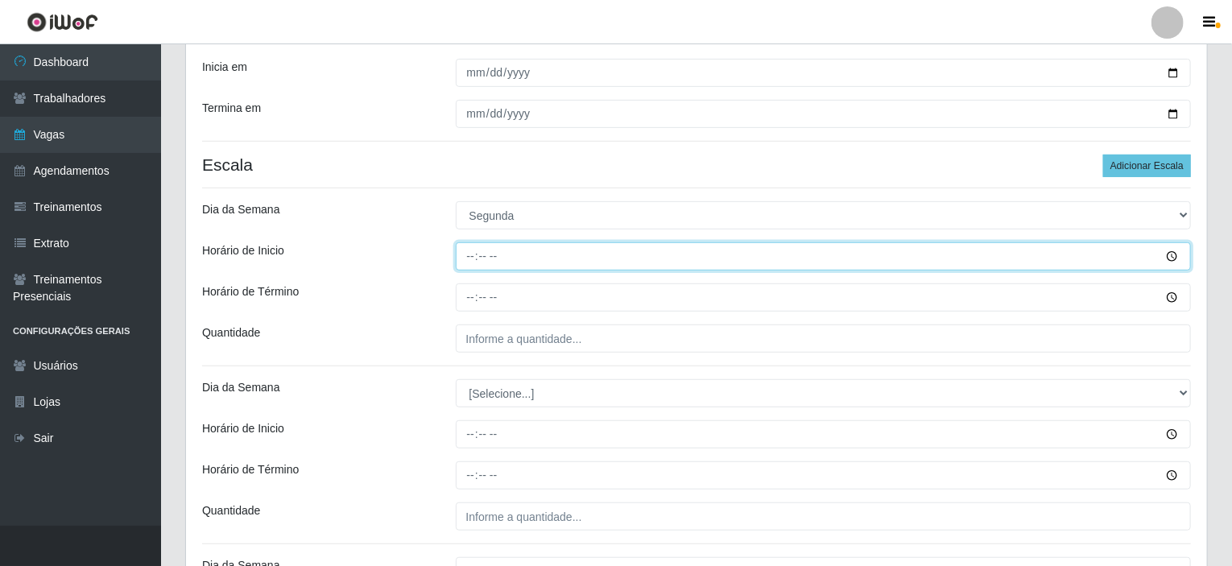
click at [469, 254] on input "Horário de Inicio" at bounding box center [824, 256] width 736 height 28
type input "08:00"
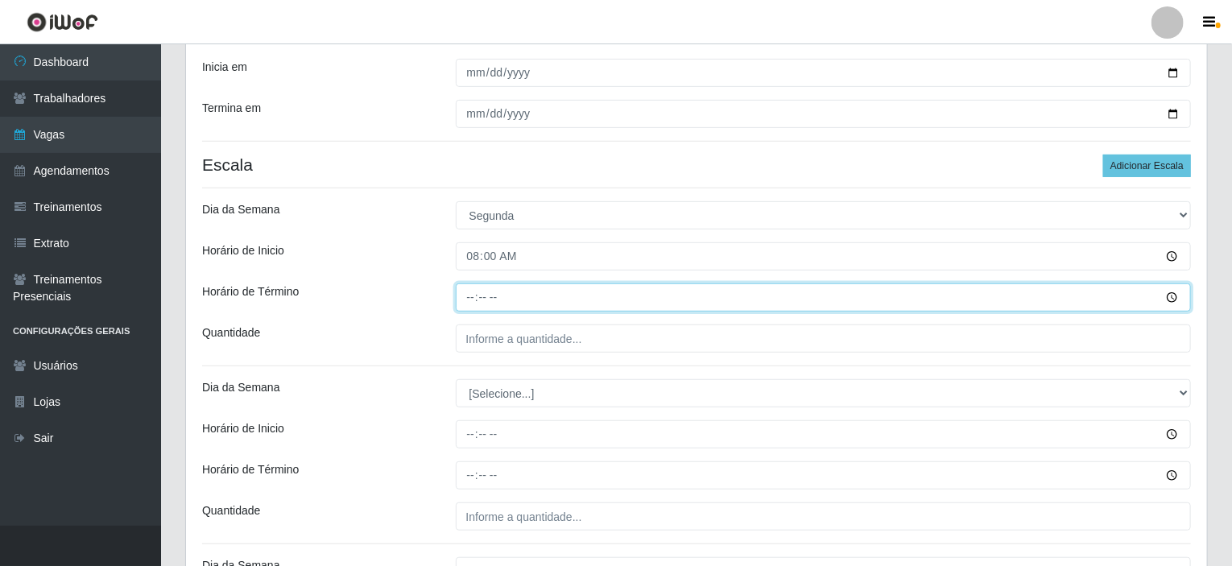
click at [470, 287] on input "Horário de Término" at bounding box center [824, 297] width 736 height 28
type input "14:00"
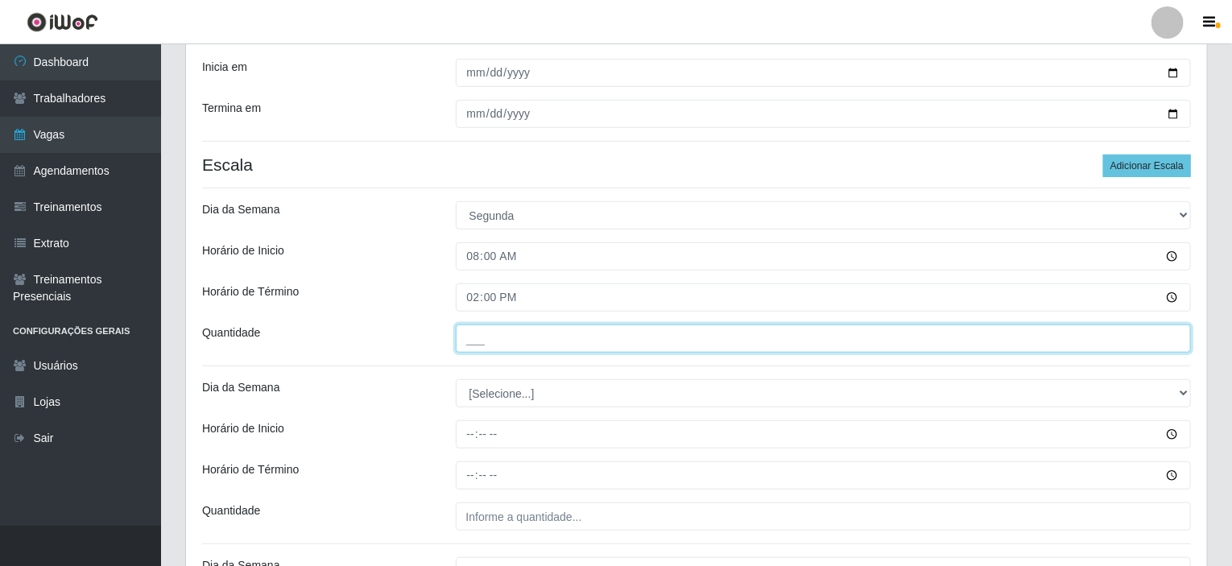
click at [506, 346] on input "___" at bounding box center [824, 339] width 736 height 28
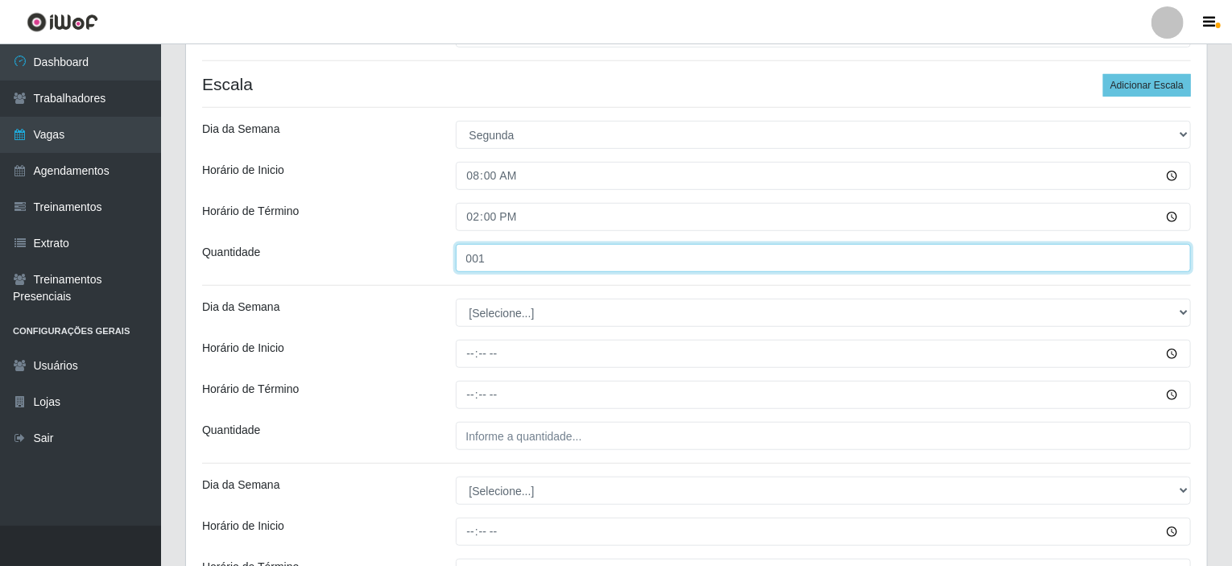
type input "001"
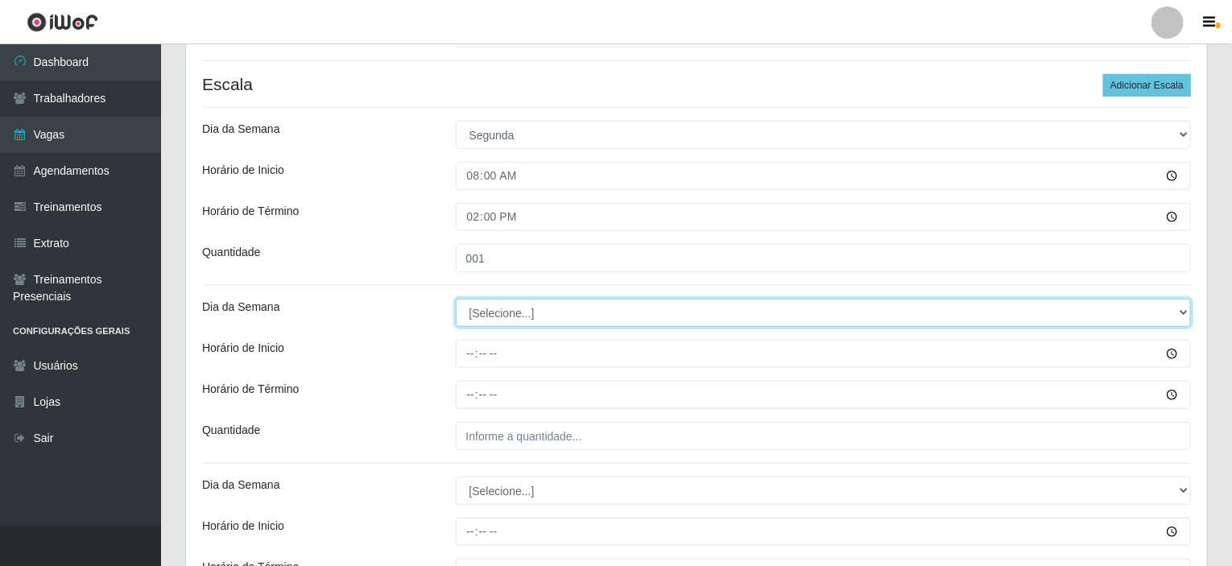
click at [501, 308] on select "[Selecione...] Segunda Terça Quarta Quinta Sexta Sábado Domingo" at bounding box center [824, 313] width 736 height 28
select select "1"
click at [456, 299] on select "[Selecione...] Segunda Terça Quarta Quinta Sexta Sábado Domingo" at bounding box center [824, 313] width 736 height 28
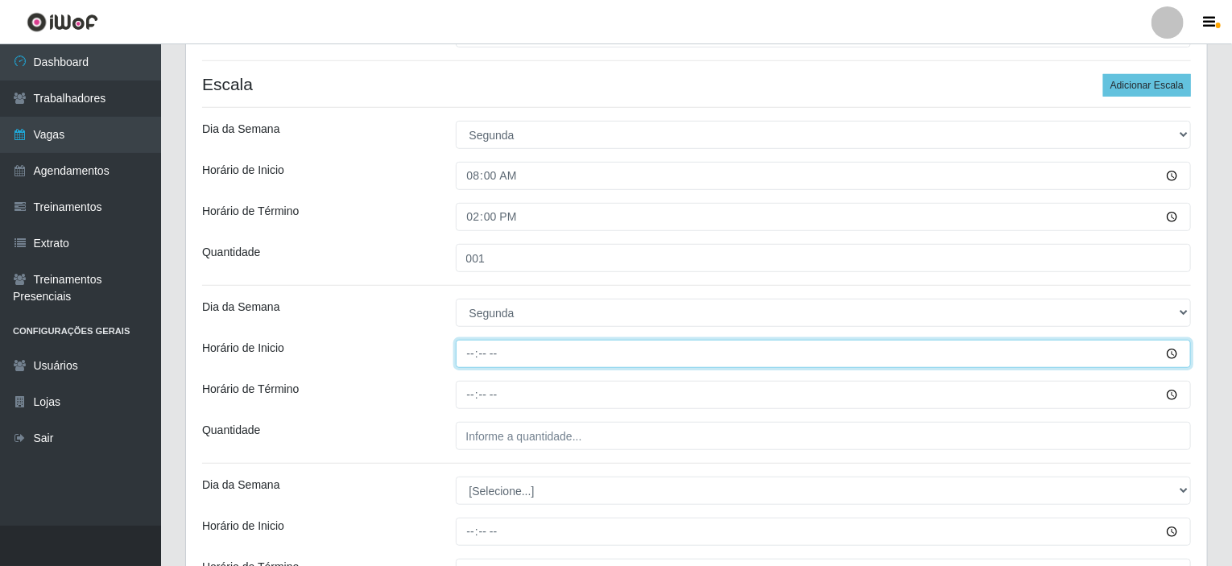
click at [467, 350] on input "Horário de Inicio" at bounding box center [824, 354] width 736 height 28
type input "15:00"
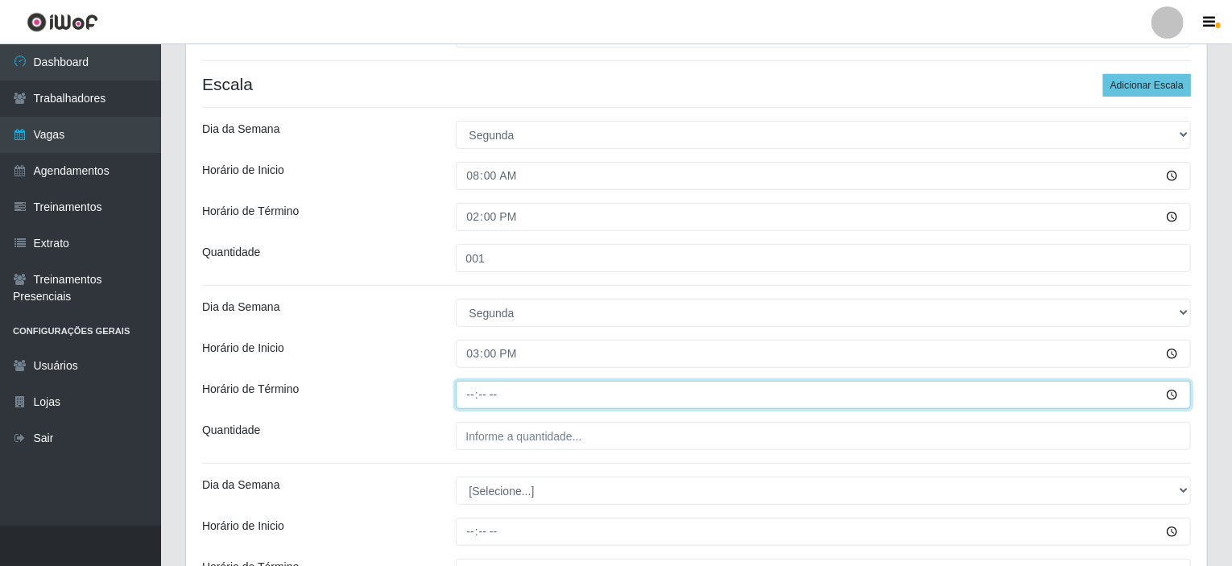
click at [477, 395] on input "Horário de Término" at bounding box center [824, 395] width 736 height 28
type input "21:00"
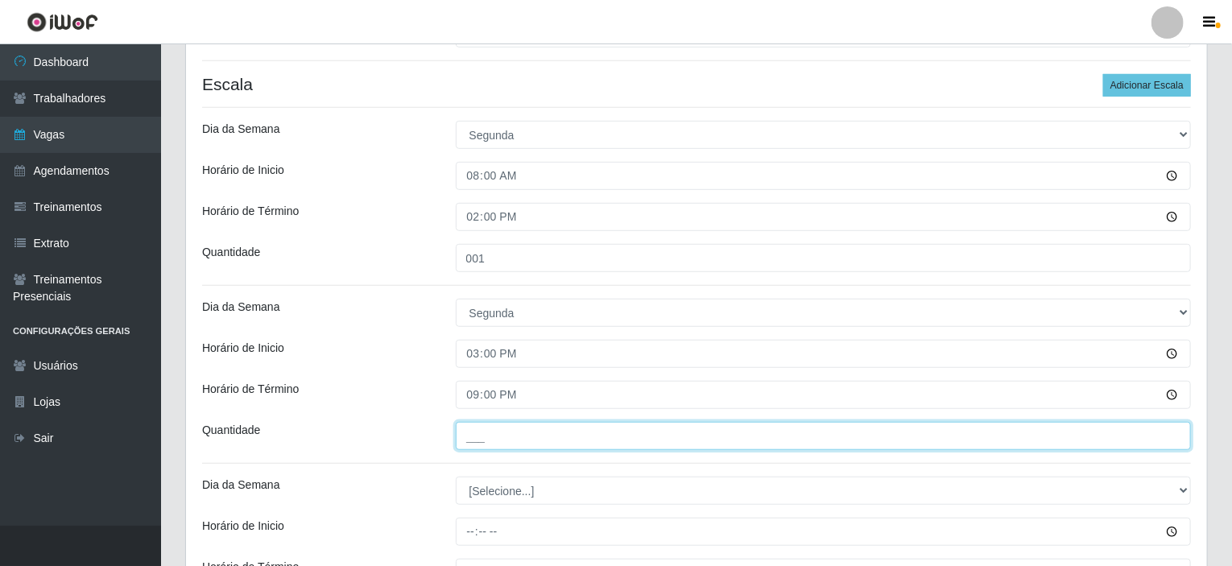
click at [476, 433] on input "___" at bounding box center [824, 436] width 736 height 28
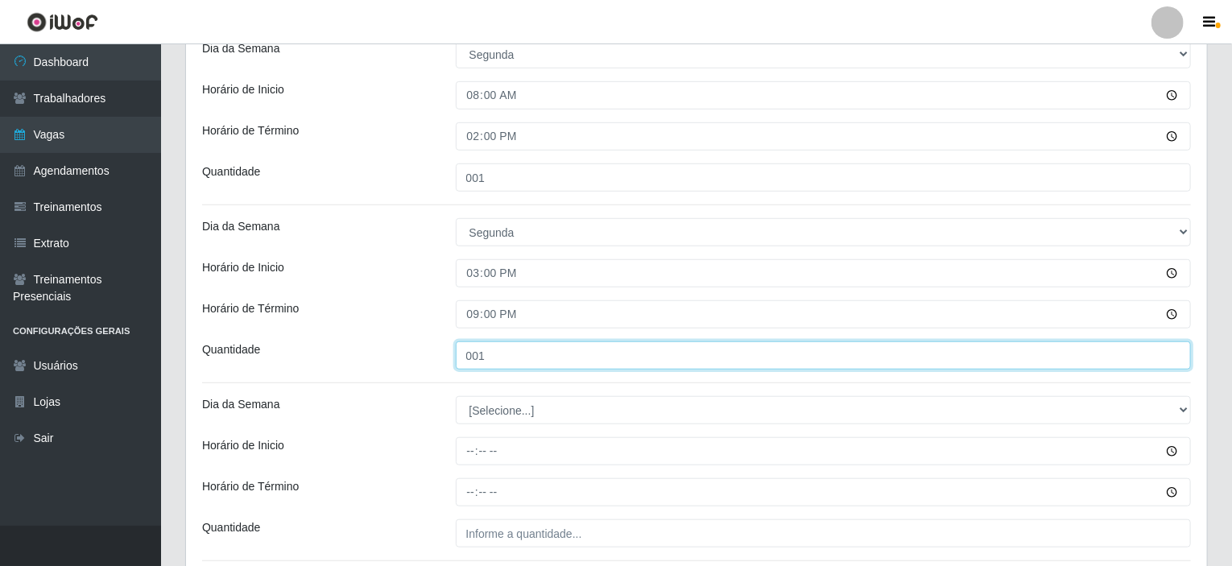
scroll to position [547, 0]
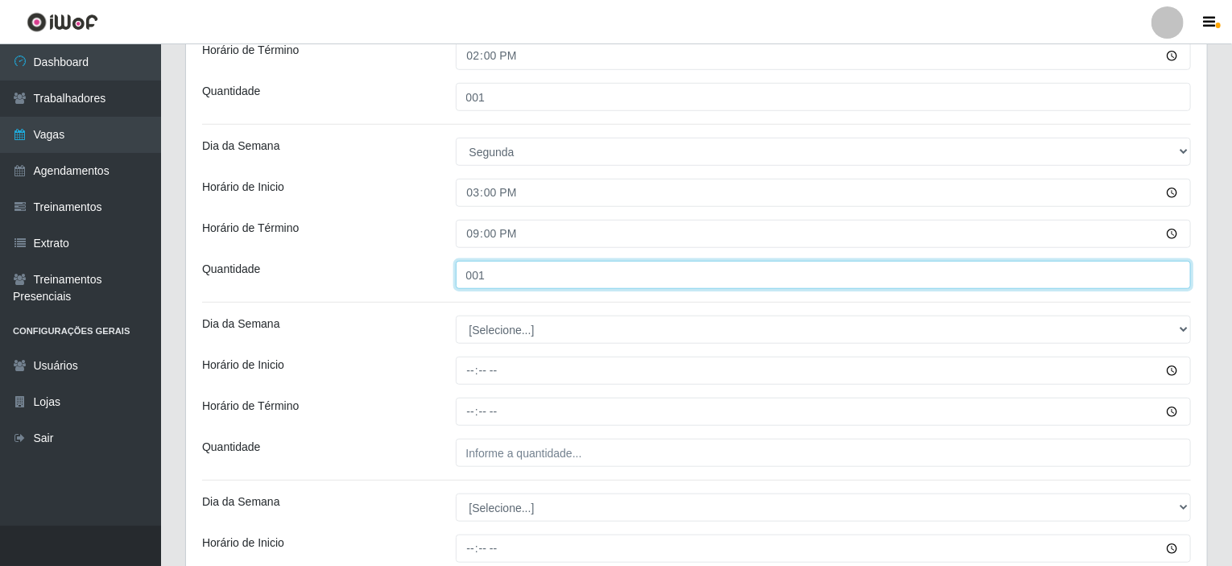
type input "001"
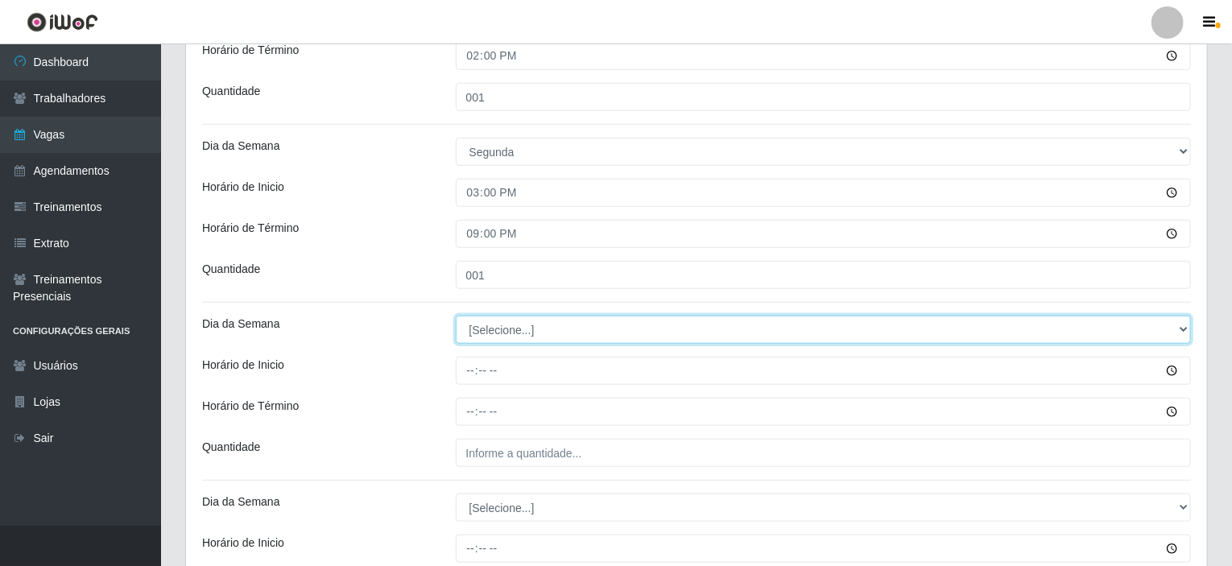
click at [492, 329] on select "[Selecione...] Segunda Terça Quarta Quinta Sexta Sábado Domingo" at bounding box center [824, 330] width 736 height 28
select select "2"
click at [456, 316] on select "[Selecione...] Segunda Terça Quarta Quinta Sexta Sábado Domingo" at bounding box center [824, 330] width 736 height 28
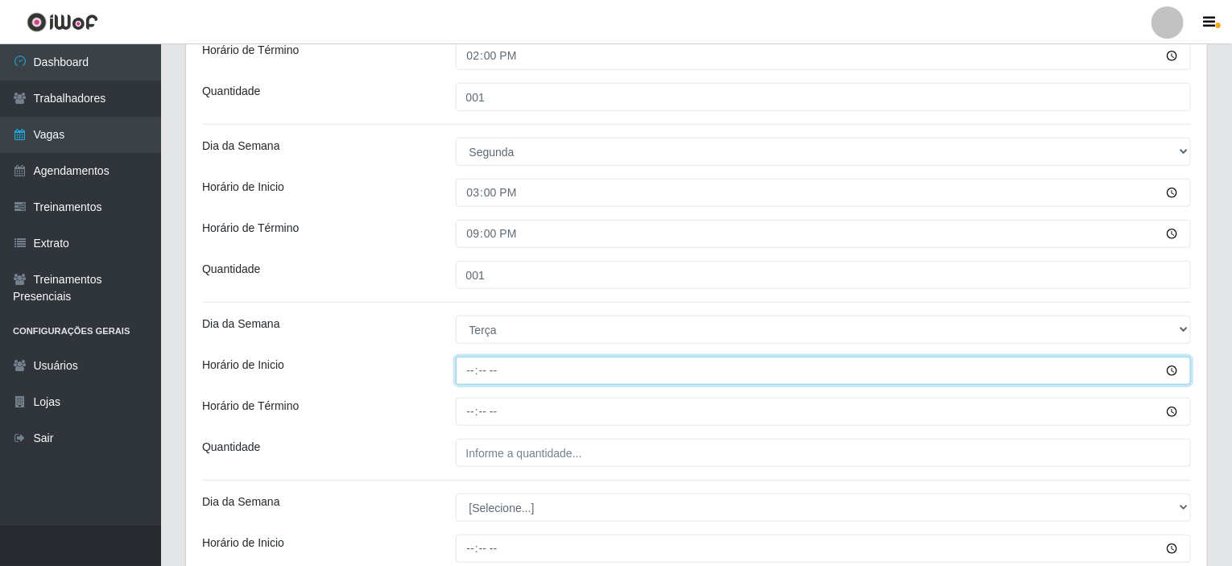
click at [470, 370] on input "Horário de Inicio" at bounding box center [824, 371] width 736 height 28
type input "08:00"
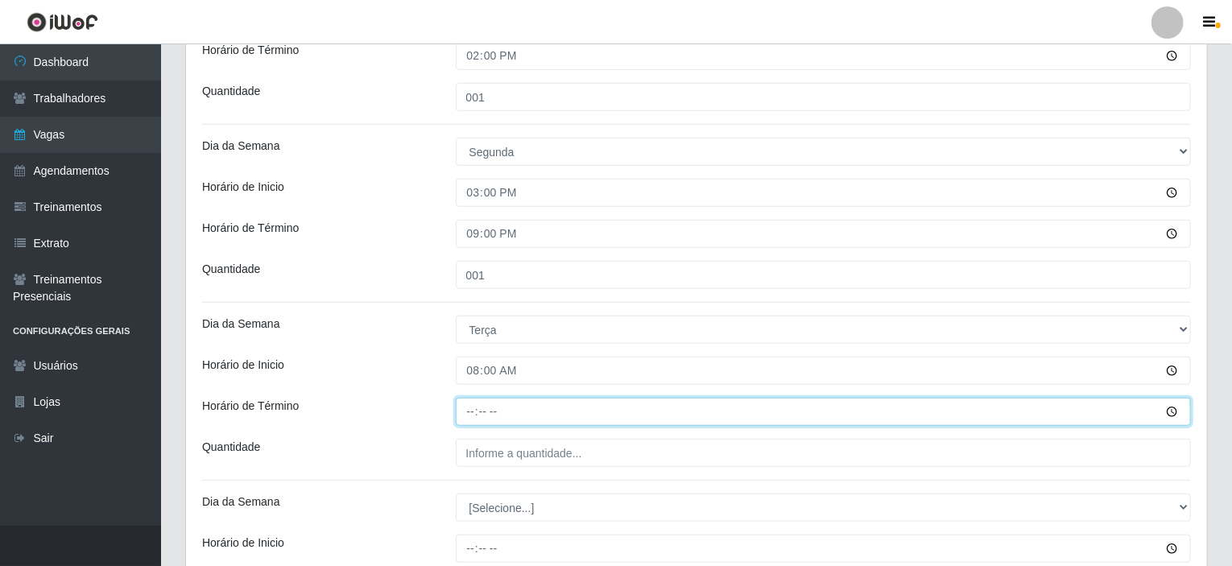
click at [477, 411] on input "Horário de Término" at bounding box center [824, 412] width 736 height 28
type input "14:00"
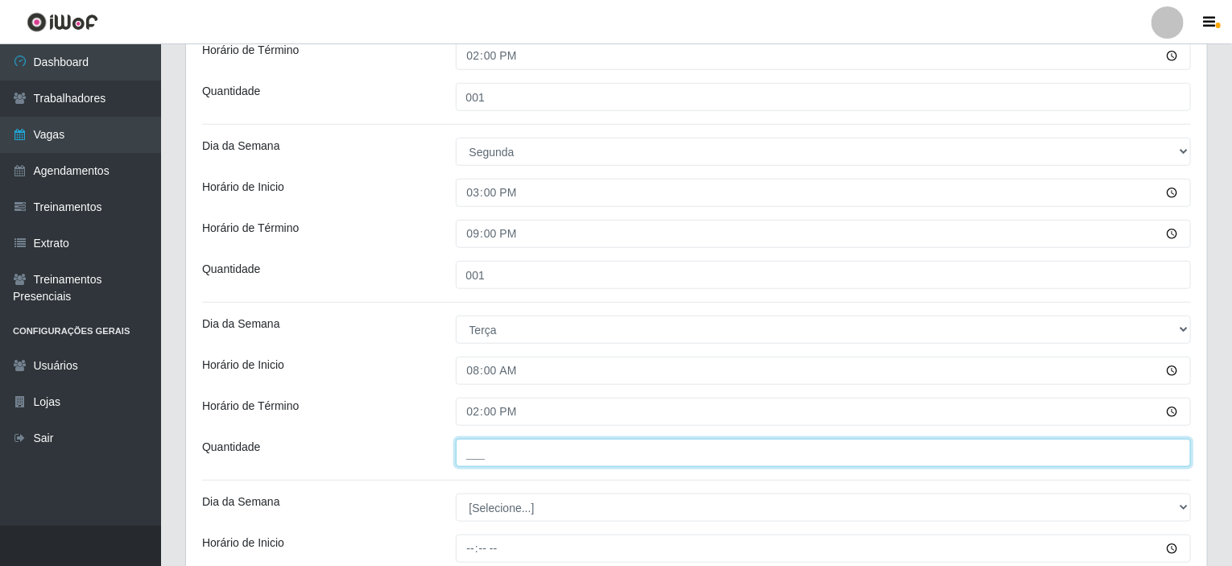
click at [496, 457] on input "___" at bounding box center [824, 453] width 736 height 28
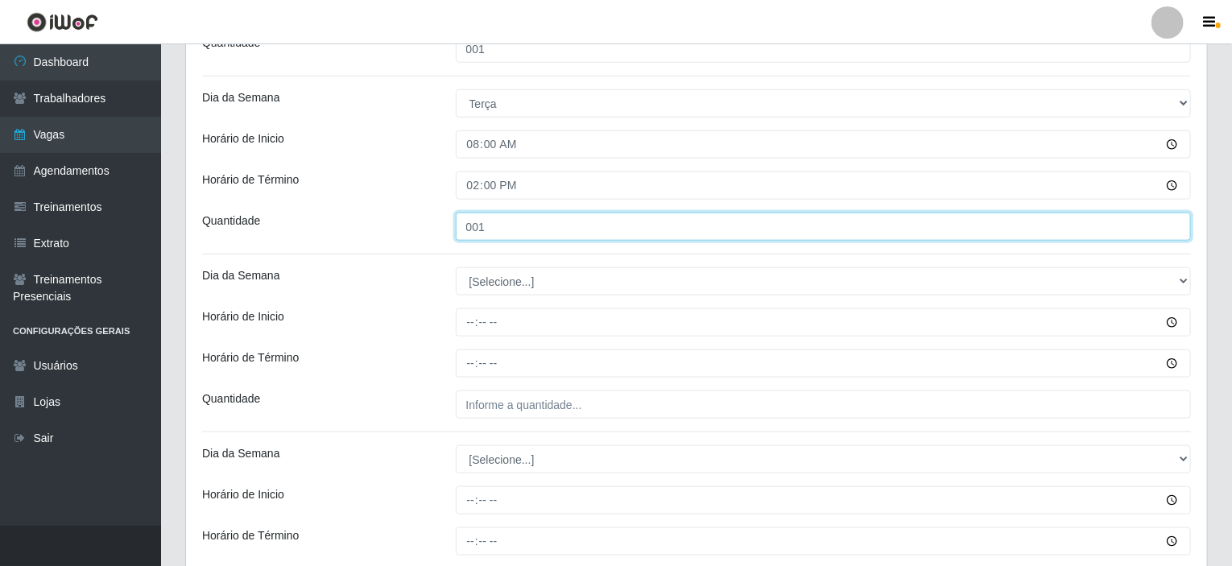
scroll to position [788, 0]
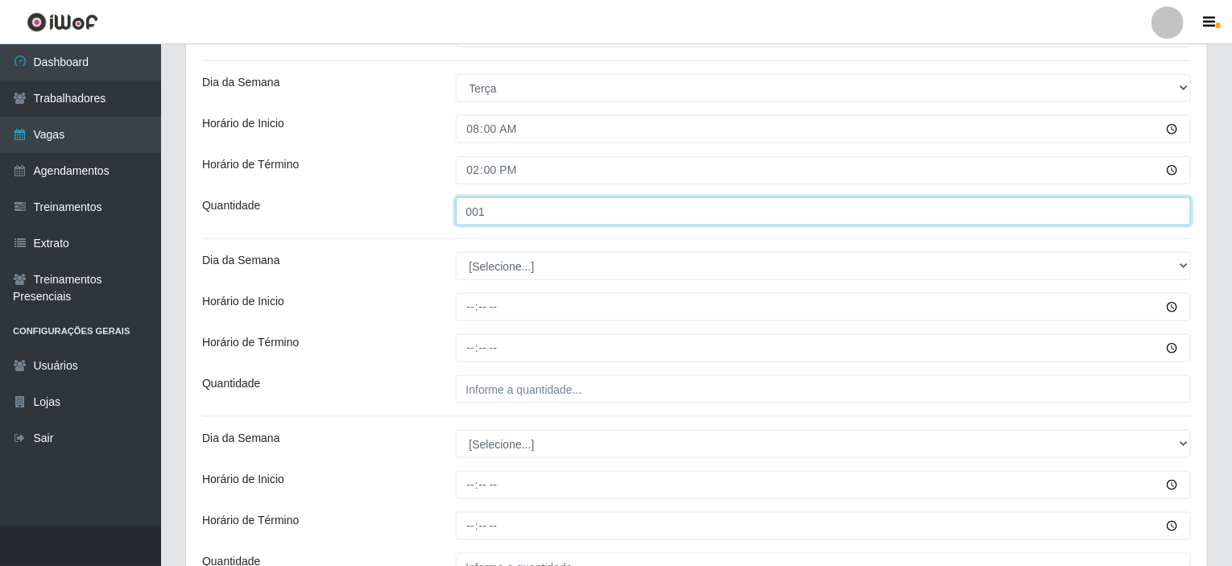
type input "001"
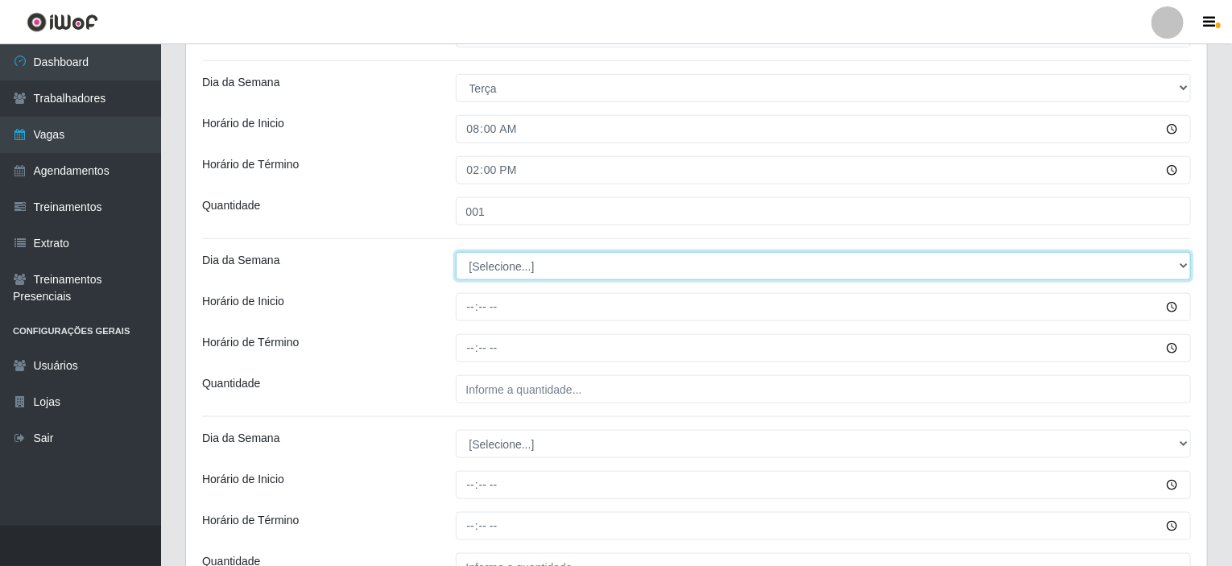
click at [481, 268] on select "[Selecione...] Segunda Terça Quarta Quinta Sexta Sábado Domingo" at bounding box center [824, 266] width 736 height 28
select select "2"
click at [456, 252] on select "[Selecione...] Segunda Terça Quarta Quinta Sexta Sábado Domingo" at bounding box center [824, 266] width 736 height 28
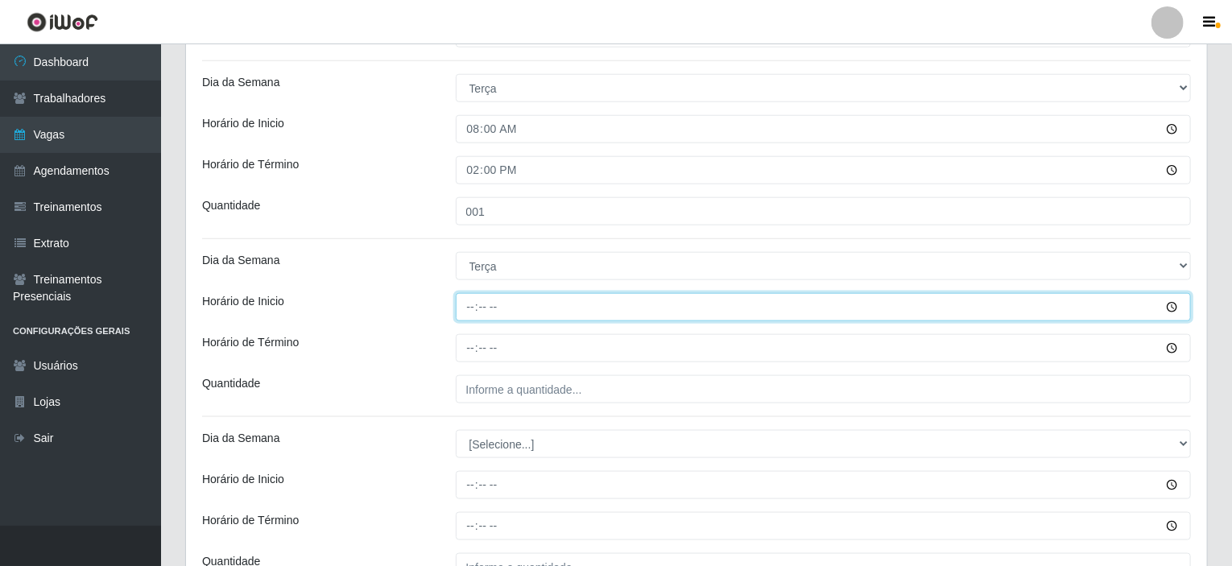
click at [465, 301] on input "Horário de Inicio" at bounding box center [824, 307] width 736 height 28
type input "15:00"
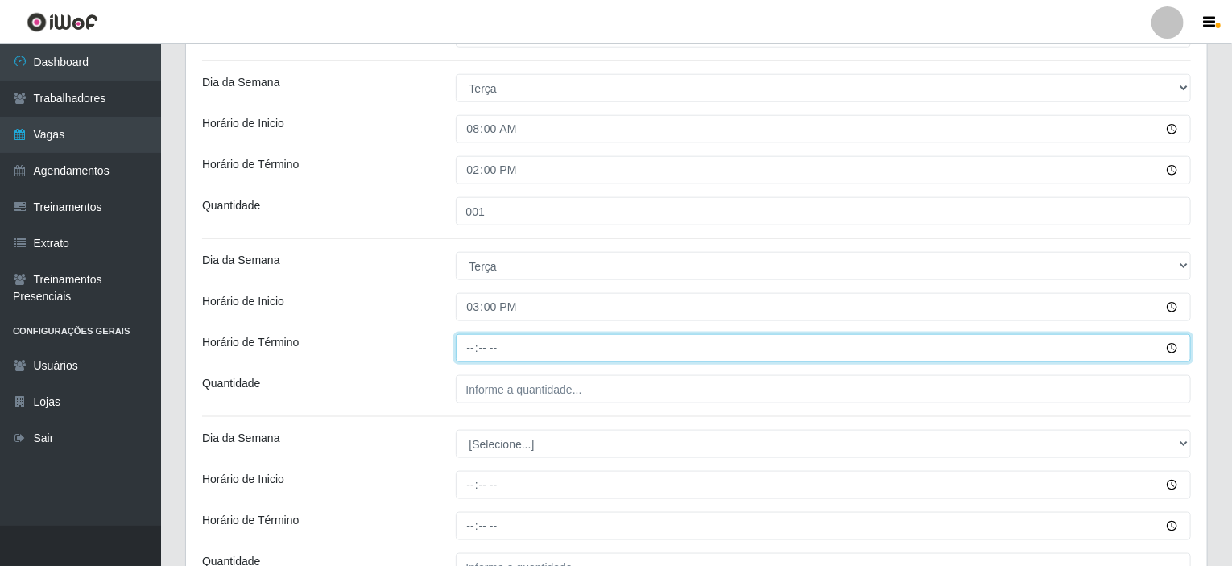
click at [474, 348] on input "Horário de Término" at bounding box center [824, 348] width 736 height 28
type input "21:00"
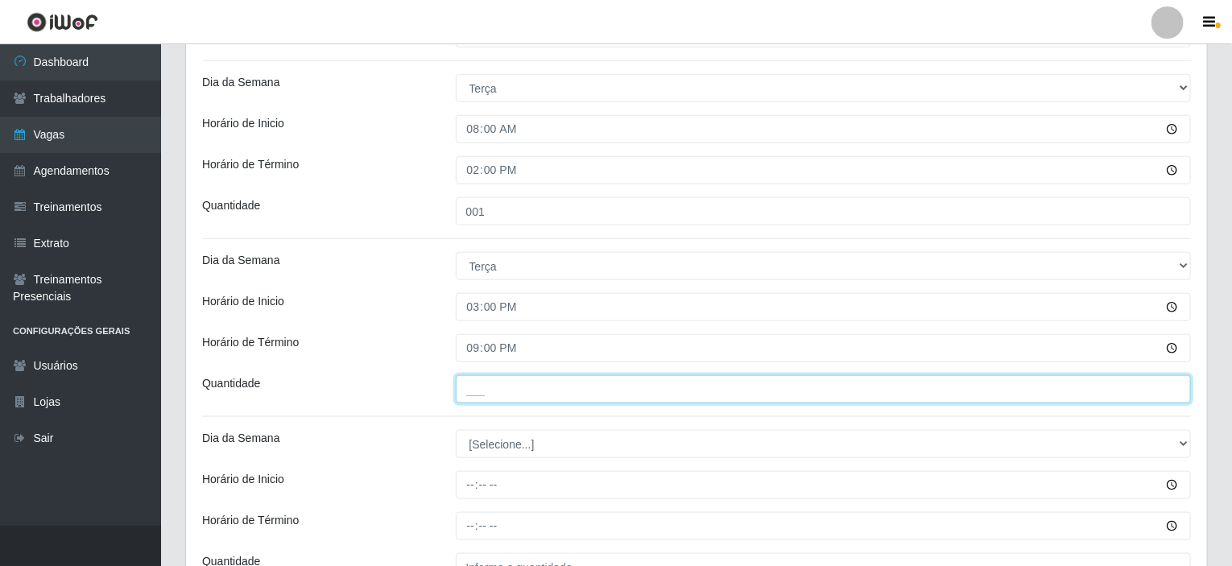
click at [475, 389] on input "___" at bounding box center [824, 389] width 736 height 28
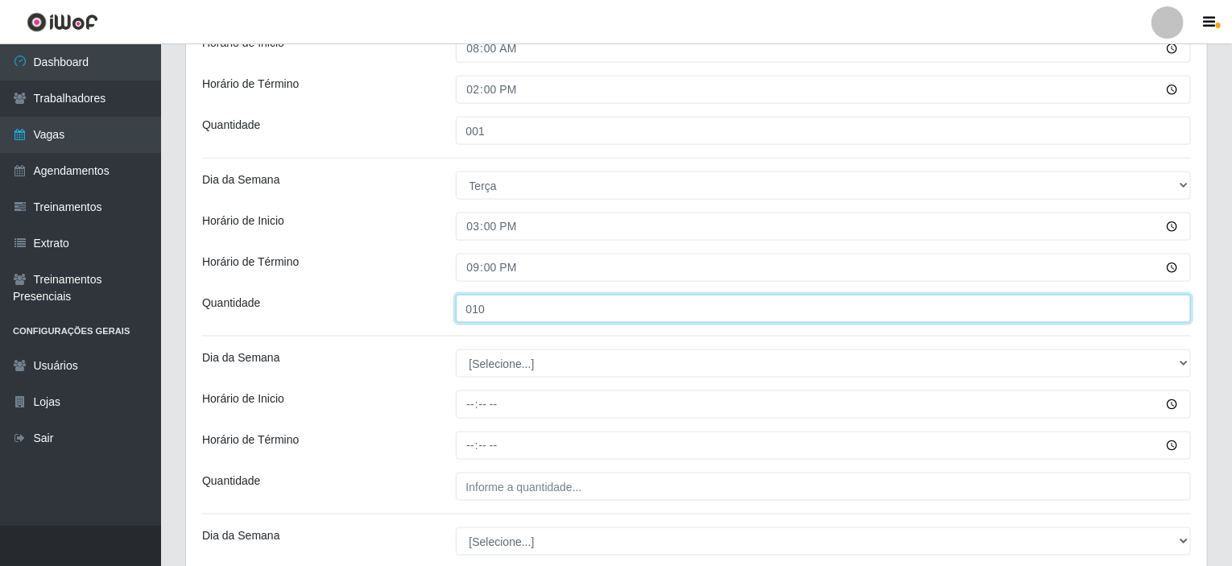
click at [486, 305] on input "010" at bounding box center [824, 309] width 736 height 28
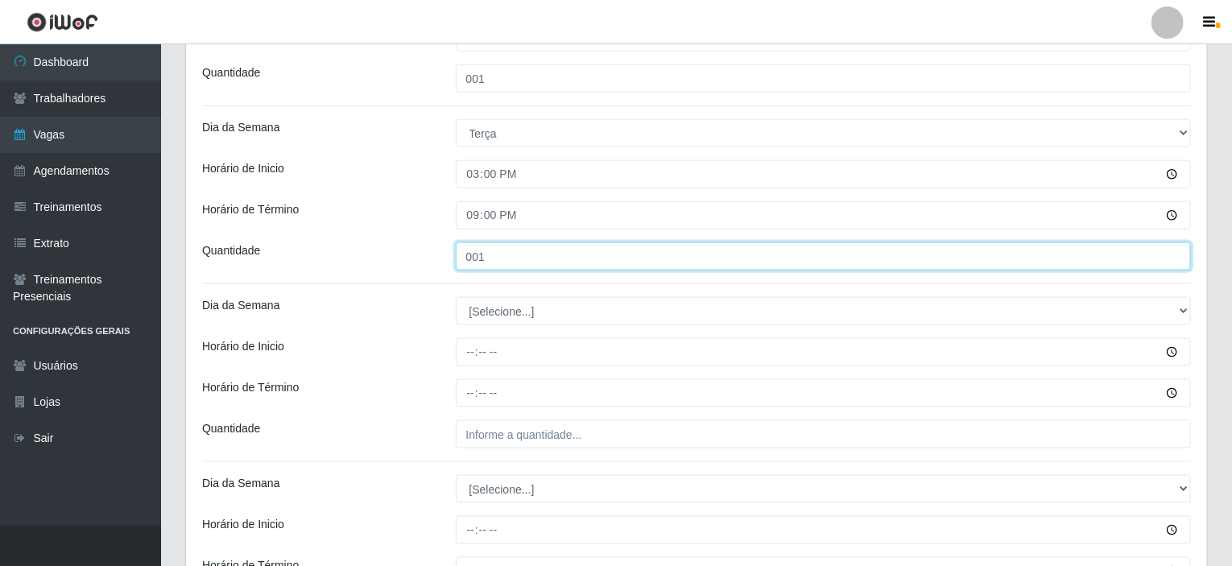
scroll to position [950, 0]
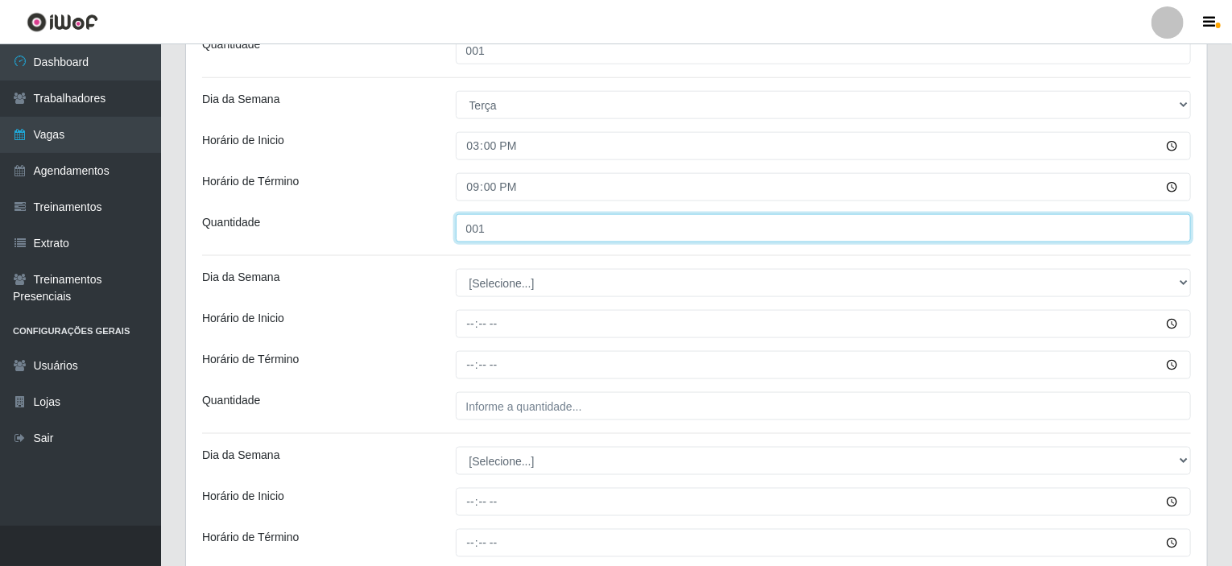
type input "001"
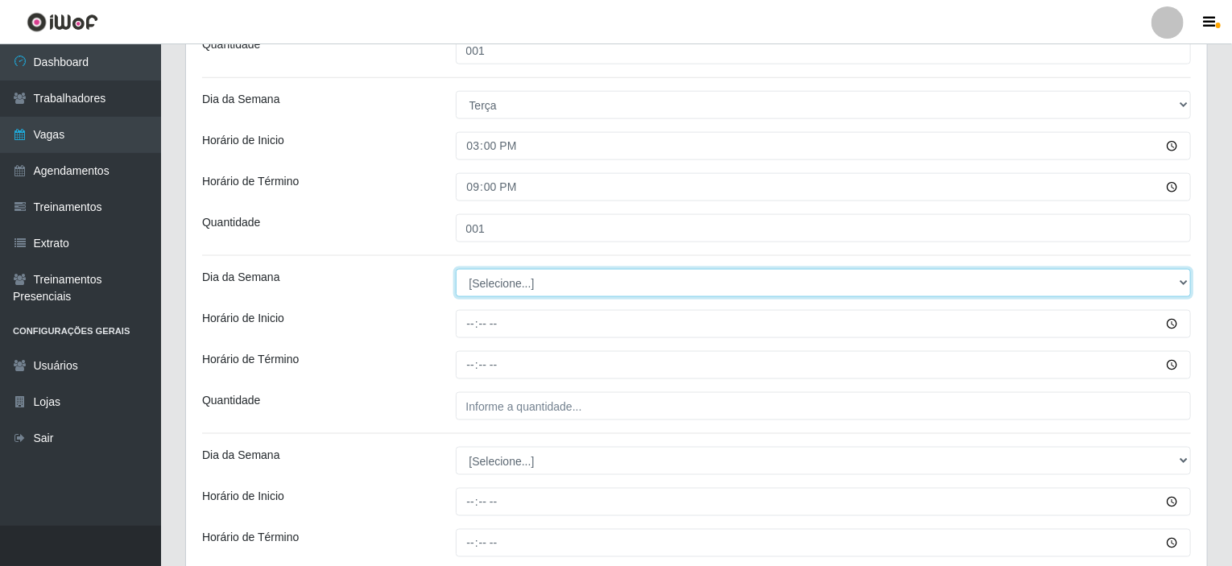
click at [506, 289] on select "[Selecione...] Segunda Terça Quarta Quinta Sexta Sábado Domingo" at bounding box center [824, 283] width 736 height 28
select select "3"
click at [456, 269] on select "[Selecione...] Segunda Terça Quarta Quinta Sexta Sábado Domingo" at bounding box center [824, 283] width 736 height 28
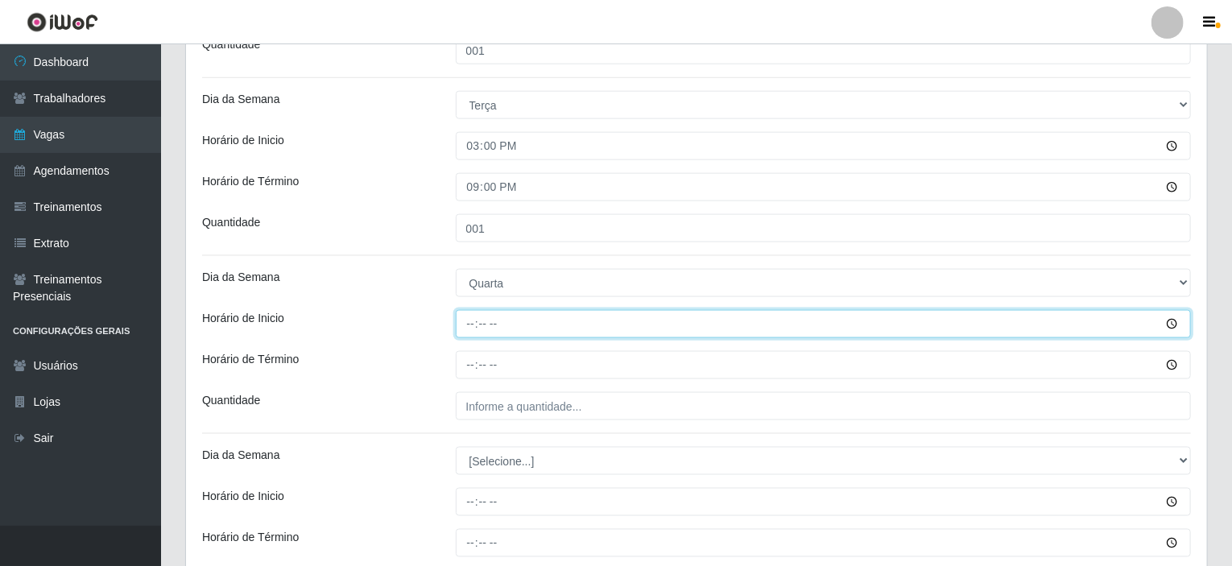
click at [474, 325] on input "Horário de Inicio" at bounding box center [824, 324] width 736 height 28
type input "08:00"
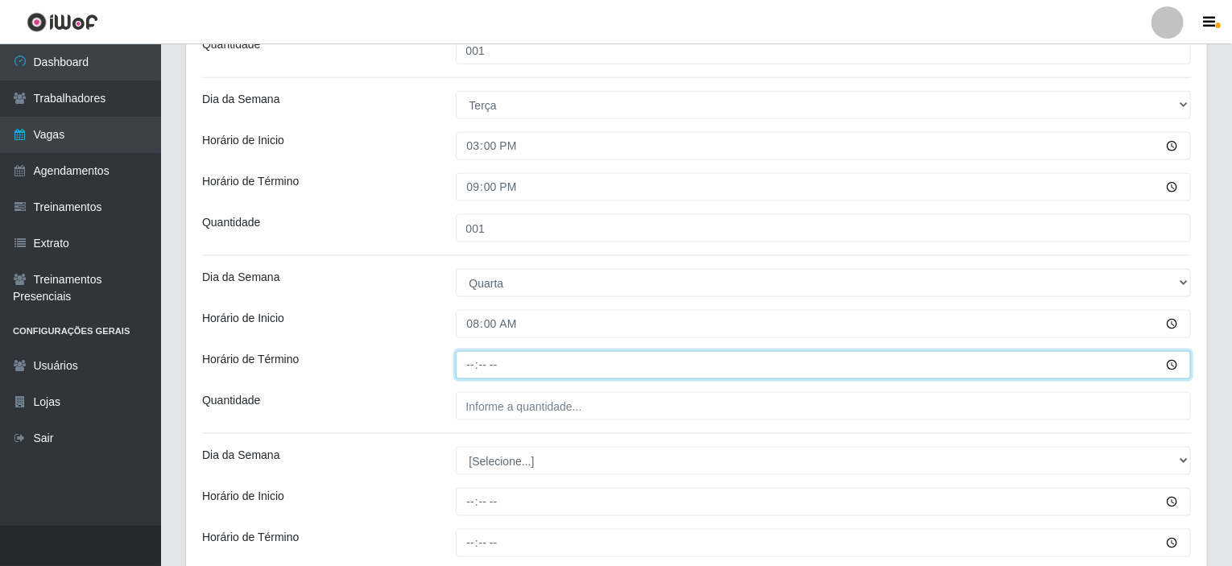
click at [474, 361] on input "Horário de Término" at bounding box center [824, 365] width 736 height 28
type input "14:00"
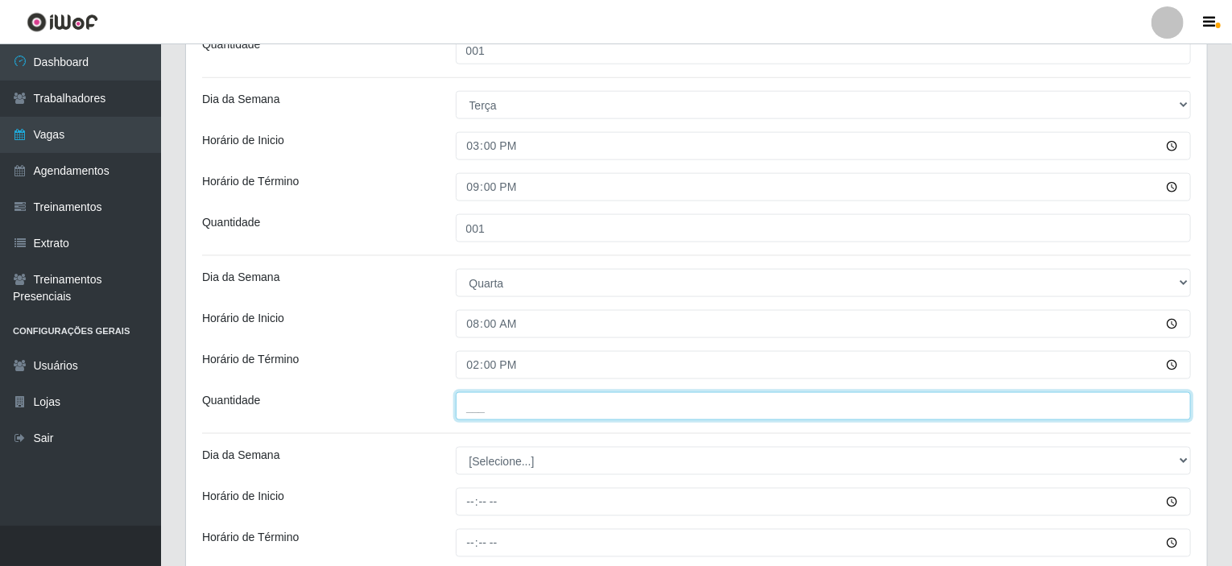
click at [529, 408] on input "___" at bounding box center [824, 406] width 736 height 28
type input "001"
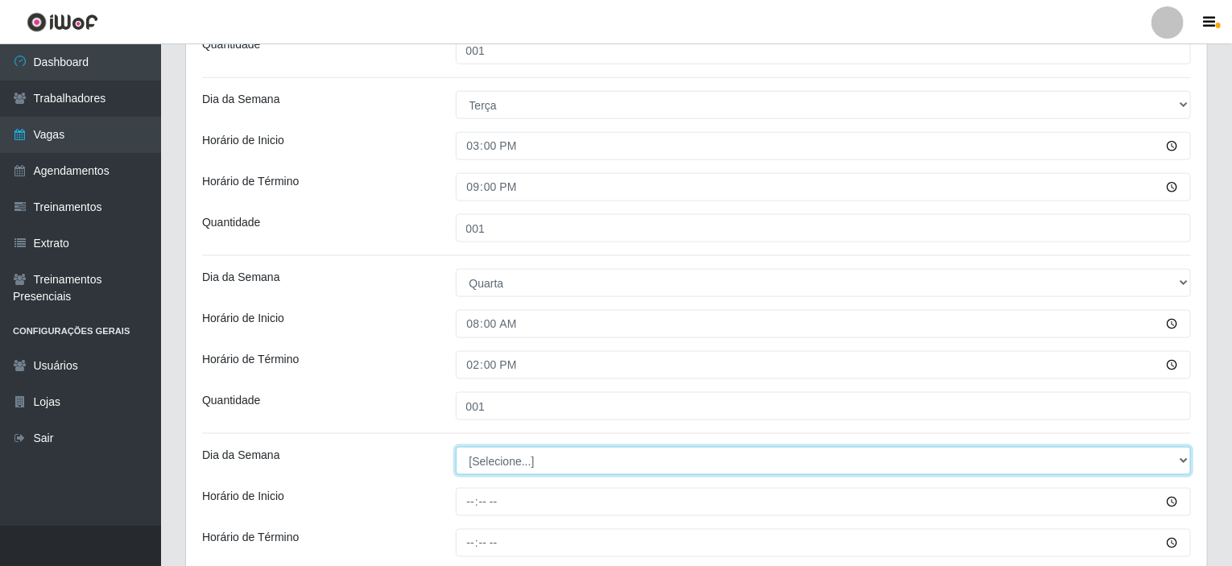
click at [500, 455] on select "[Selecione...] Segunda Terça Quarta Quinta Sexta Sábado Domingo" at bounding box center [824, 461] width 736 height 28
select select "3"
click at [456, 447] on select "[Selecione...] Segunda Terça Quarta Quinta Sexta Sábado Domingo" at bounding box center [824, 461] width 736 height 28
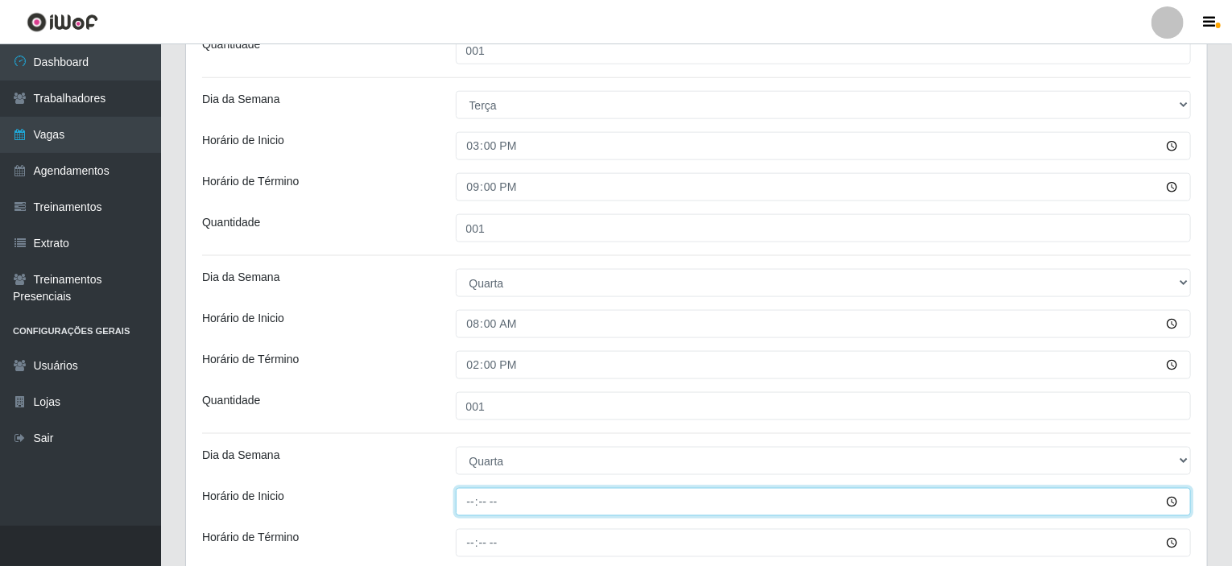
click at [475, 498] on input "Horário de Inicio" at bounding box center [824, 502] width 736 height 28
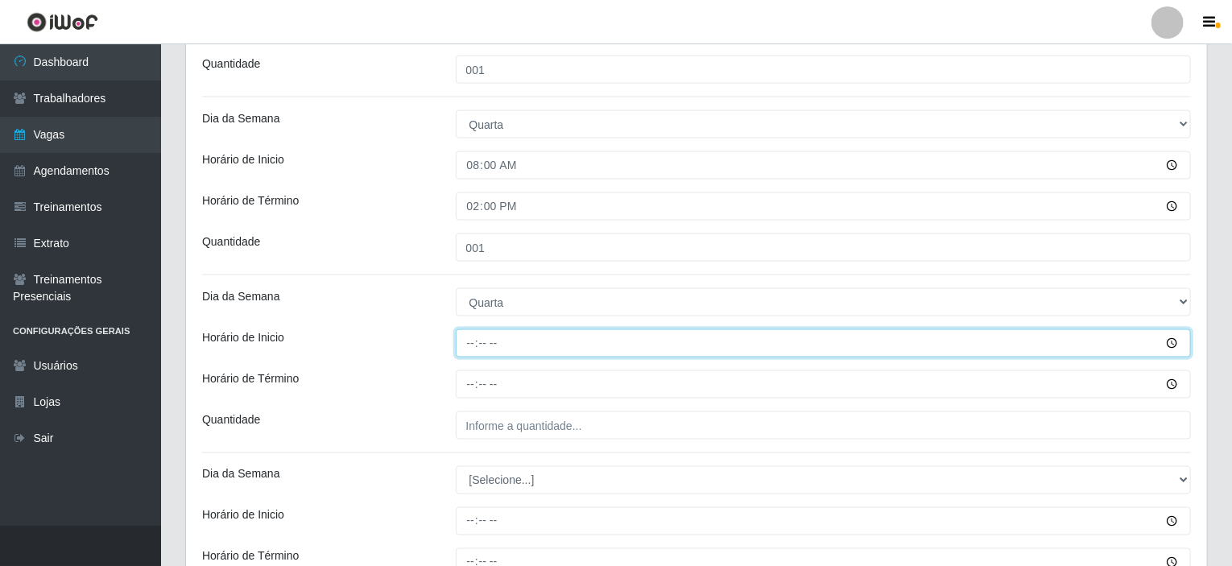
scroll to position [1111, 0]
type input "15:00"
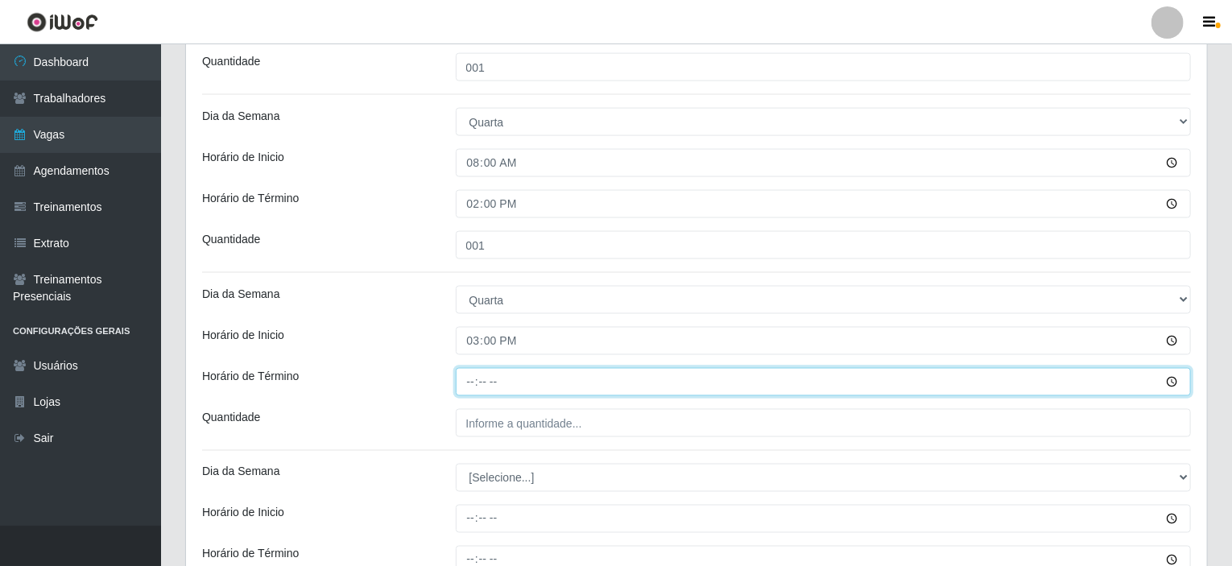
click at [474, 377] on input "Horário de Término" at bounding box center [824, 382] width 736 height 28
type input "21:00"
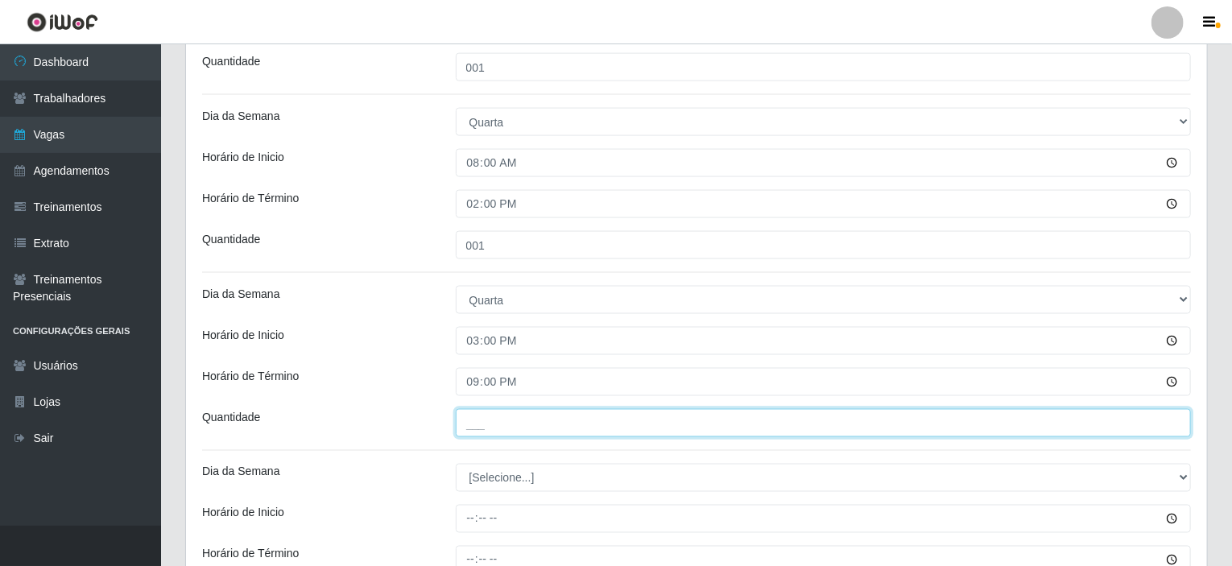
click at [493, 425] on input "___" at bounding box center [824, 423] width 736 height 28
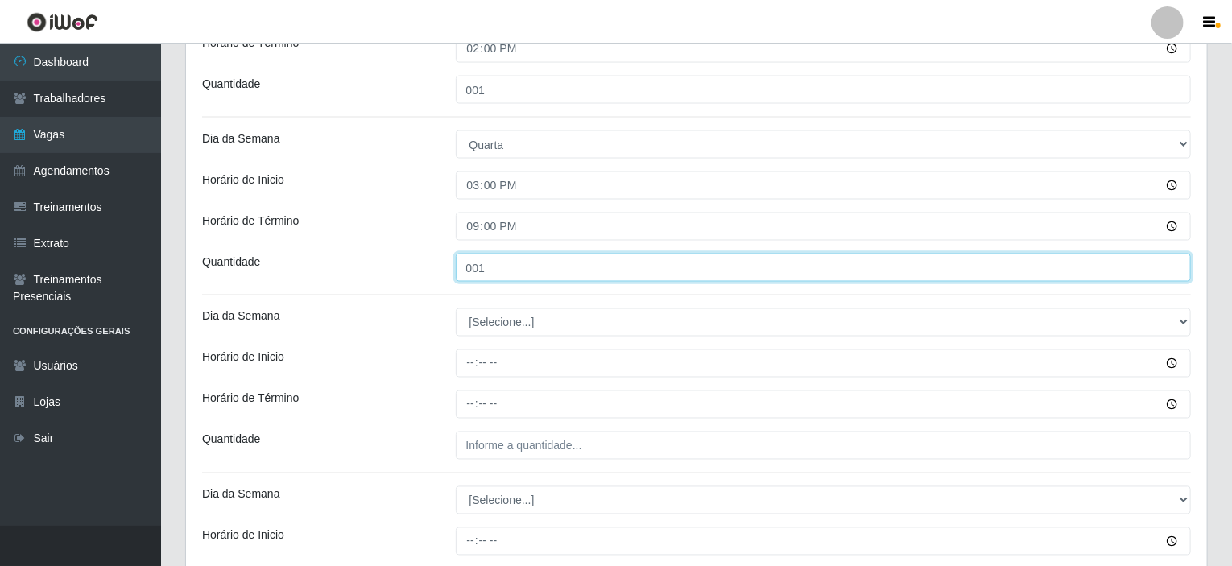
scroll to position [1272, 0]
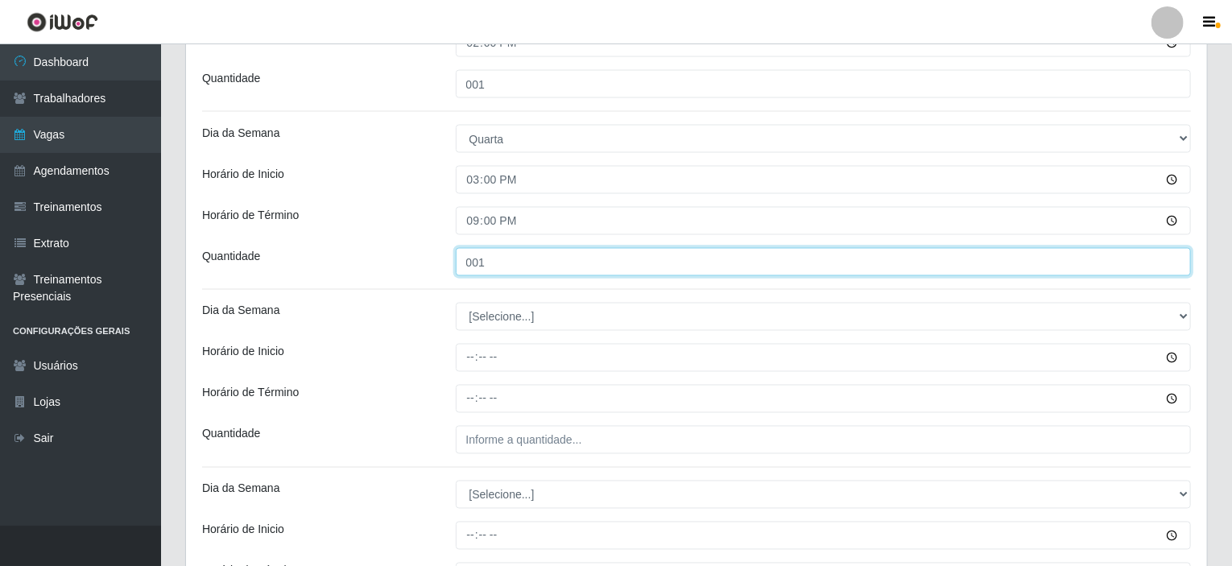
type input "001"
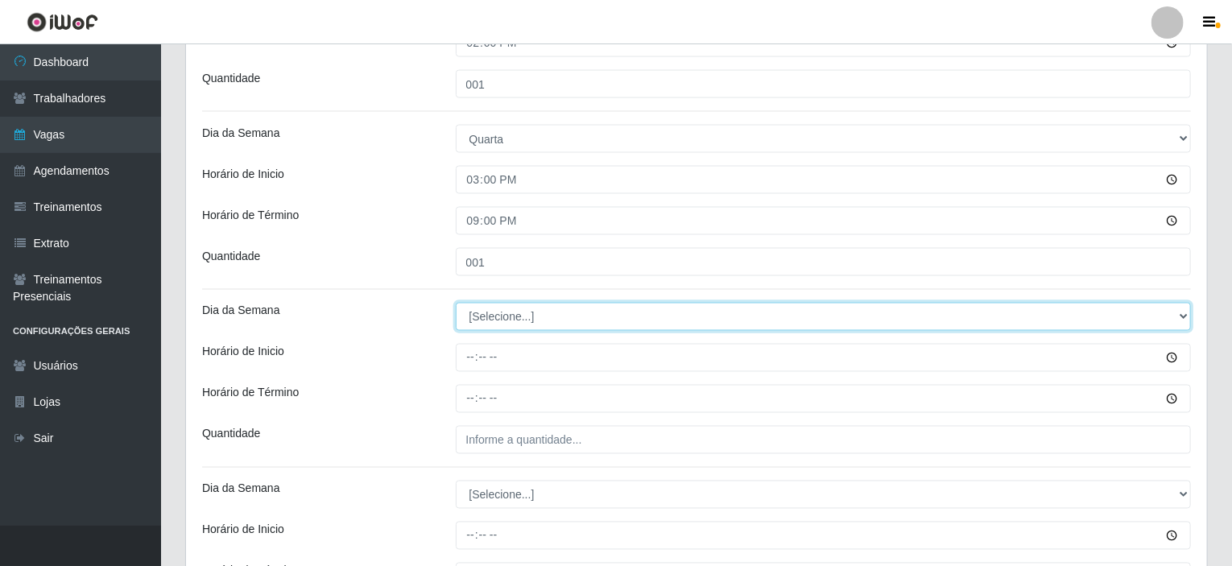
click at [504, 311] on select "[Selecione...] Segunda Terça Quarta Quinta Sexta Sábado Domingo" at bounding box center [824, 317] width 736 height 28
select select "4"
click at [456, 303] on select "[Selecione...] Segunda Terça Quarta Quinta Sexta Sábado Domingo" at bounding box center [824, 317] width 736 height 28
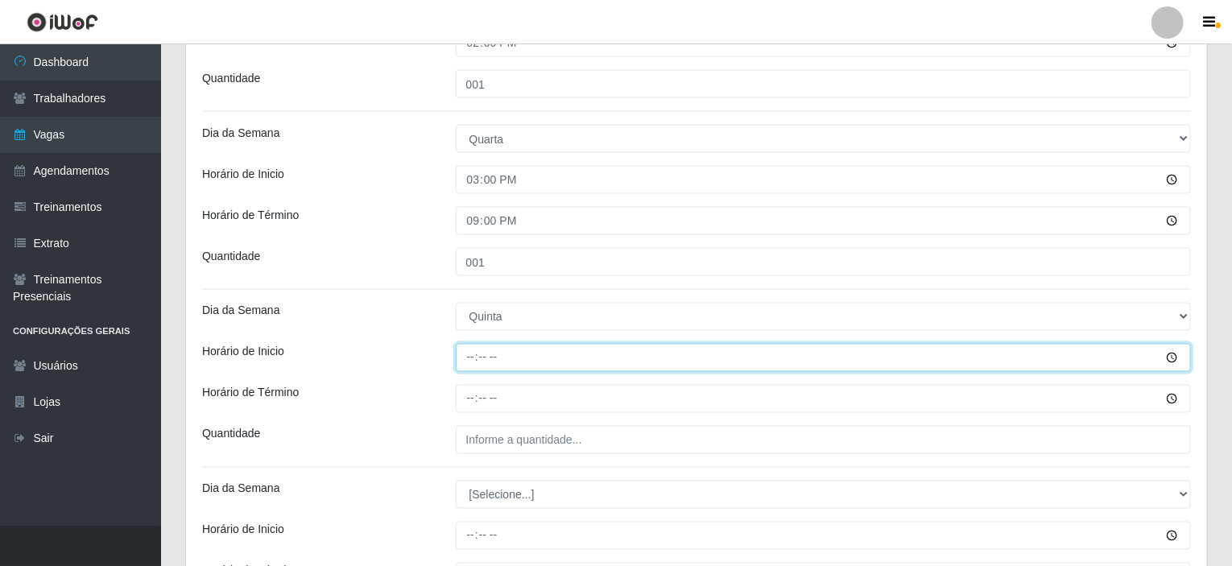
click at [474, 354] on input "Horário de Inicio" at bounding box center [824, 358] width 736 height 28
type input "08:00"
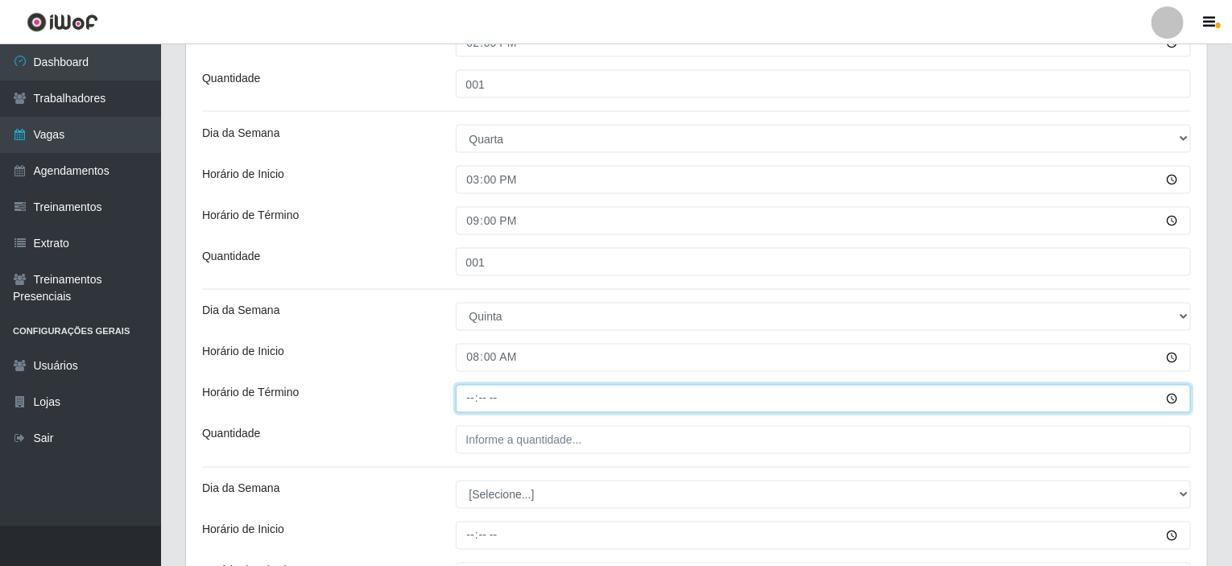
click at [472, 395] on input "Horário de Término" at bounding box center [824, 399] width 736 height 28
type input "14:00"
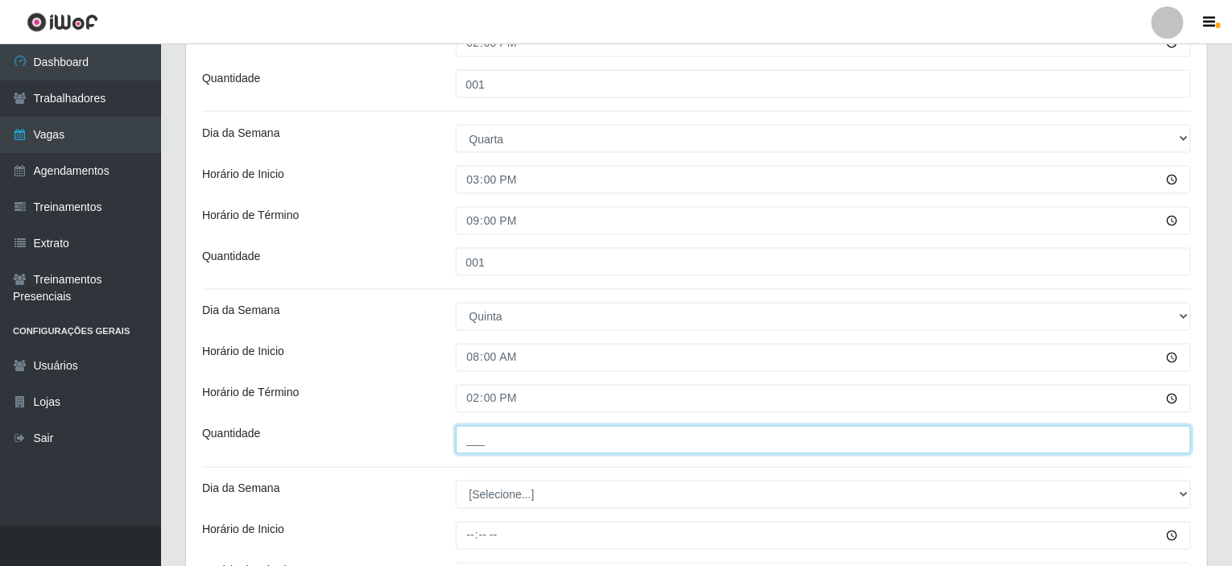
click at [493, 432] on input "___" at bounding box center [824, 440] width 736 height 28
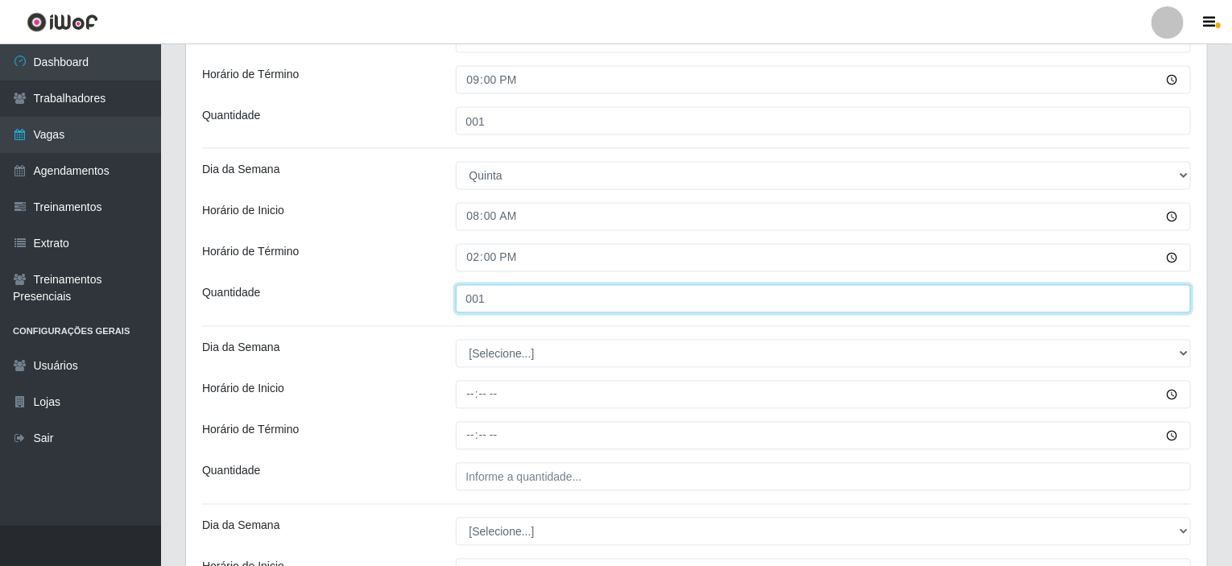
scroll to position [1433, 0]
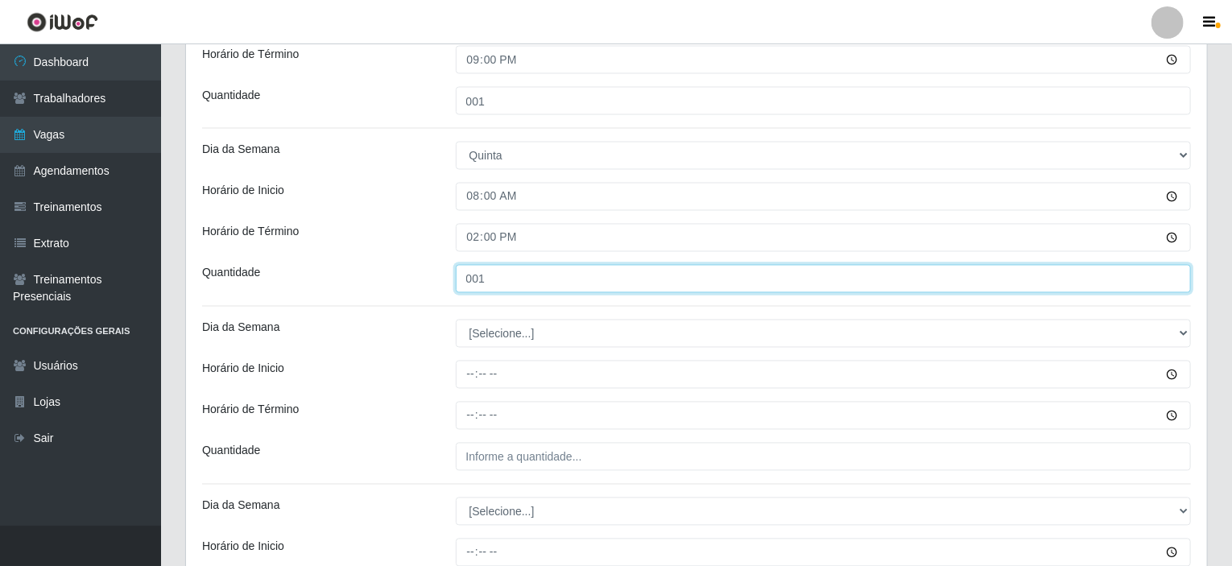
type input "001"
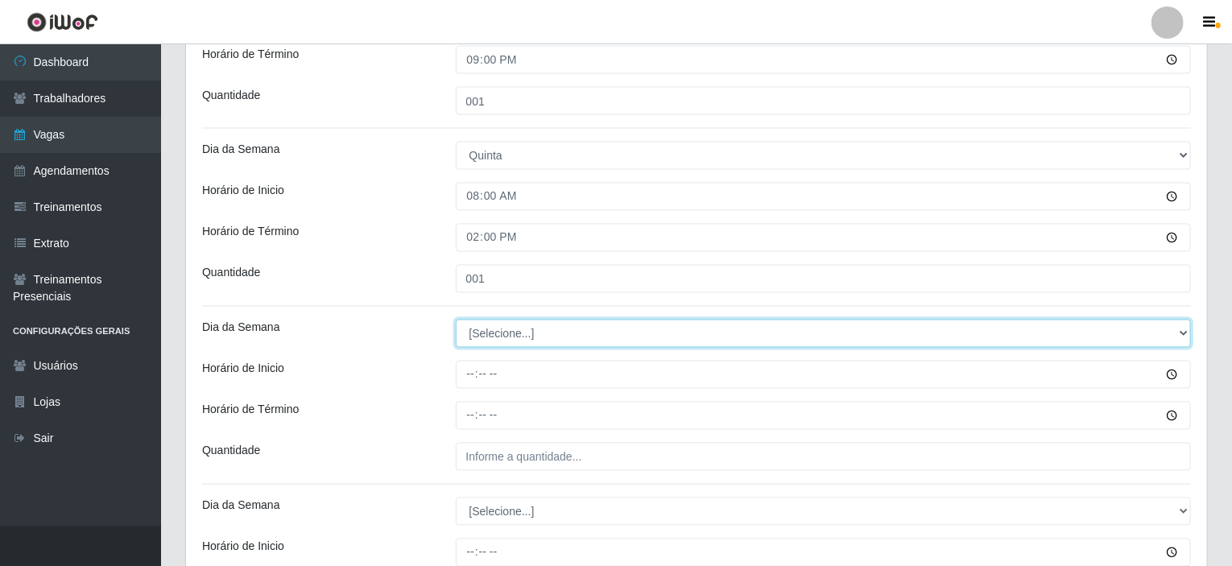
click at [495, 335] on select "[Selecione...] Segunda Terça Quarta Quinta Sexta Sábado Domingo" at bounding box center [824, 334] width 736 height 28
select select "5"
click at [456, 320] on select "[Selecione...] Segunda Terça Quarta Quinta Sexta Sábado Domingo" at bounding box center [824, 334] width 736 height 28
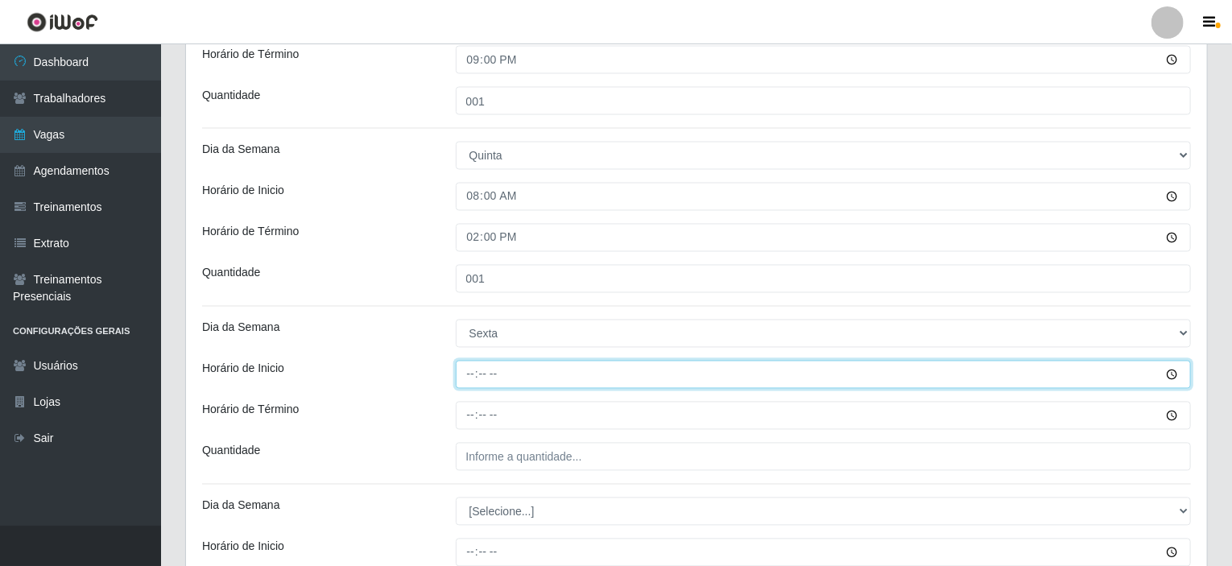
click at [470, 369] on input "Horário de Inicio" at bounding box center [824, 375] width 736 height 28
type input "08:00"
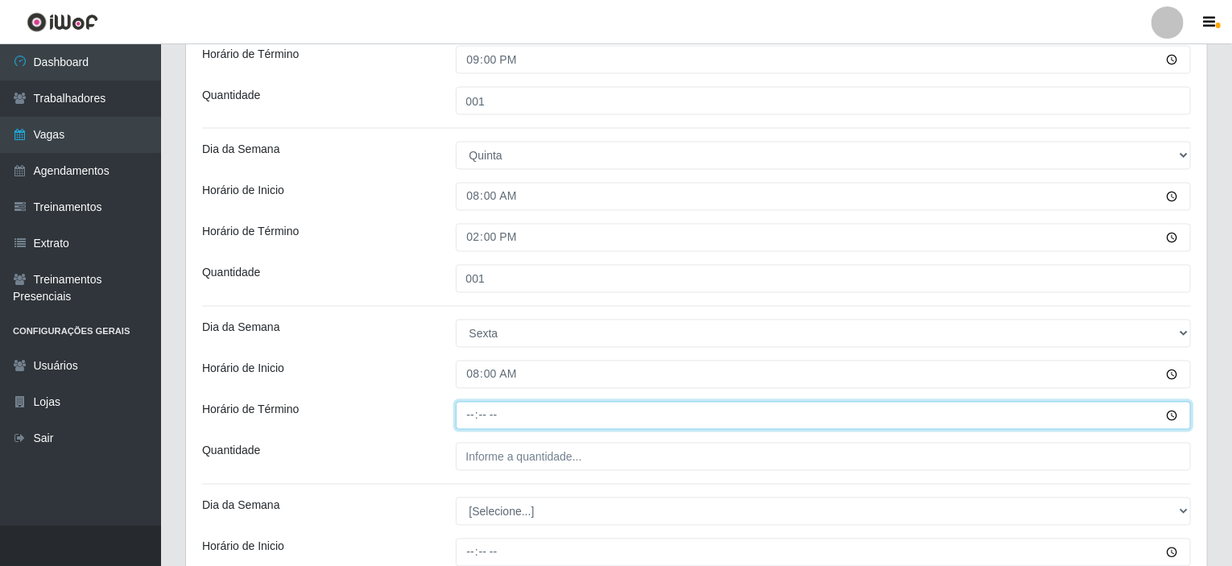
click at [471, 412] on input "Horário de Término" at bounding box center [824, 416] width 736 height 28
type input "14:00"
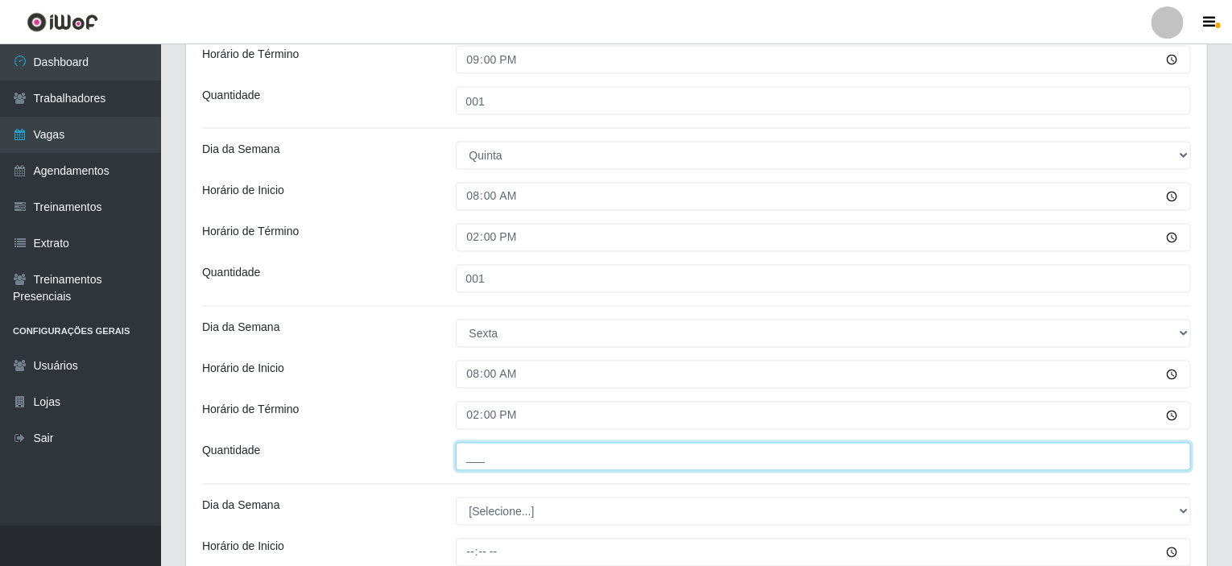
click at [488, 463] on input "___" at bounding box center [824, 457] width 736 height 28
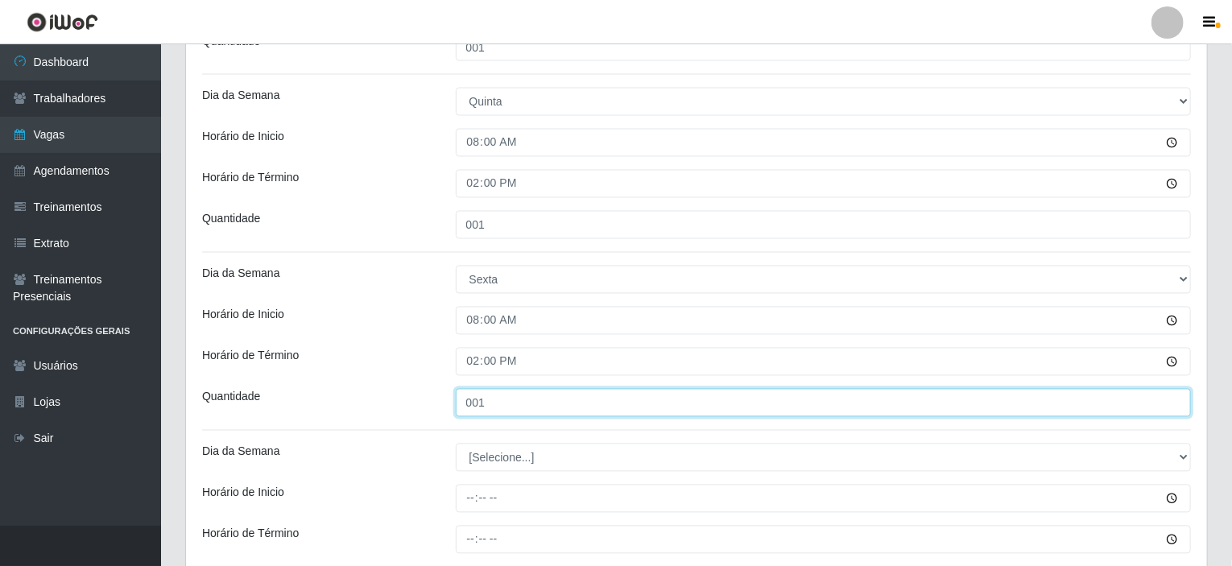
scroll to position [1664, 0]
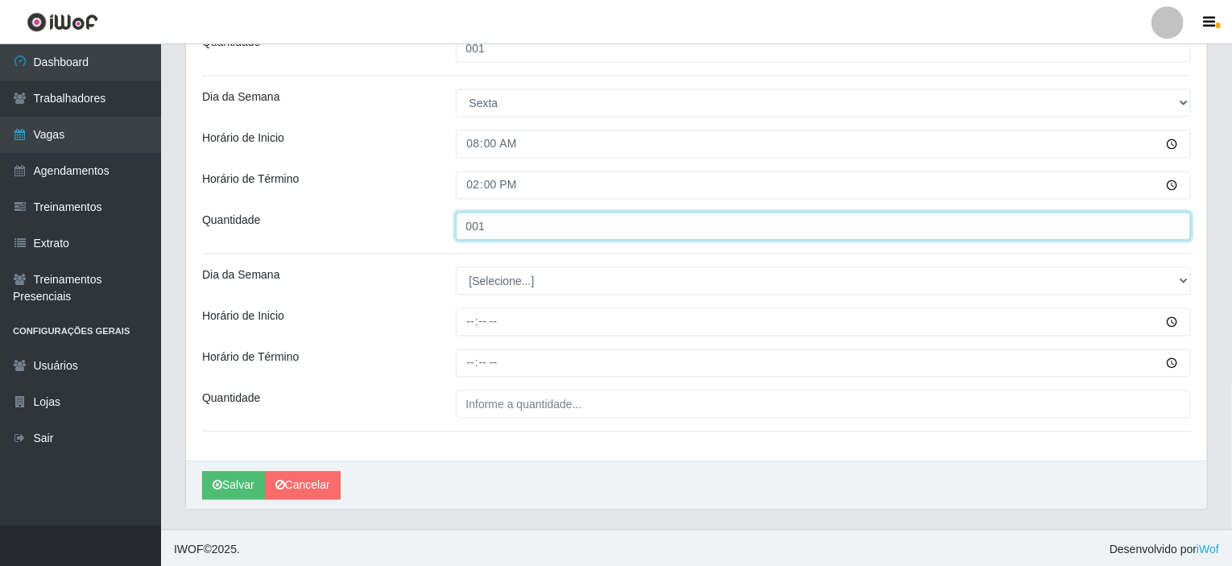
type input "001"
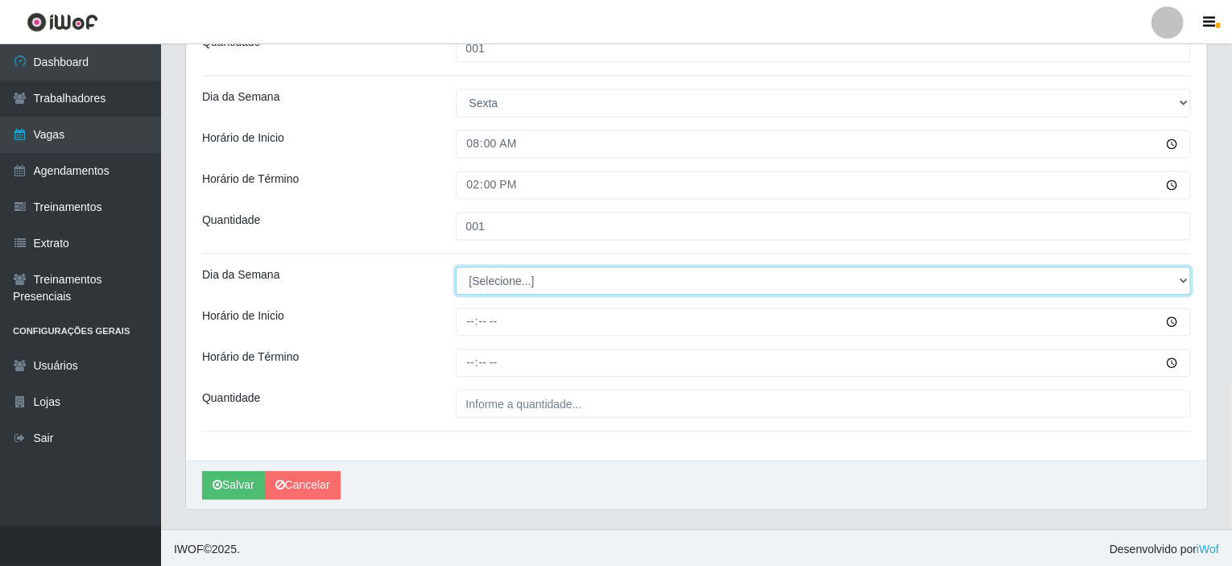
click at [507, 279] on select "[Selecione...] Segunda Terça Quarta Quinta Sexta Sábado Domingo" at bounding box center [824, 281] width 736 height 28
select select "6"
click at [456, 267] on select "[Selecione...] Segunda Terça Quarta Quinta Sexta Sábado Domingo" at bounding box center [824, 281] width 736 height 28
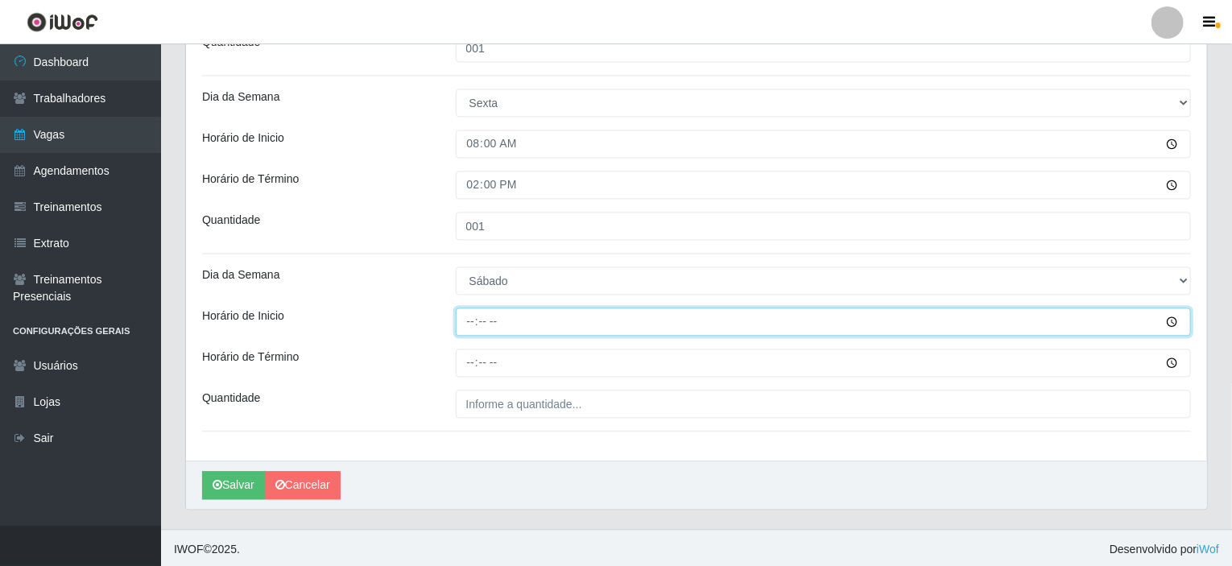
click at [471, 318] on input "Horário de Inicio" at bounding box center [824, 322] width 736 height 28
type input "08:00"
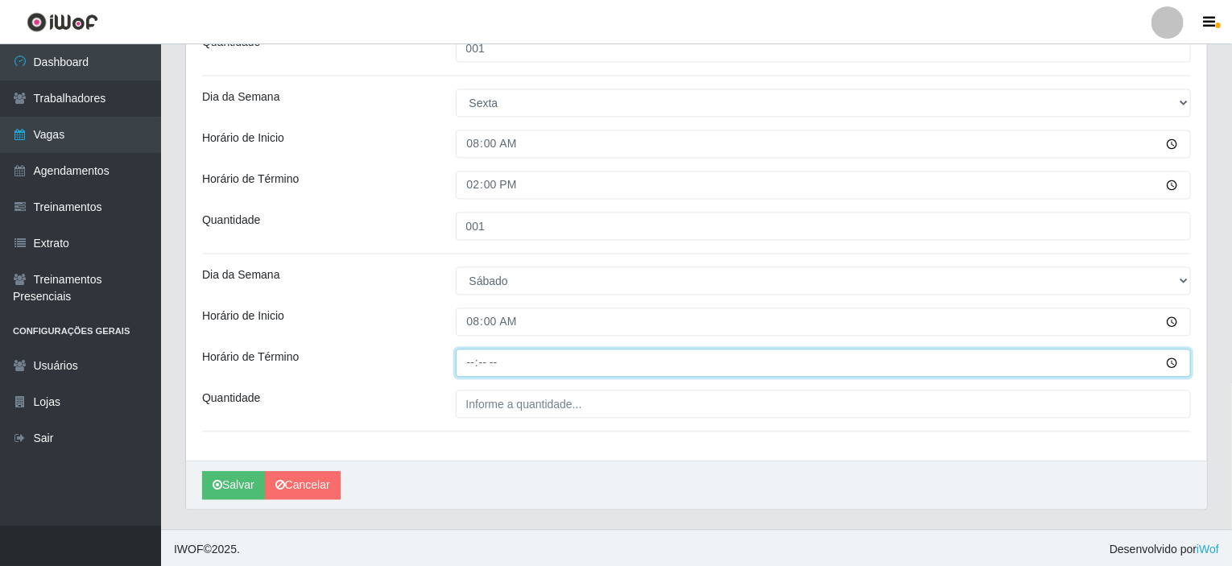
click at [464, 357] on input "Horário de Término" at bounding box center [824, 363] width 736 height 28
type input "14:00"
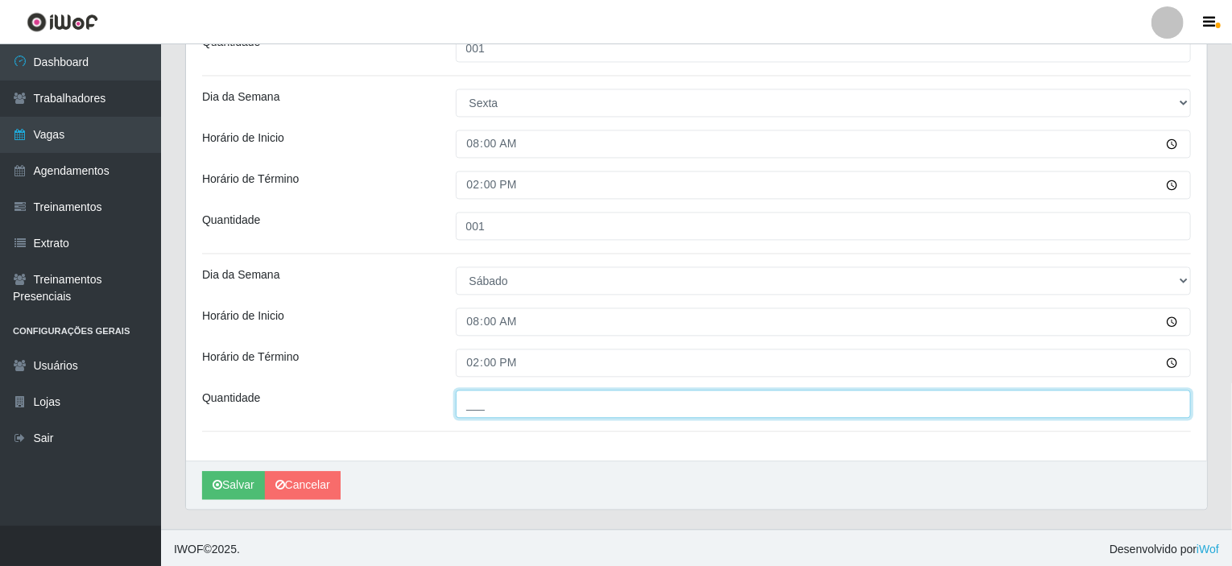
click at [486, 401] on input "___" at bounding box center [824, 404] width 736 height 28
type input "001"
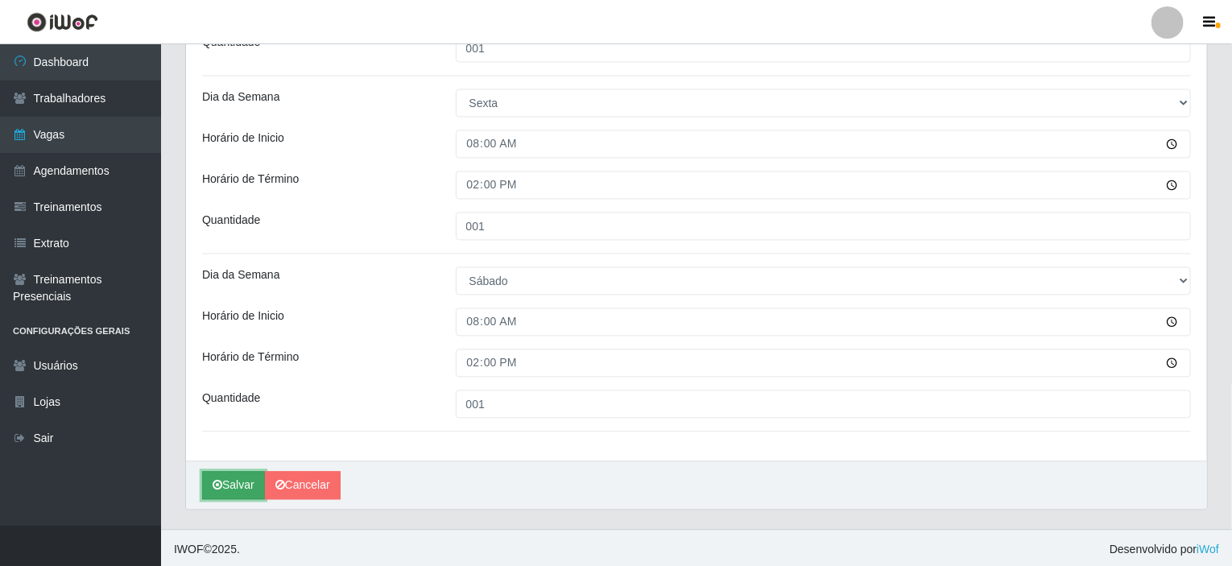
click at [244, 476] on button "Salvar" at bounding box center [233, 485] width 63 height 28
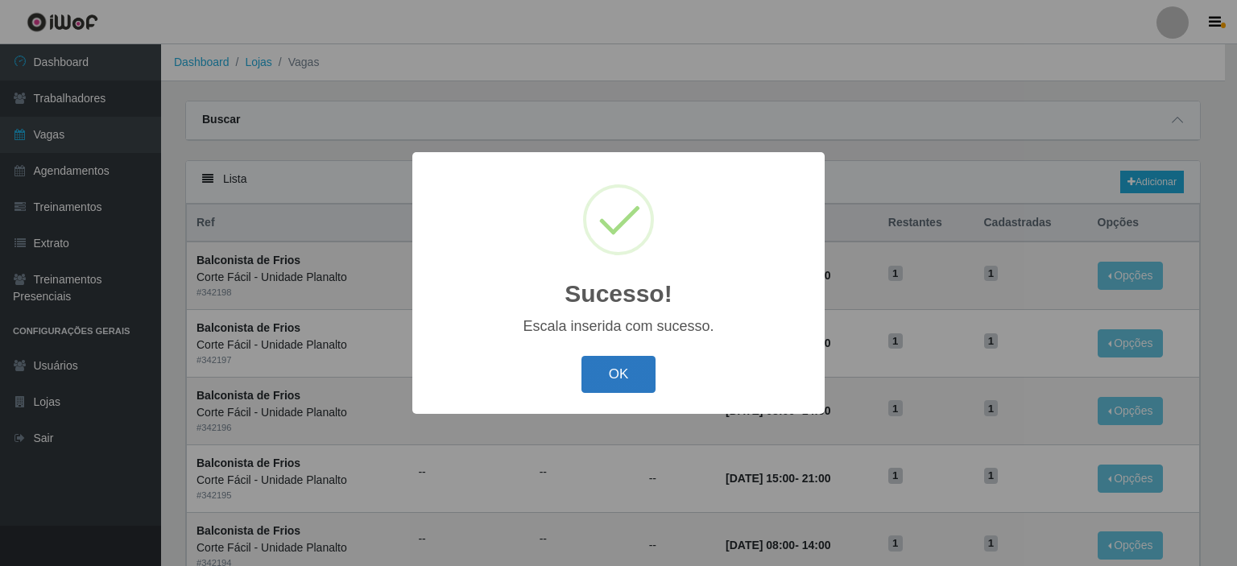
click at [623, 379] on button "OK" at bounding box center [618, 375] width 75 height 38
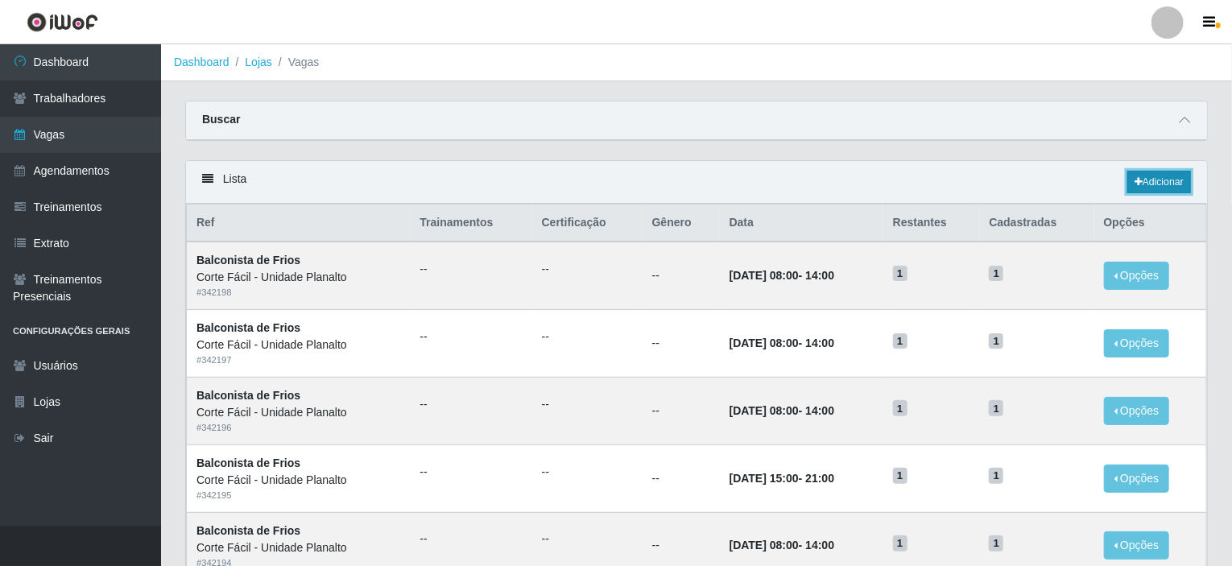
click at [1148, 180] on link "Adicionar" at bounding box center [1159, 182] width 64 height 23
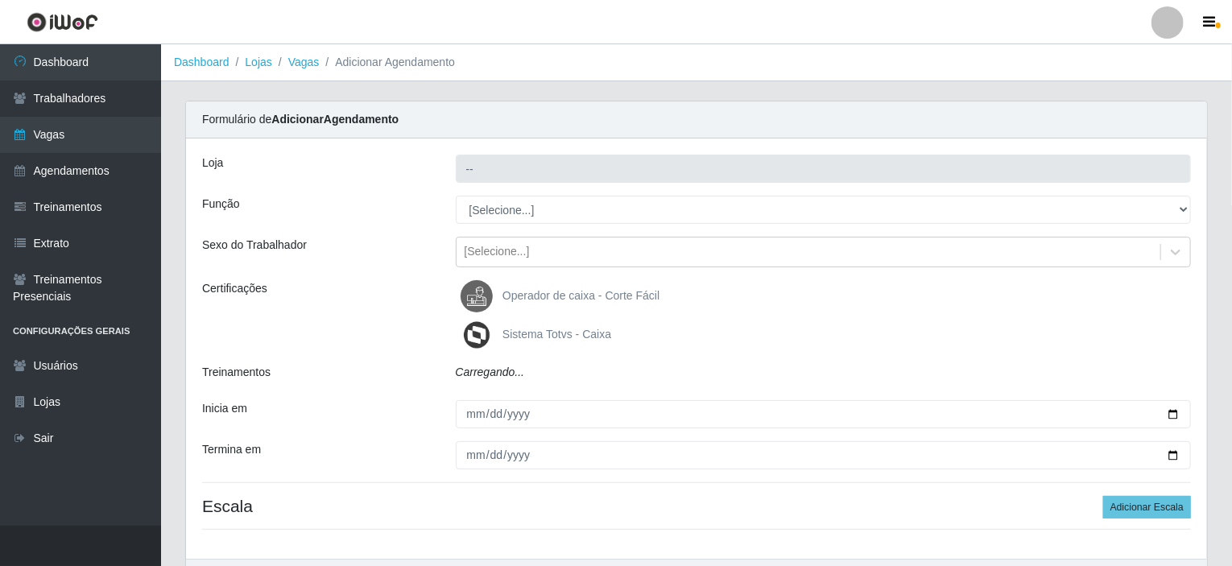
type input "Corte Fácil - Unidade Planalto"
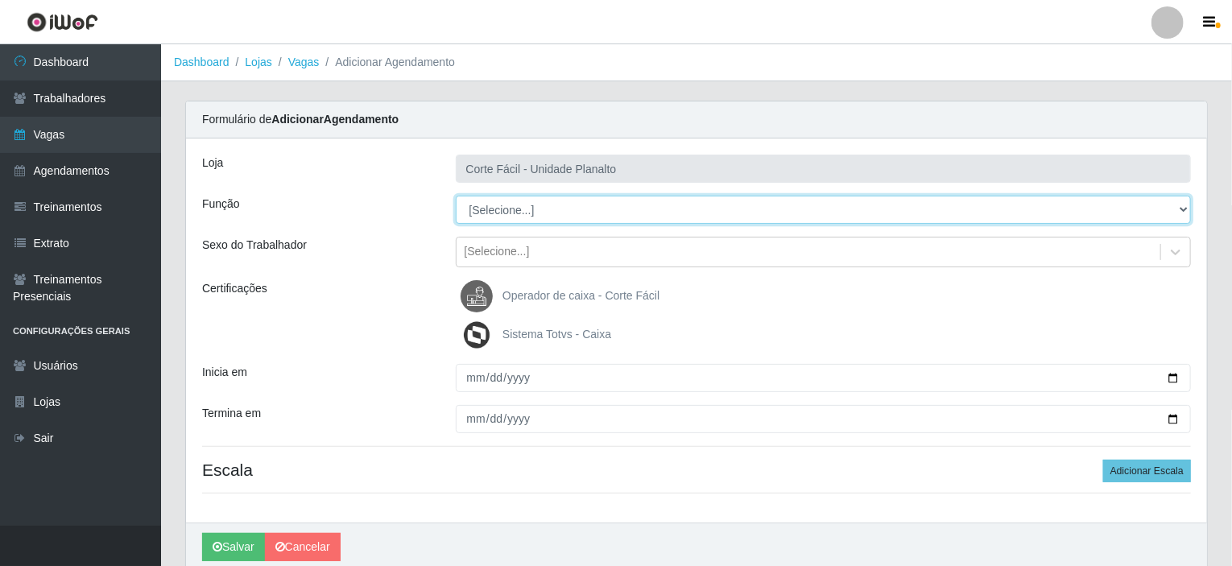
click at [502, 209] on select "[Selecione...] ASG ASG + ASG ++ Auxiliar de Estacionamento Auxiliar de Estacion…" at bounding box center [824, 210] width 736 height 28
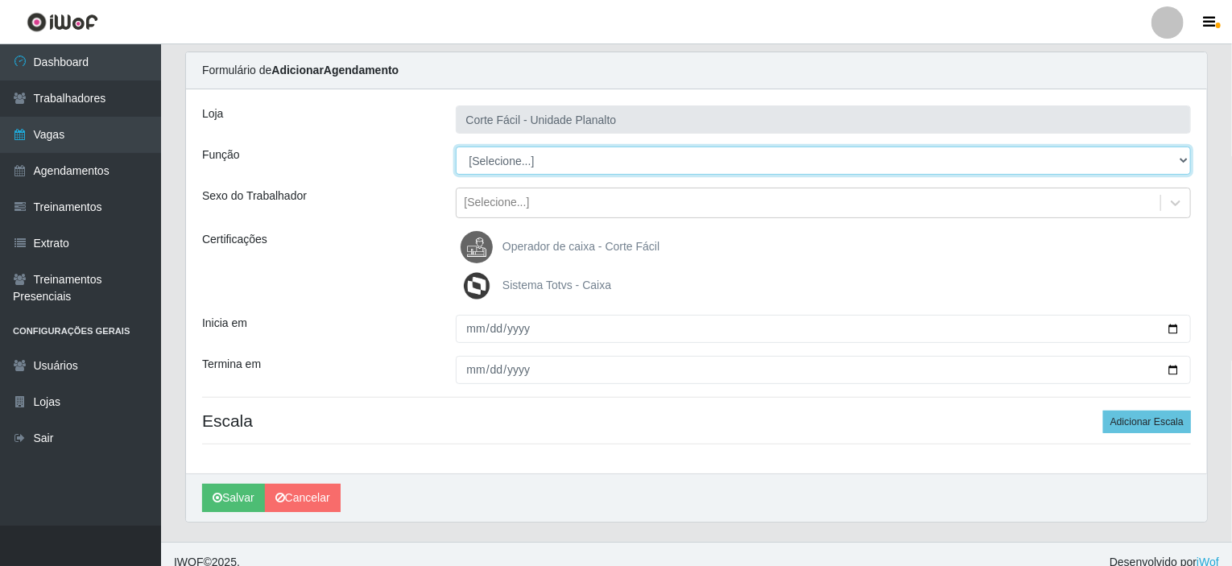
scroll to position [64, 0]
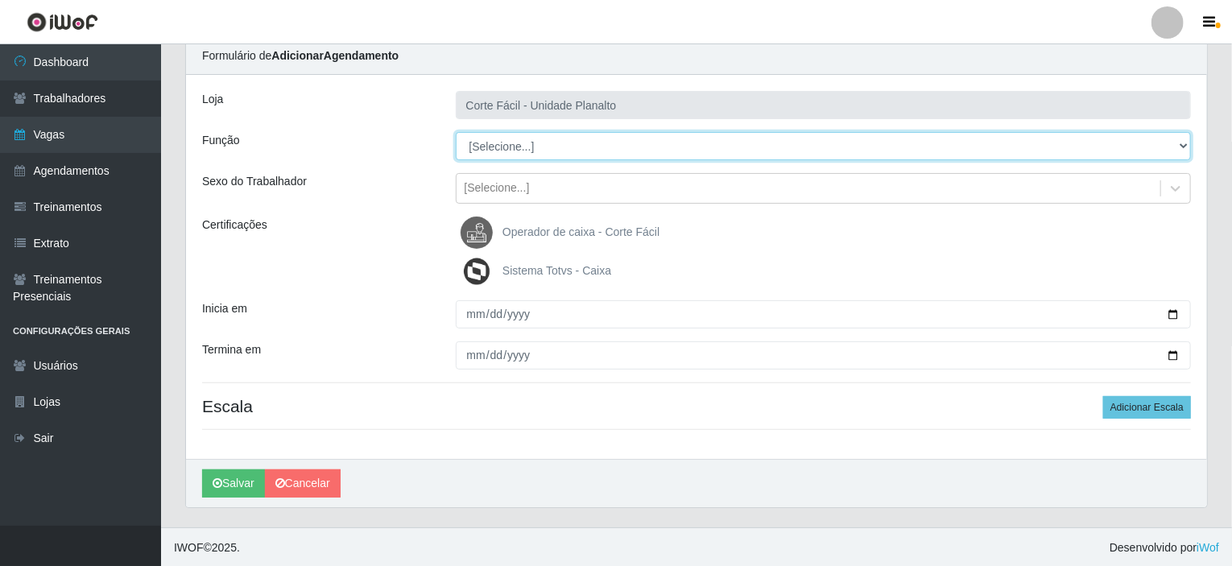
drag, startPoint x: 544, startPoint y: 144, endPoint x: 538, endPoint y: 154, distance: 11.6
click at [544, 144] on select "[Selecione...] ASG ASG + ASG ++ Auxiliar de Estacionamento Auxiliar de Estacion…" at bounding box center [824, 146] width 736 height 28
select select "118"
click at [456, 132] on select "[Selecione...] ASG ASG + ASG ++ Auxiliar de Estacionamento Auxiliar de Estacion…" at bounding box center [824, 146] width 736 height 28
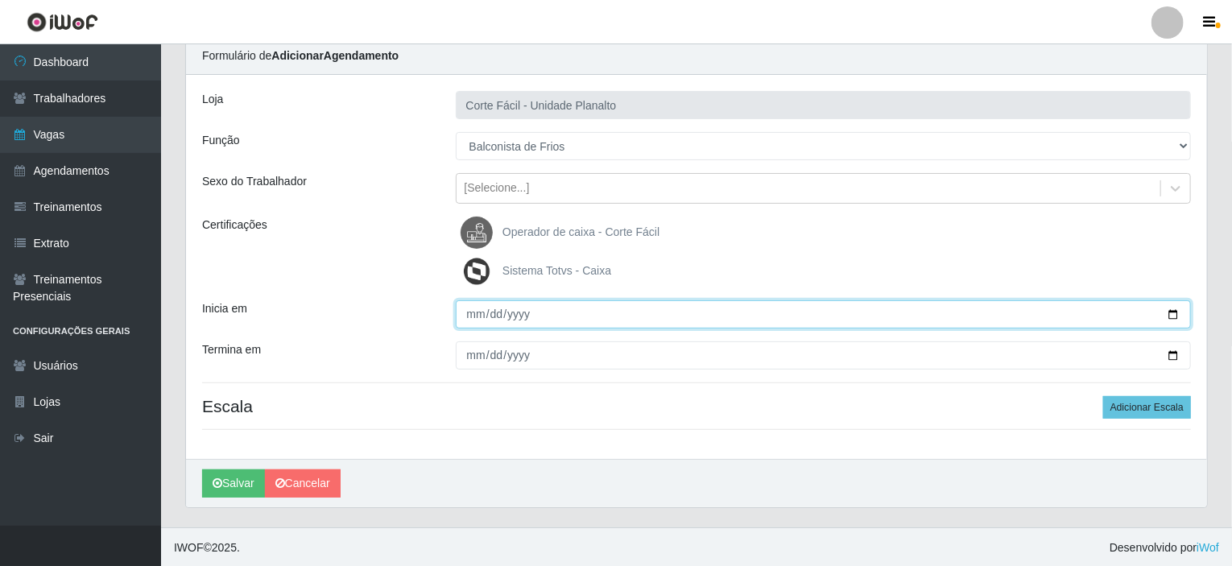
click at [1170, 305] on input "Inicia em" at bounding box center [824, 314] width 736 height 28
click at [1177, 308] on input "Inicia em" at bounding box center [824, 314] width 736 height 28
type input "[DATE]"
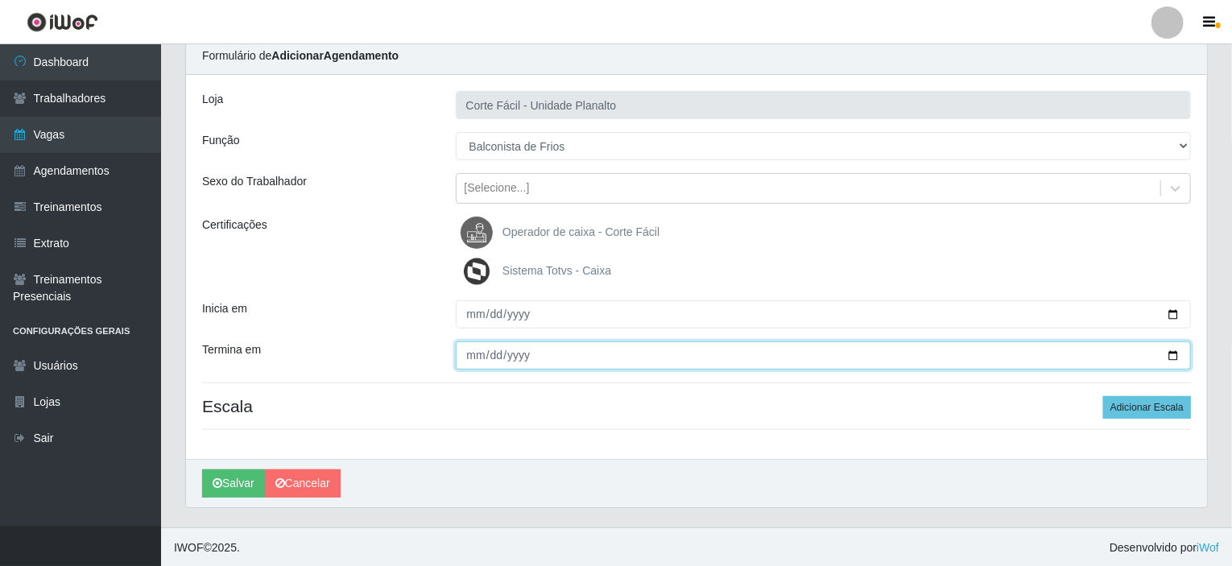
click at [1169, 350] on input "Termina em" at bounding box center [824, 355] width 736 height 28
type input "[DATE]"
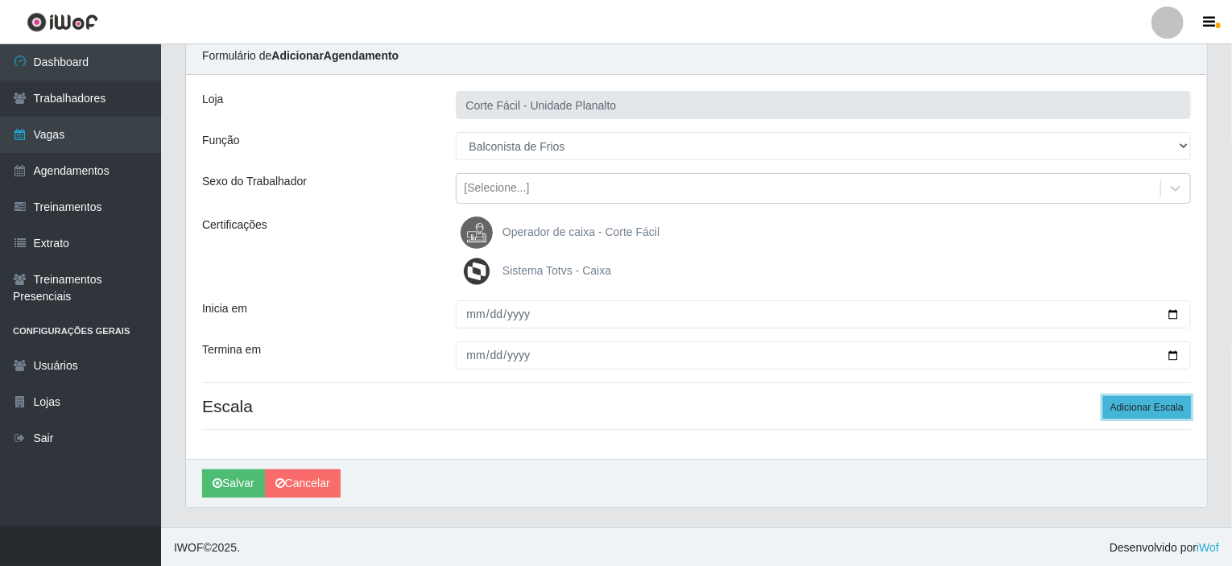
click at [1150, 409] on button "Adicionar Escala" at bounding box center [1147, 407] width 88 height 23
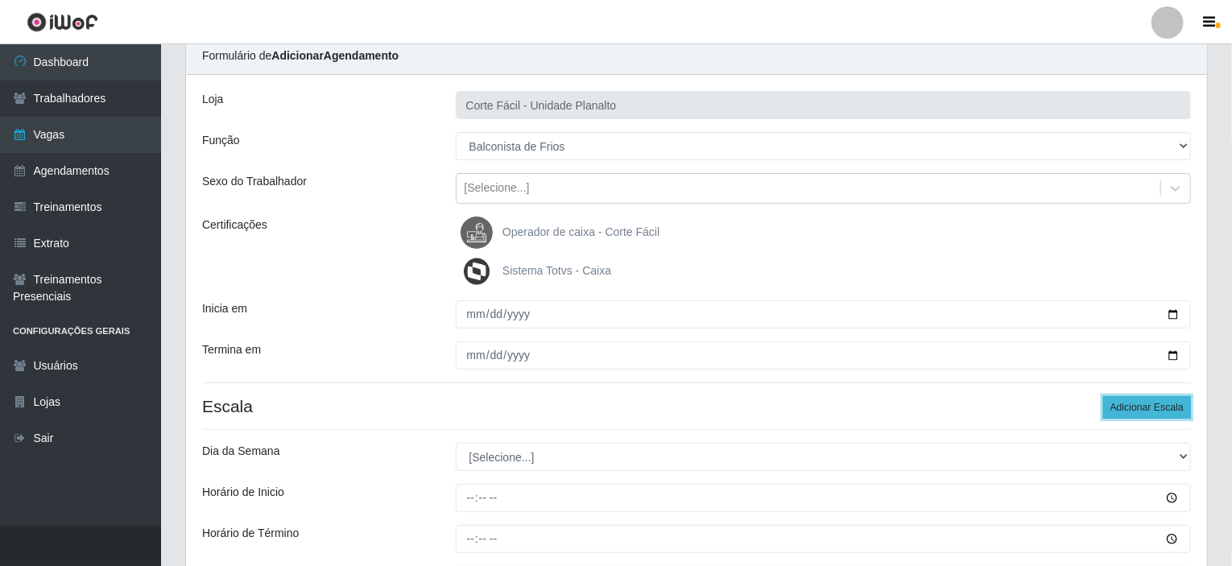
click at [1150, 409] on button "Adicionar Escala" at bounding box center [1147, 407] width 88 height 23
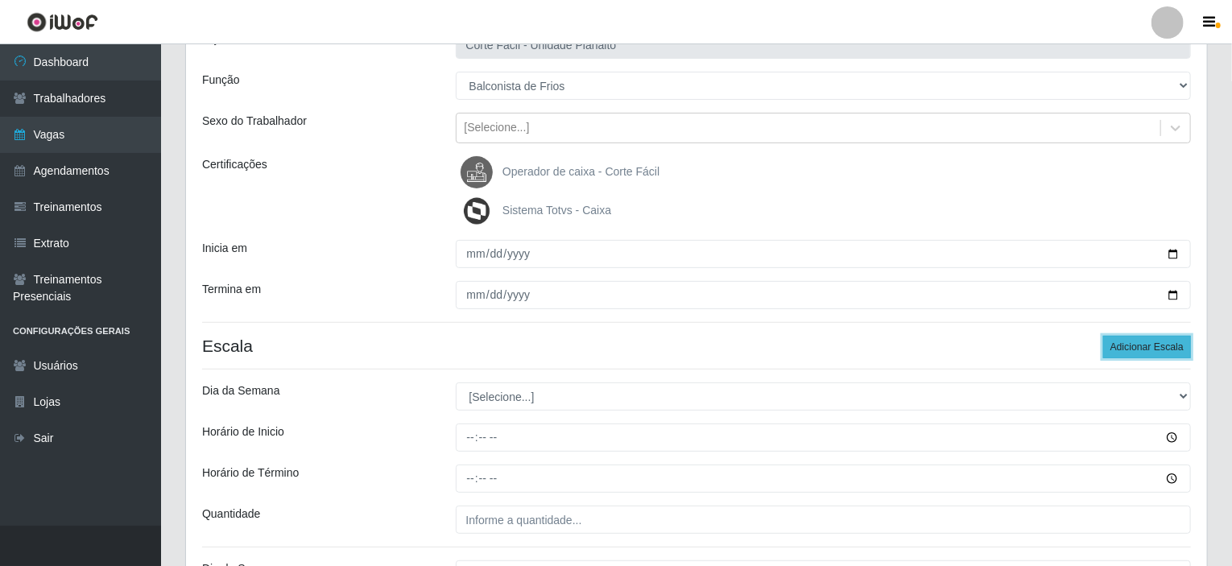
scroll to position [225, 0]
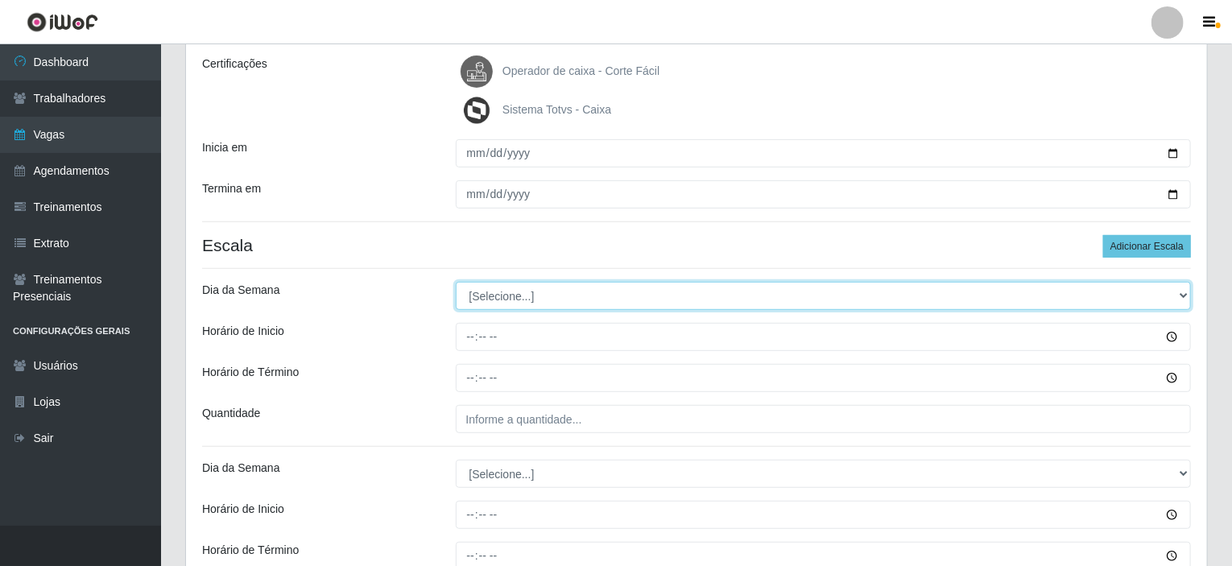
click at [1000, 295] on select "[Selecione...] Segunda Terça Quarta Quinta Sexta Sábado Domingo" at bounding box center [824, 296] width 736 height 28
select select "0"
click at [456, 282] on select "[Selecione...] Segunda Terça Quarta Quinta Sexta Sábado Domingo" at bounding box center [824, 296] width 736 height 28
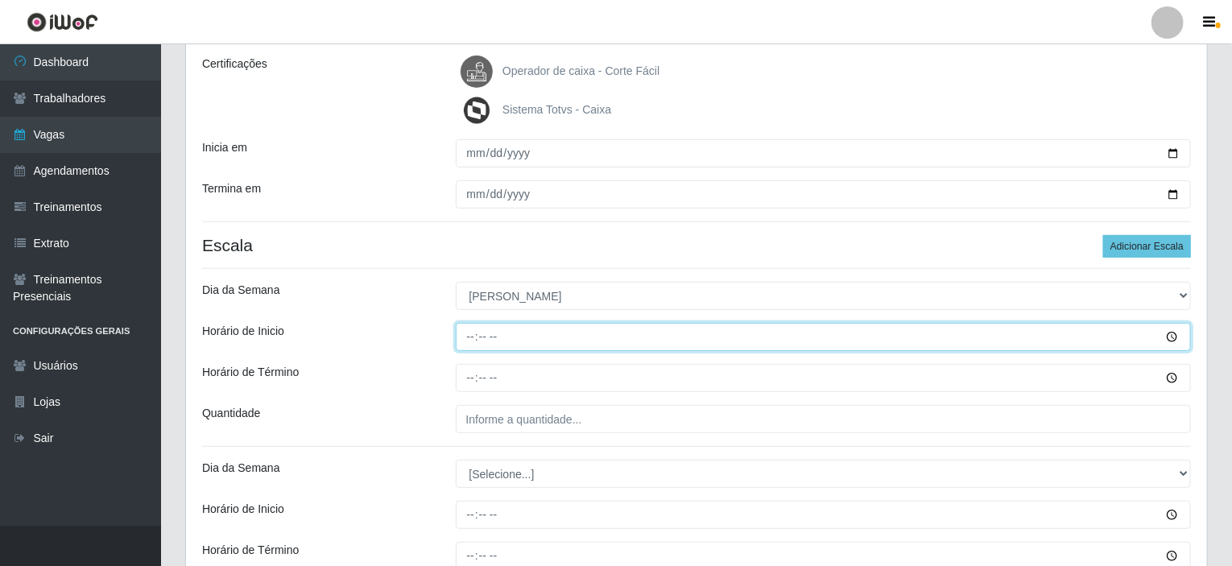
click at [470, 335] on input "Horário de Inicio" at bounding box center [824, 337] width 736 height 28
type input "08:00"
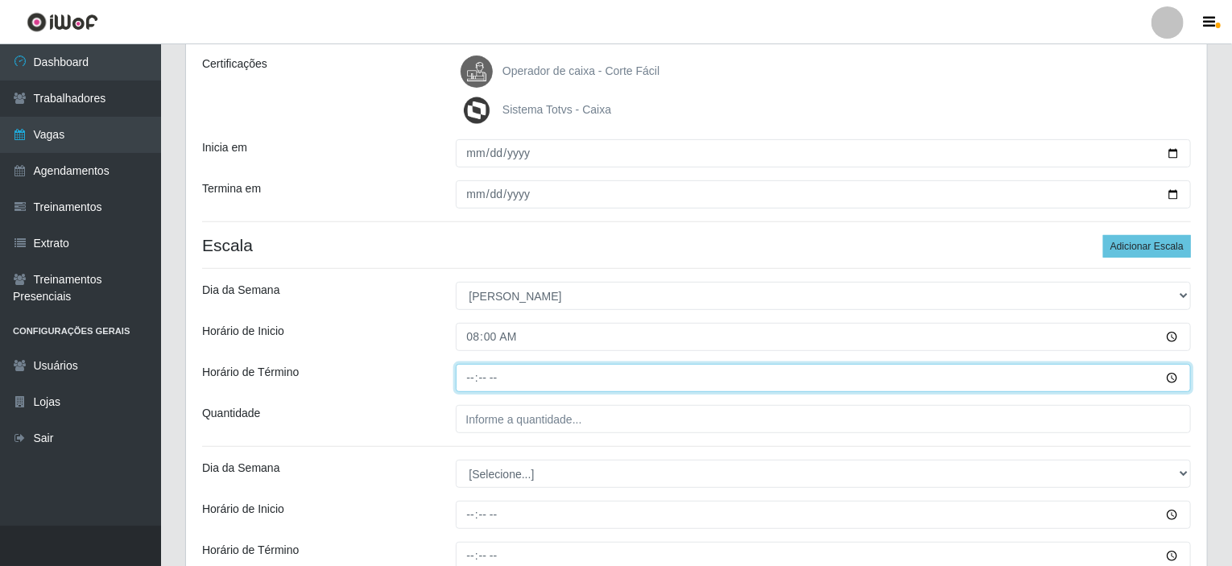
click at [469, 382] on input "Horário de Término" at bounding box center [824, 378] width 736 height 28
type input "14:00"
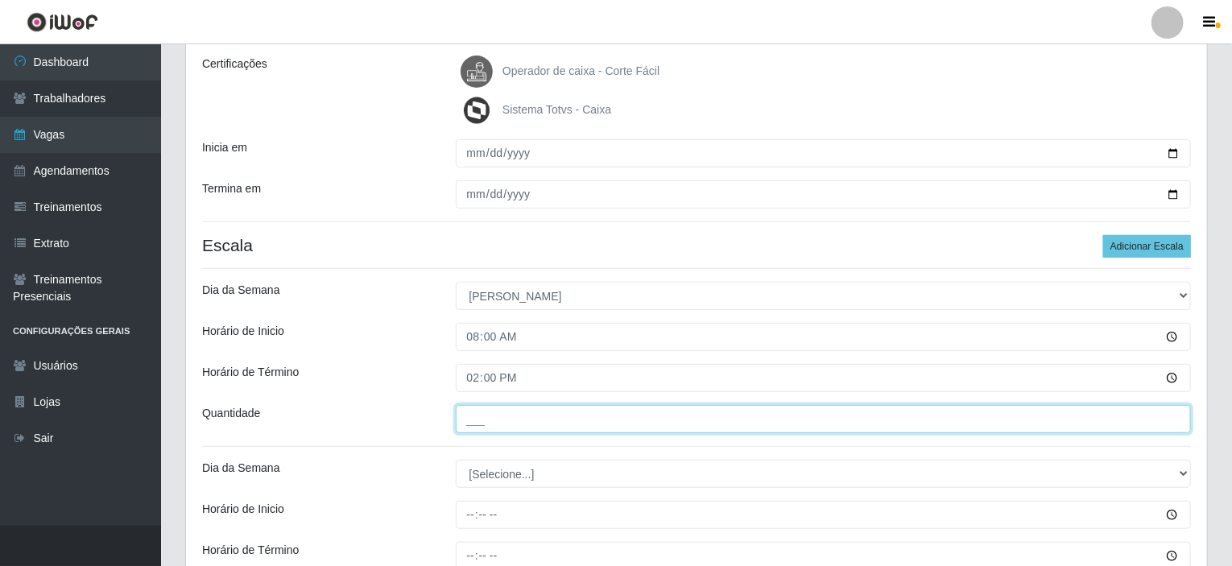
click at [483, 413] on input "___" at bounding box center [824, 419] width 736 height 28
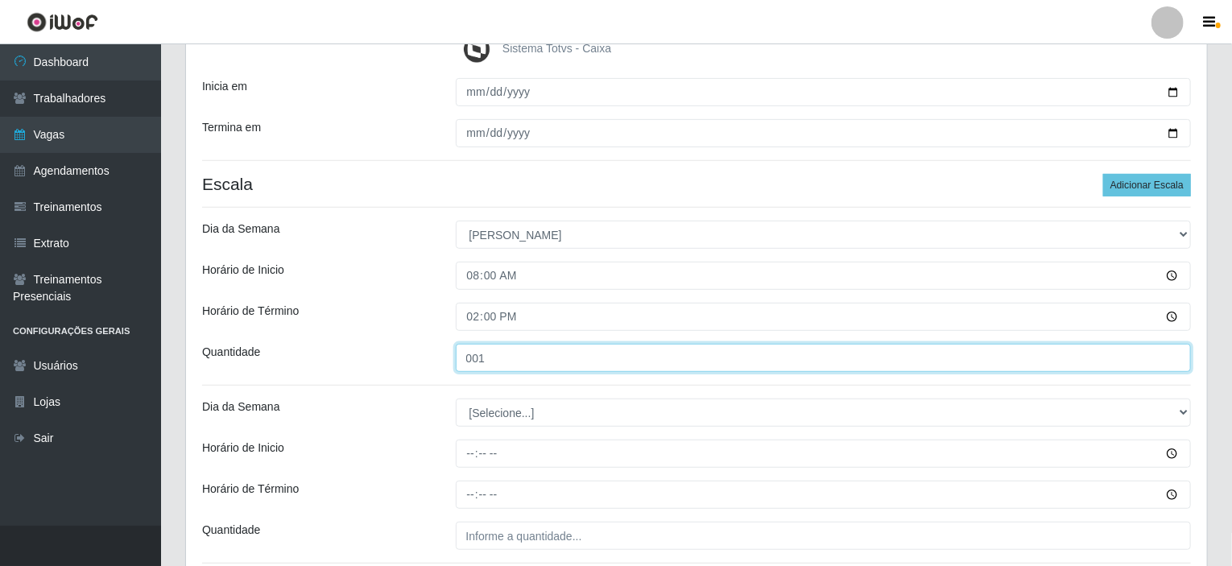
scroll to position [386, 0]
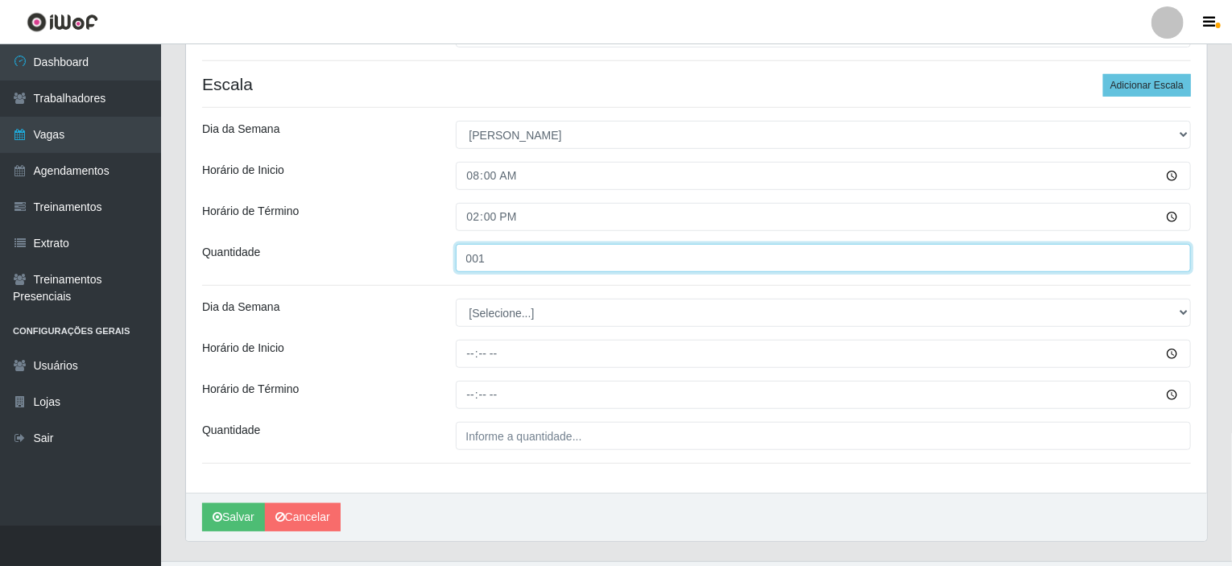
type input "001"
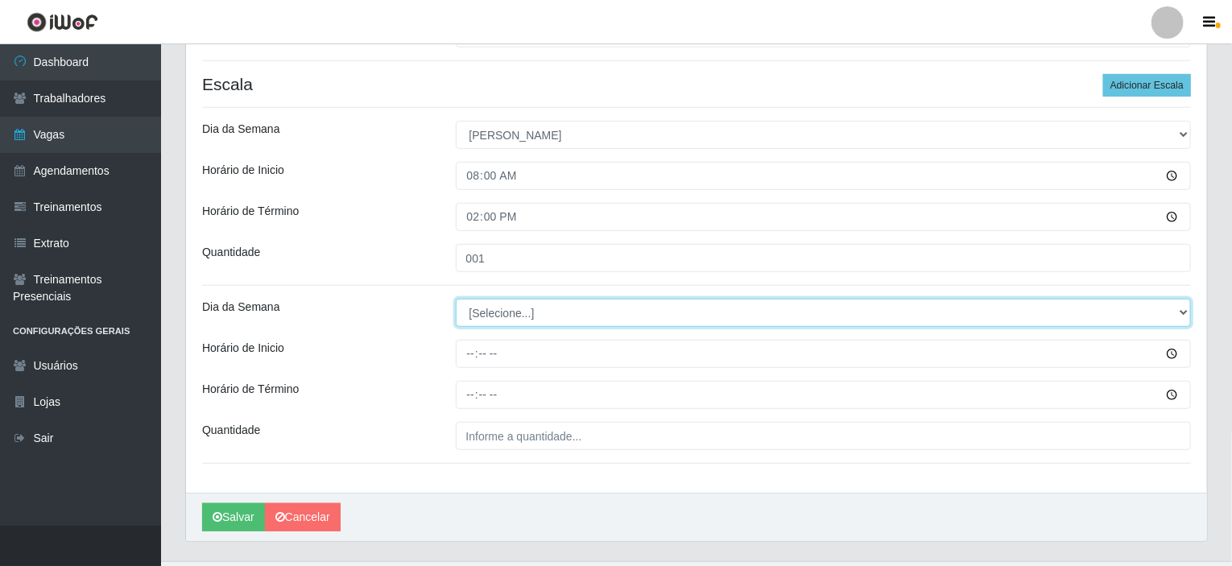
click at [507, 305] on select "[Selecione...] Segunda Terça Quarta Quinta Sexta Sábado Domingo" at bounding box center [824, 313] width 736 height 28
select select "0"
click at [456, 299] on select "[Selecione...] Segunda Terça Quarta Quinta Sexta Sábado Domingo" at bounding box center [824, 313] width 736 height 28
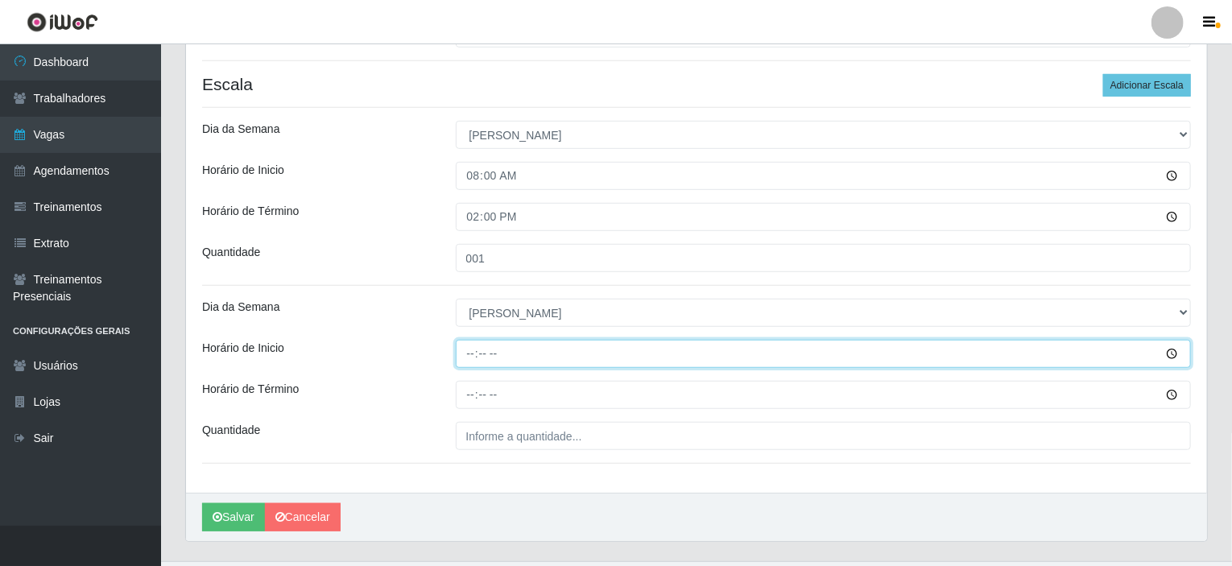
click at [470, 352] on input "Horário de Inicio" at bounding box center [824, 354] width 736 height 28
type input "12:00"
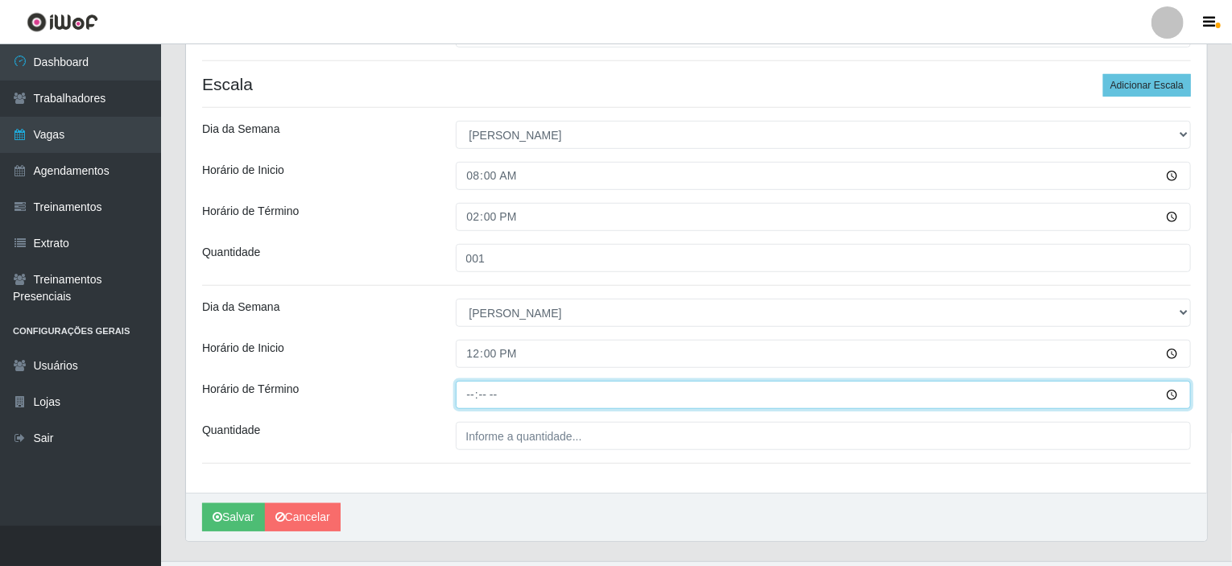
click at [473, 384] on input "Horário de Término" at bounding box center [824, 395] width 736 height 28
type input "18:00"
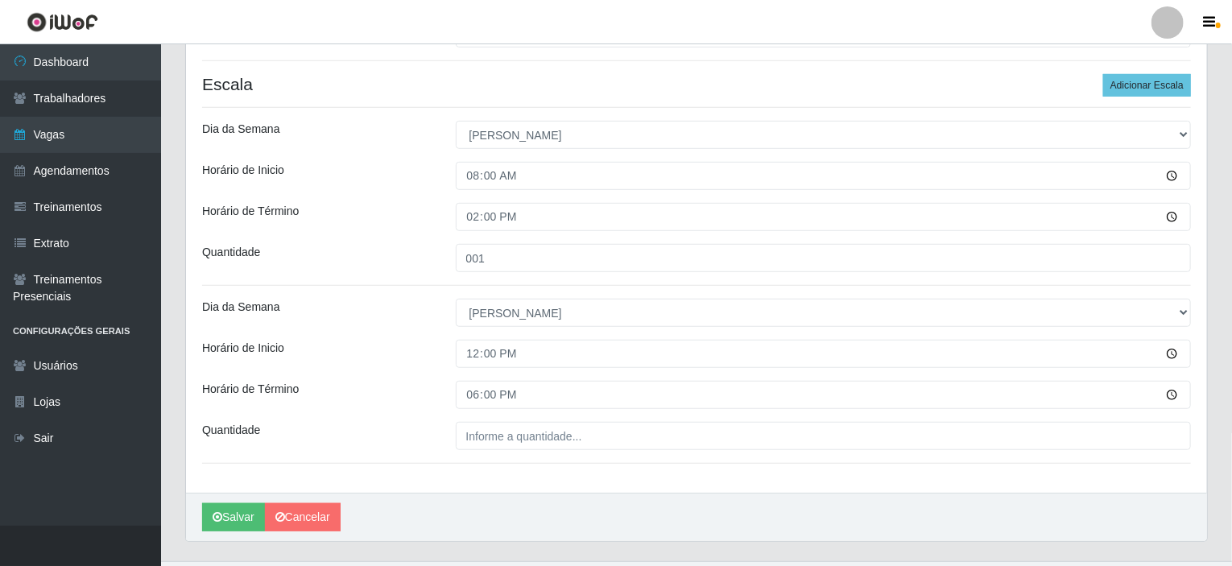
click at [473, 451] on div "Loja Corte Fácil - Unidade Planalto Função [Selecione...] ASG ASG + ASG ++ Auxi…" at bounding box center [696, 123] width 1021 height 740
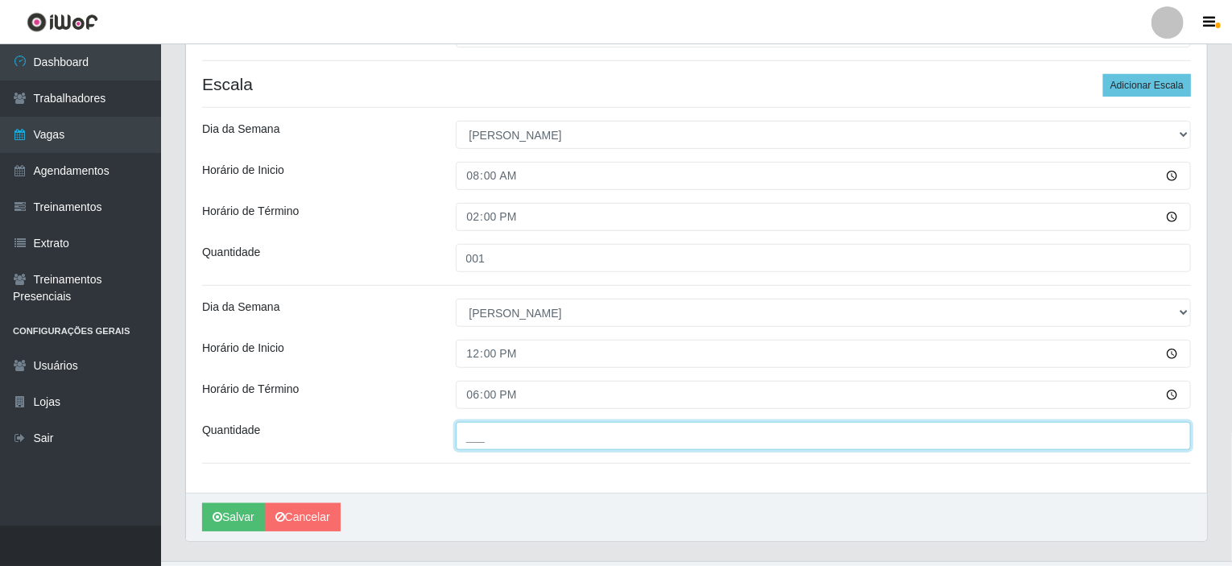
click at [479, 436] on input "___" at bounding box center [824, 436] width 736 height 28
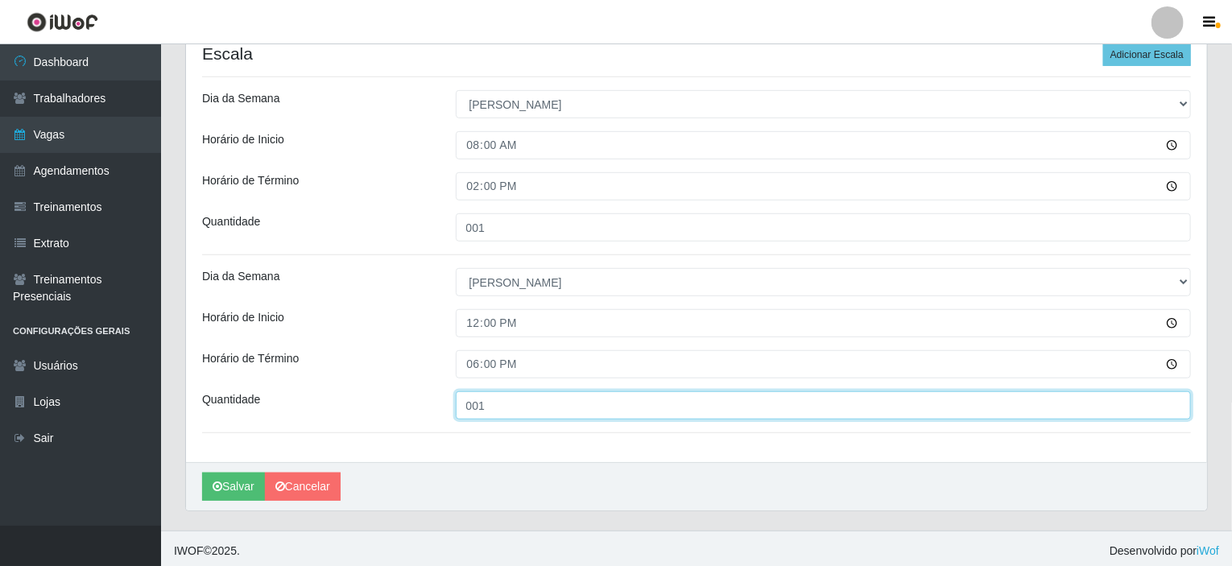
scroll to position [419, 0]
type input "001"
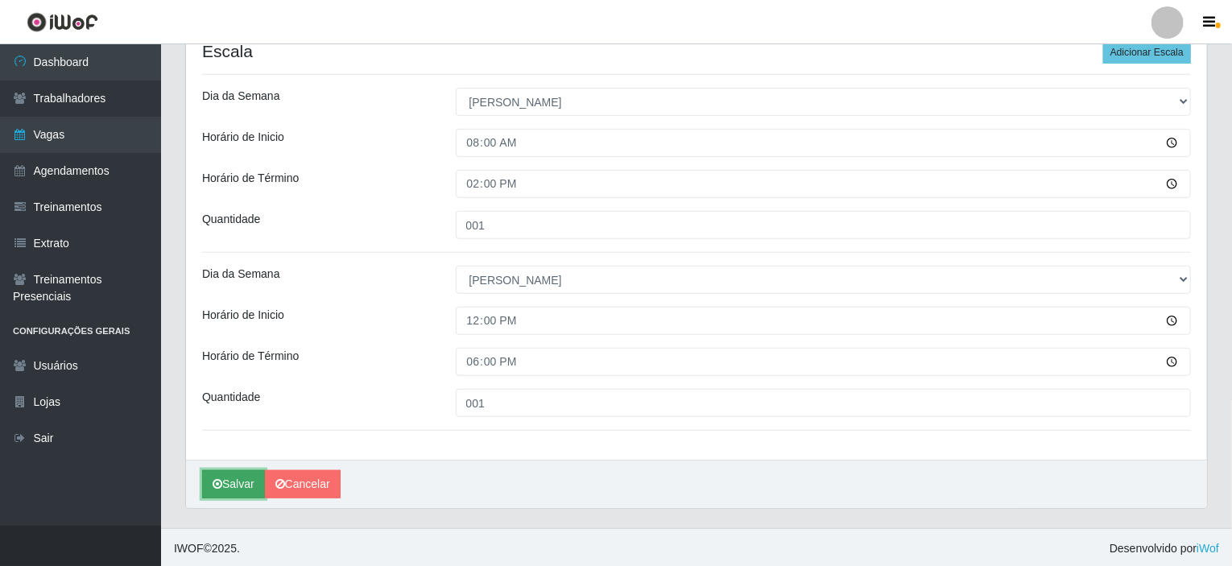
click at [242, 482] on button "Salvar" at bounding box center [233, 484] width 63 height 28
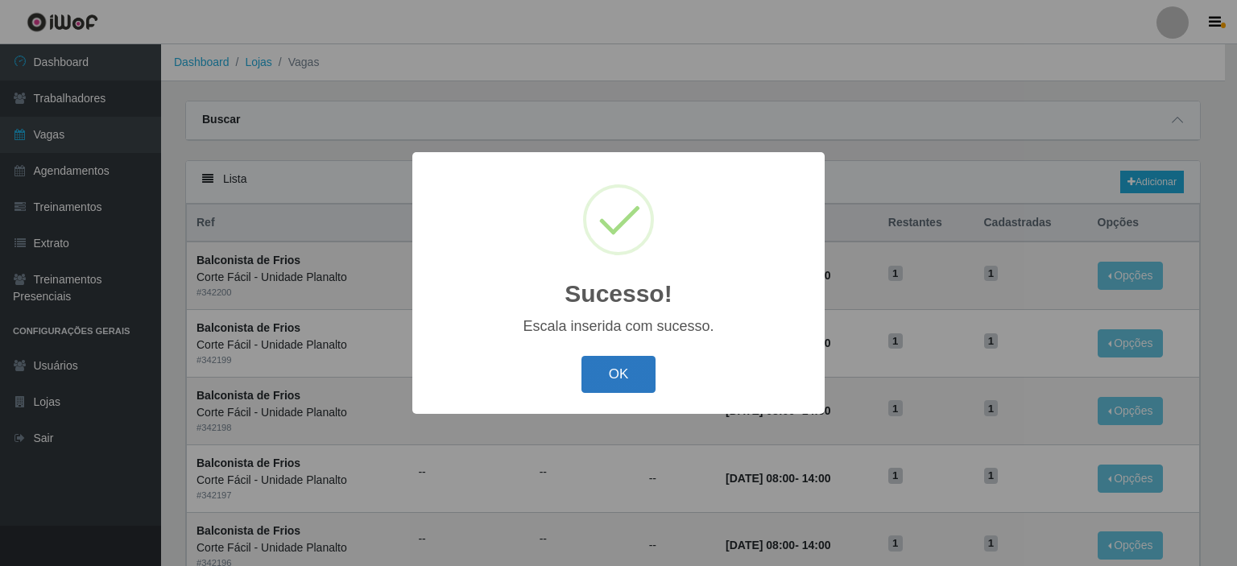
click at [628, 382] on button "OK" at bounding box center [618, 375] width 75 height 38
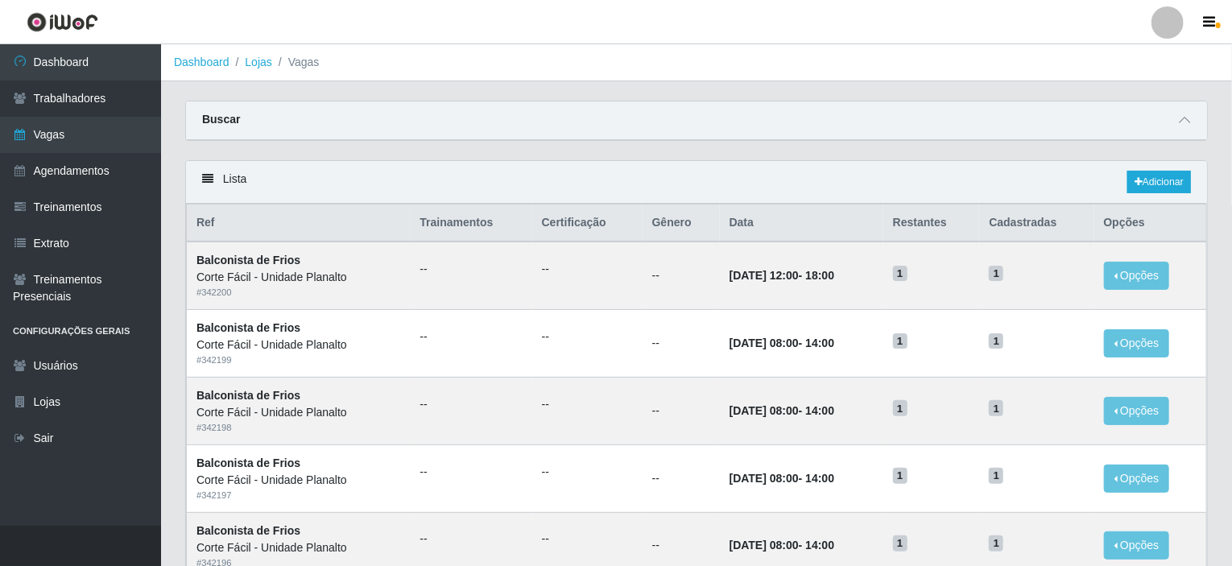
click at [354, 130] on div "Buscar" at bounding box center [696, 120] width 1021 height 39
click at [373, 122] on div "Buscar" at bounding box center [696, 120] width 1021 height 39
click at [1184, 118] on icon at bounding box center [1184, 119] width 11 height 11
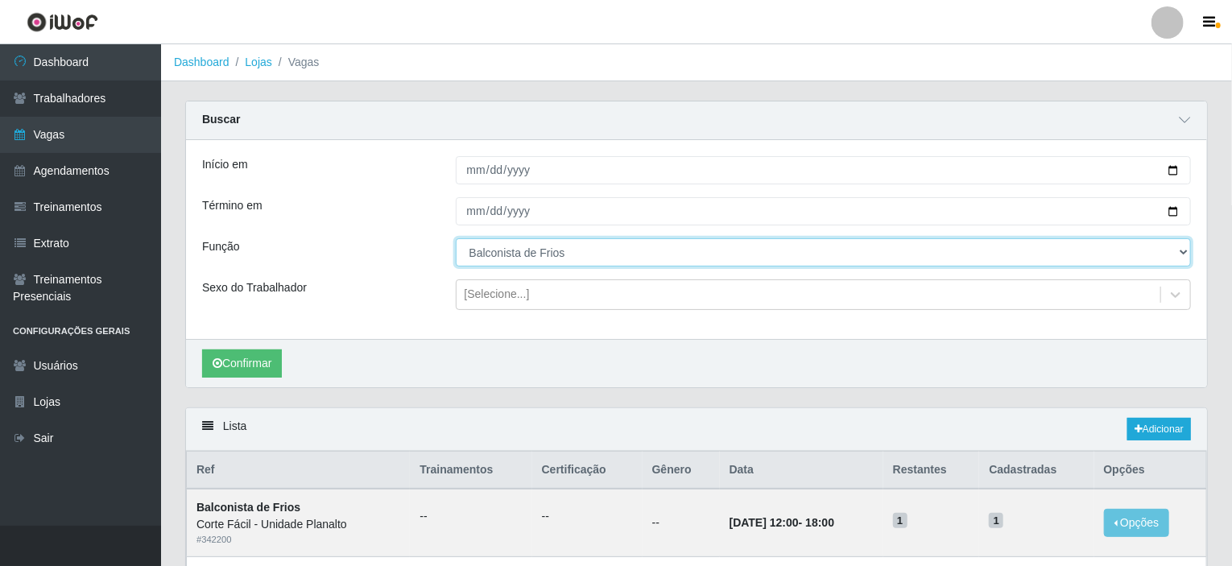
click at [599, 257] on select "[Selecione...] ASG ASG + ASG ++ Auxiliar de Estacionamento Auxiliar de Estacion…" at bounding box center [824, 252] width 736 height 28
select select "123"
click at [456, 238] on select "[Selecione...] ASG ASG + ASG ++ Auxiliar de Estacionamento Auxiliar de Estacion…" at bounding box center [824, 252] width 736 height 28
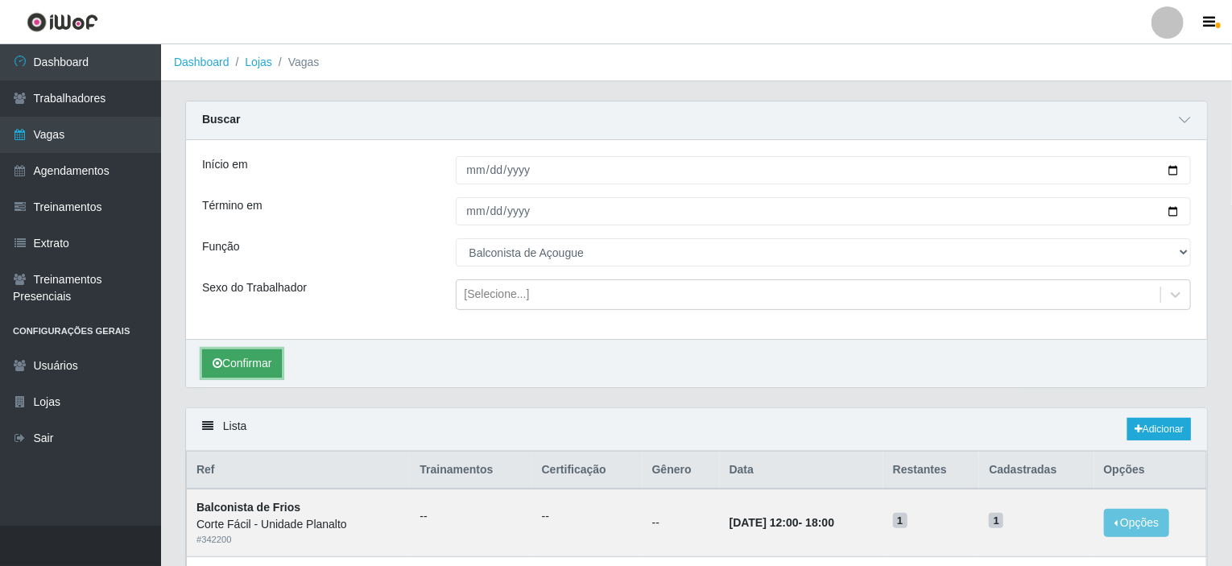
click at [276, 357] on button "Confirmar" at bounding box center [242, 364] width 80 height 28
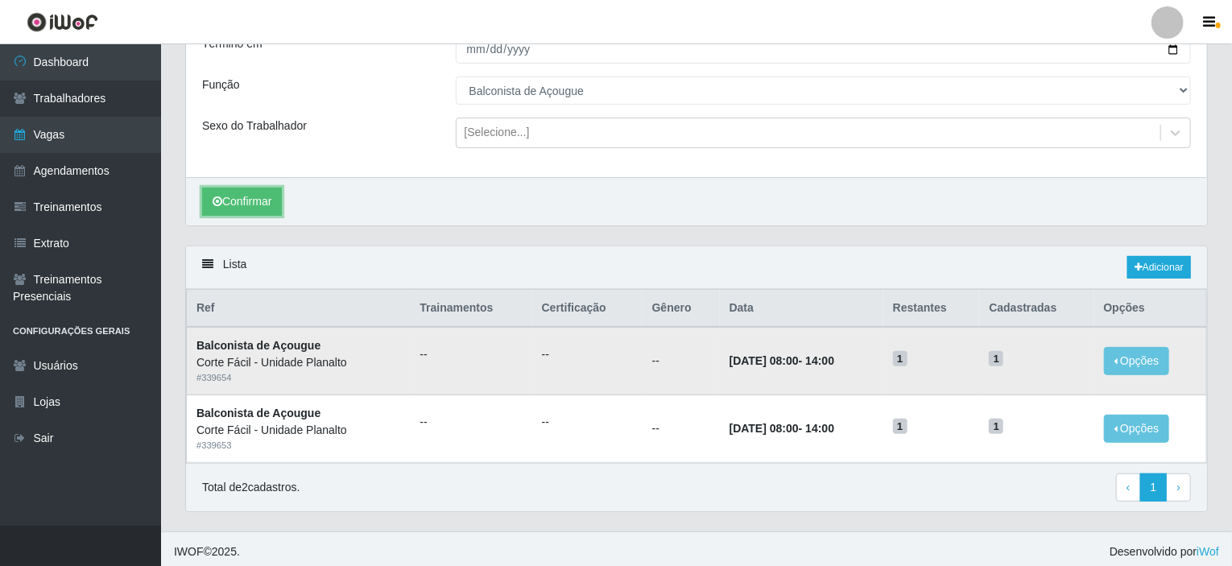
scroll to position [164, 0]
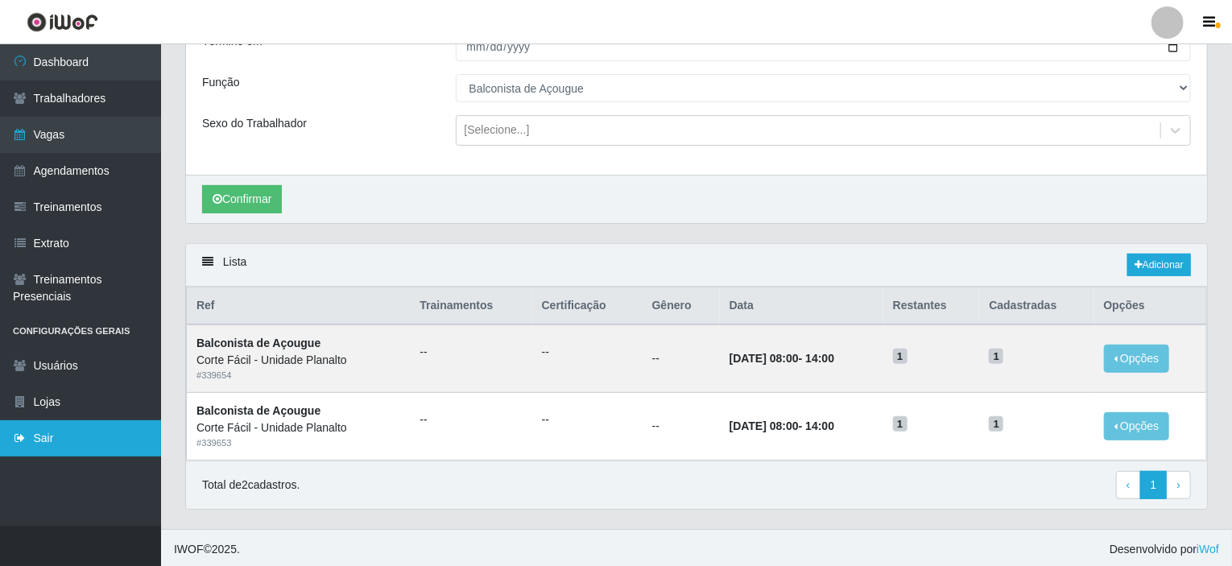
click at [73, 432] on link "Sair" at bounding box center [80, 438] width 161 height 36
